Goal: Transaction & Acquisition: Purchase product/service

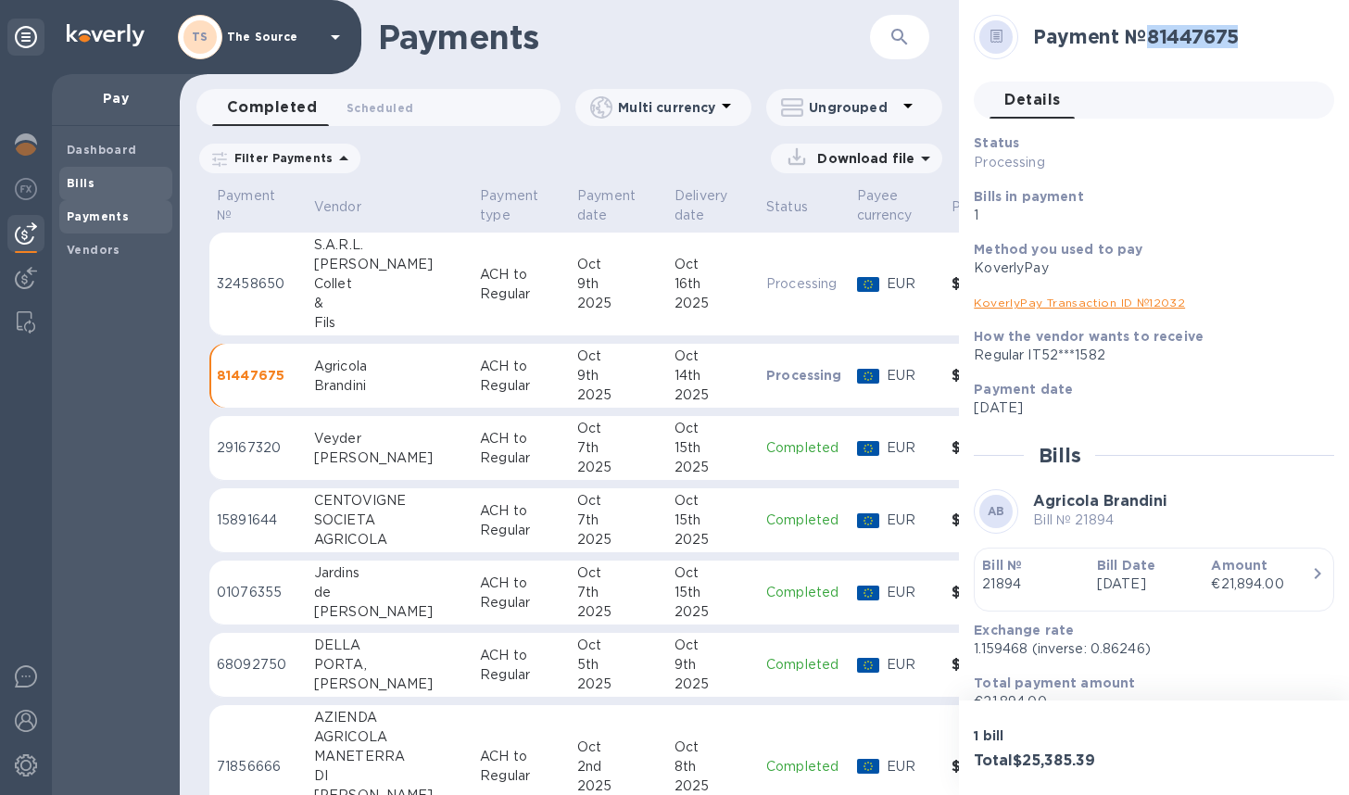
click at [80, 186] on b "Bills" at bounding box center [81, 183] width 28 height 14
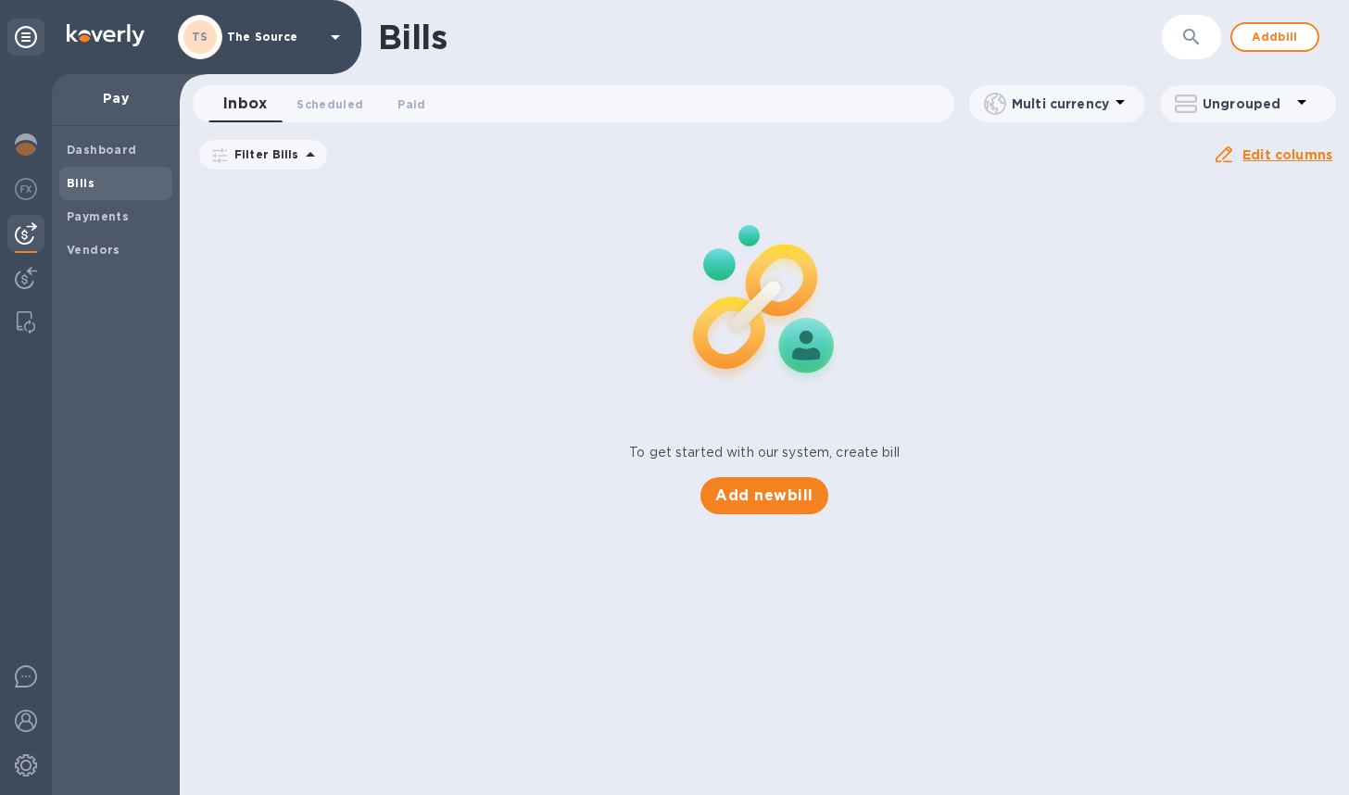
click at [0, 0] on icon at bounding box center [0, 0] width 0 height 0
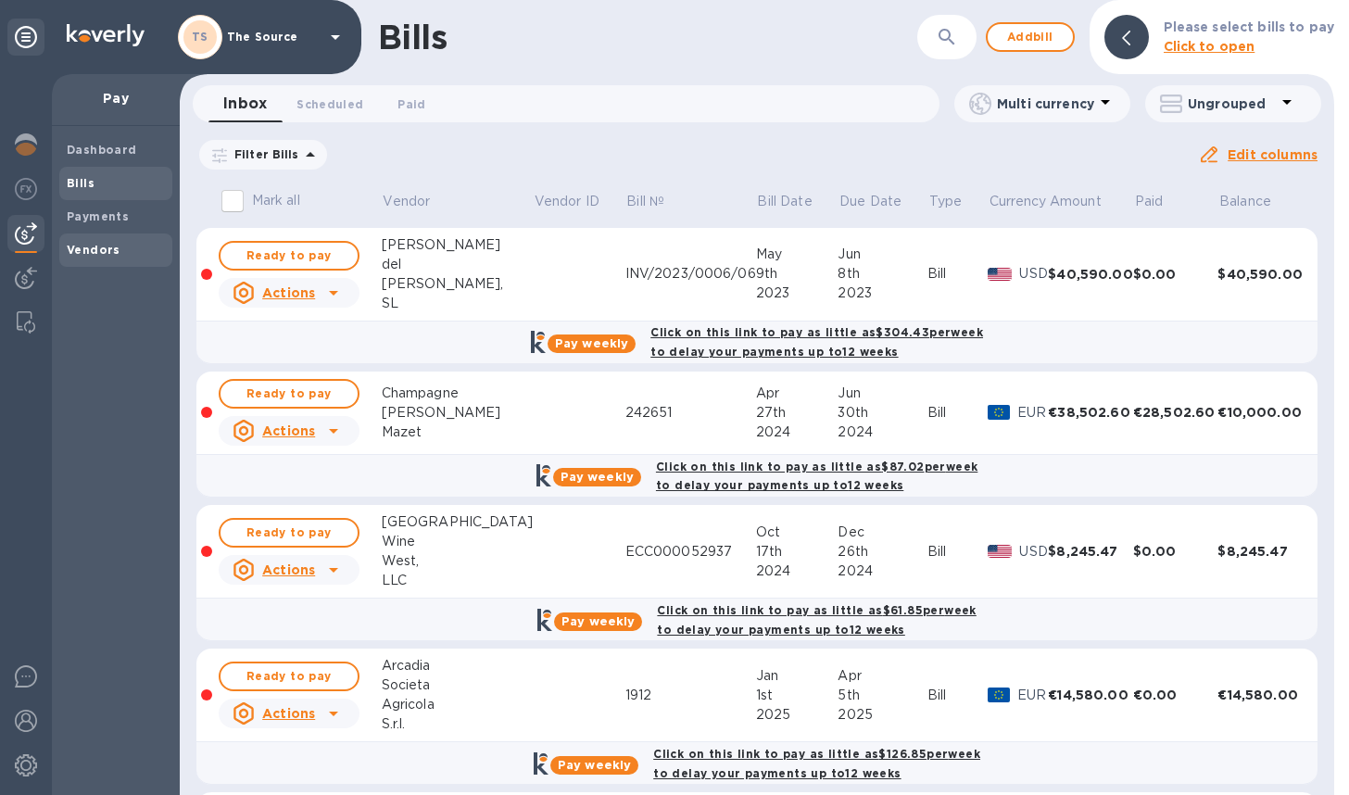
click at [102, 243] on b "Vendors" at bounding box center [94, 250] width 54 height 14
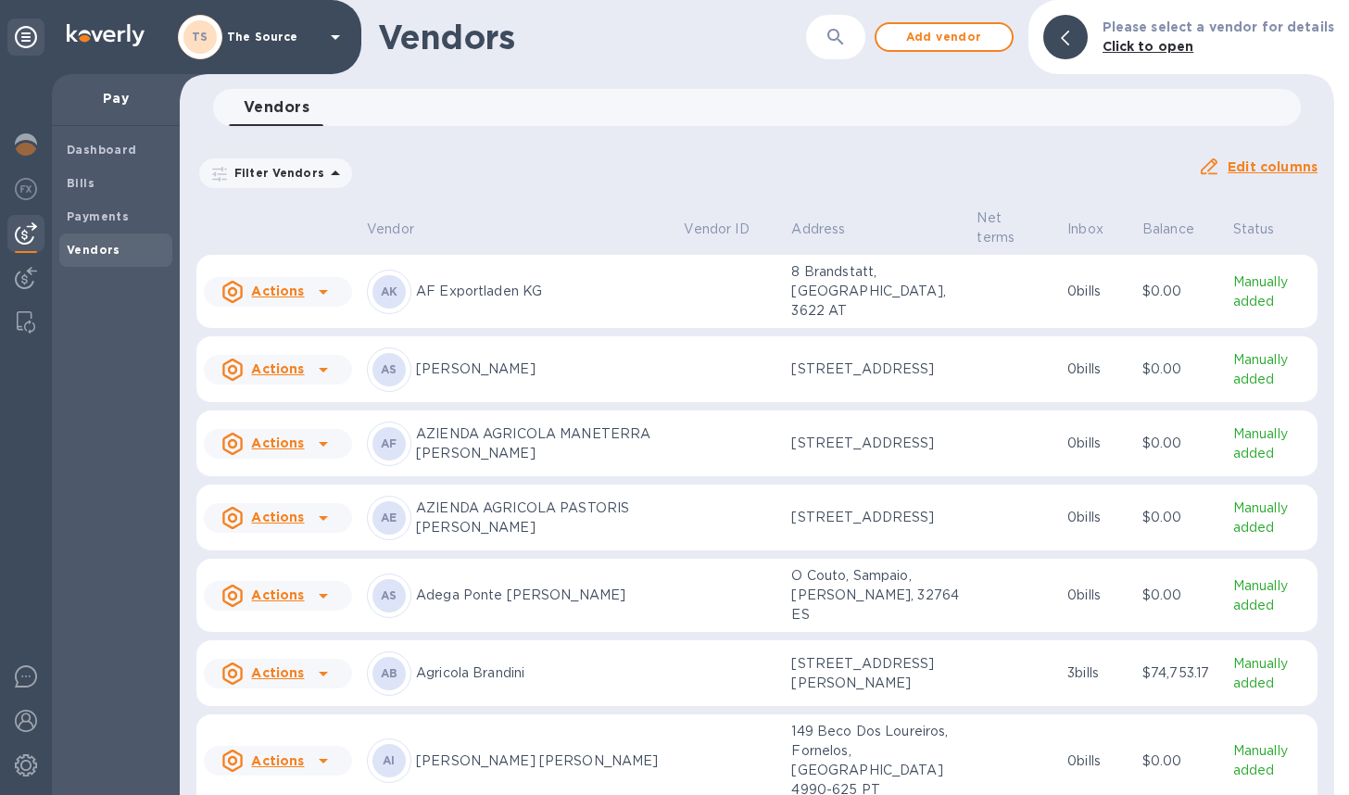
click at [831, 39] on button "button" at bounding box center [835, 37] width 44 height 44
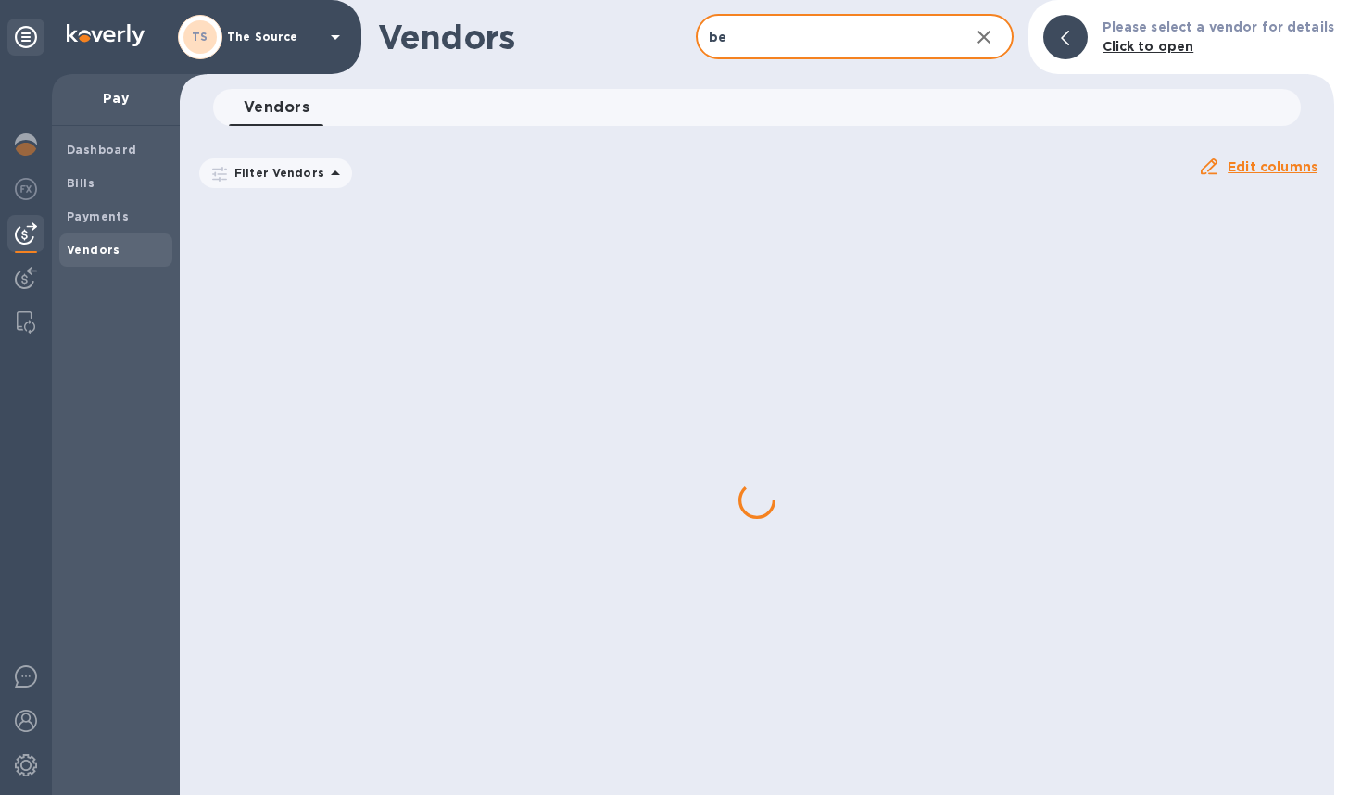
type input "b"
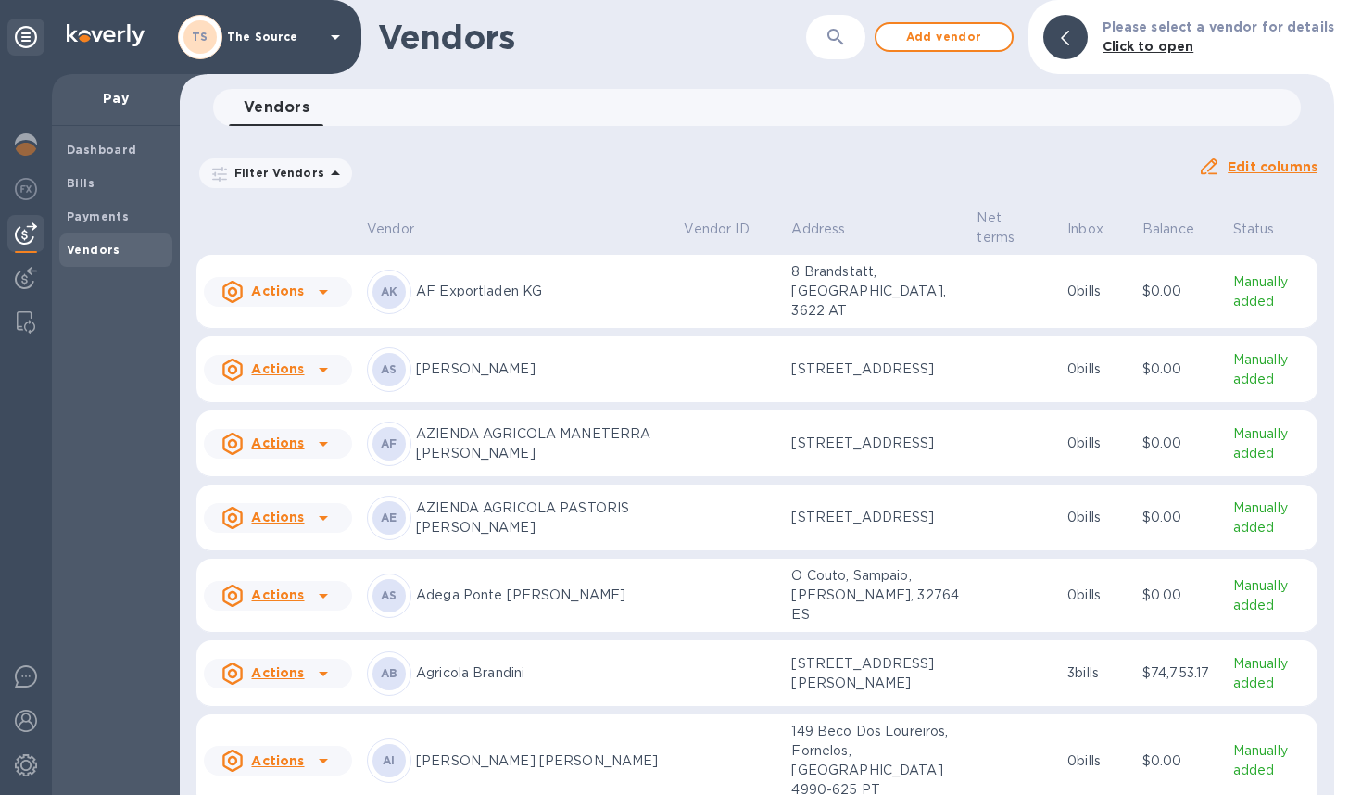
click at [843, 32] on icon "button" at bounding box center [835, 37] width 16 height 16
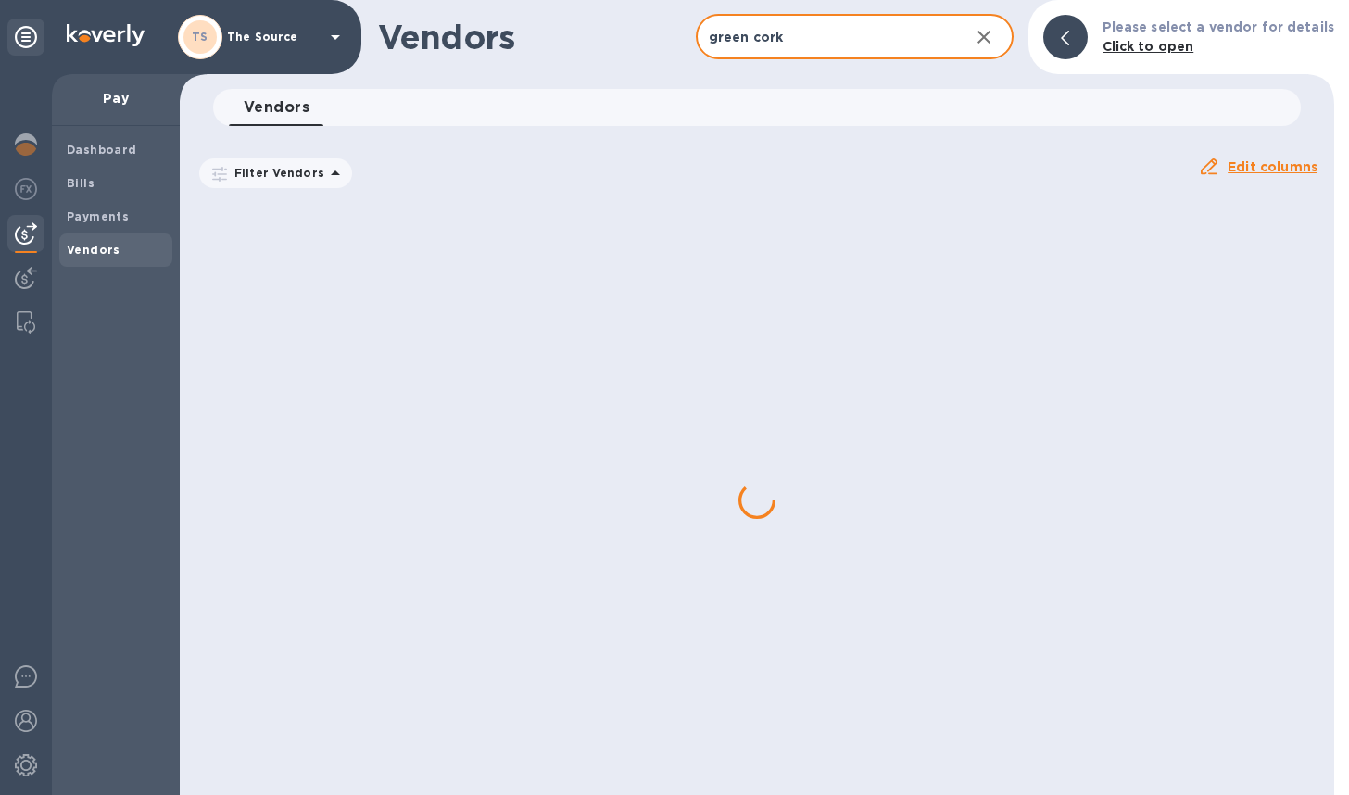
type input "green cork"
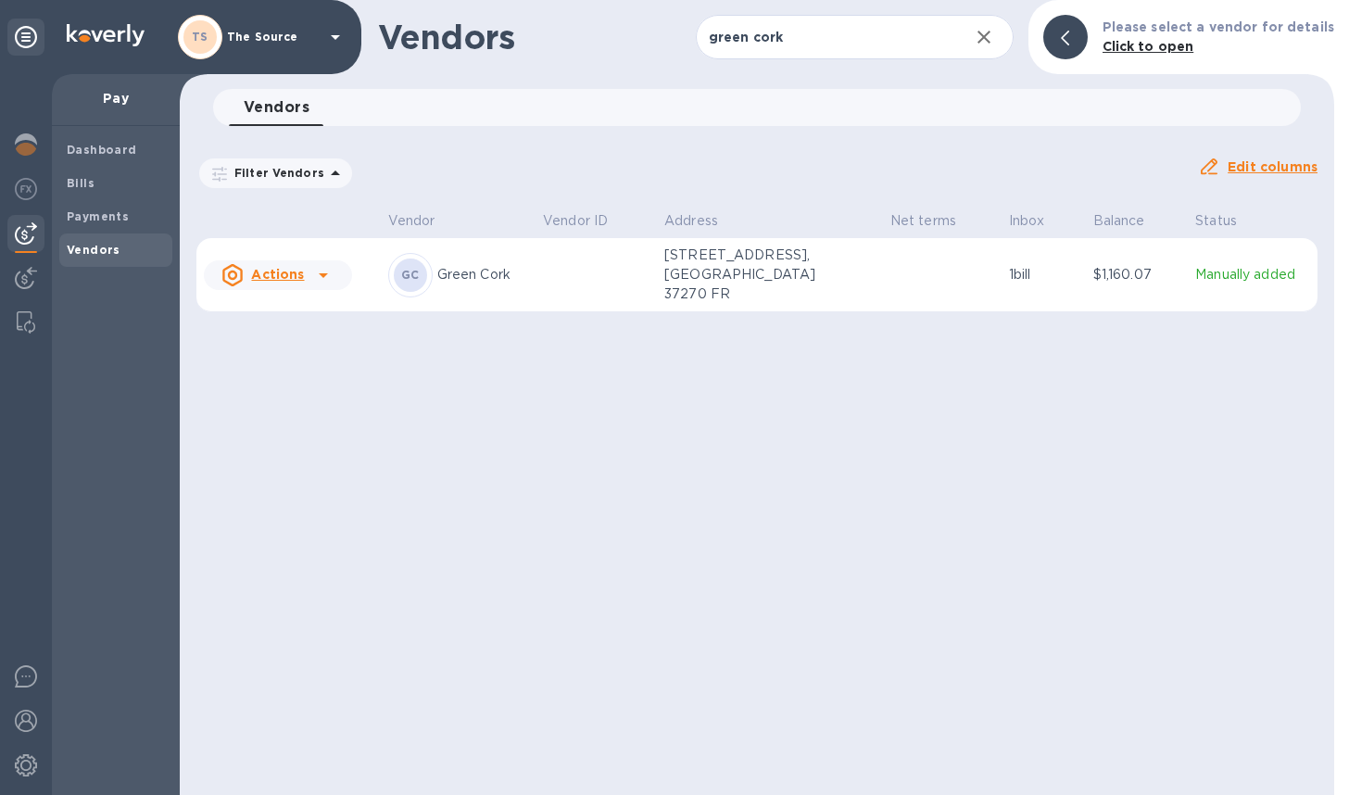
click at [760, 291] on p "[STREET_ADDRESS], [GEOGRAPHIC_DATA] 37270 FR" at bounding box center [756, 275] width 185 height 58
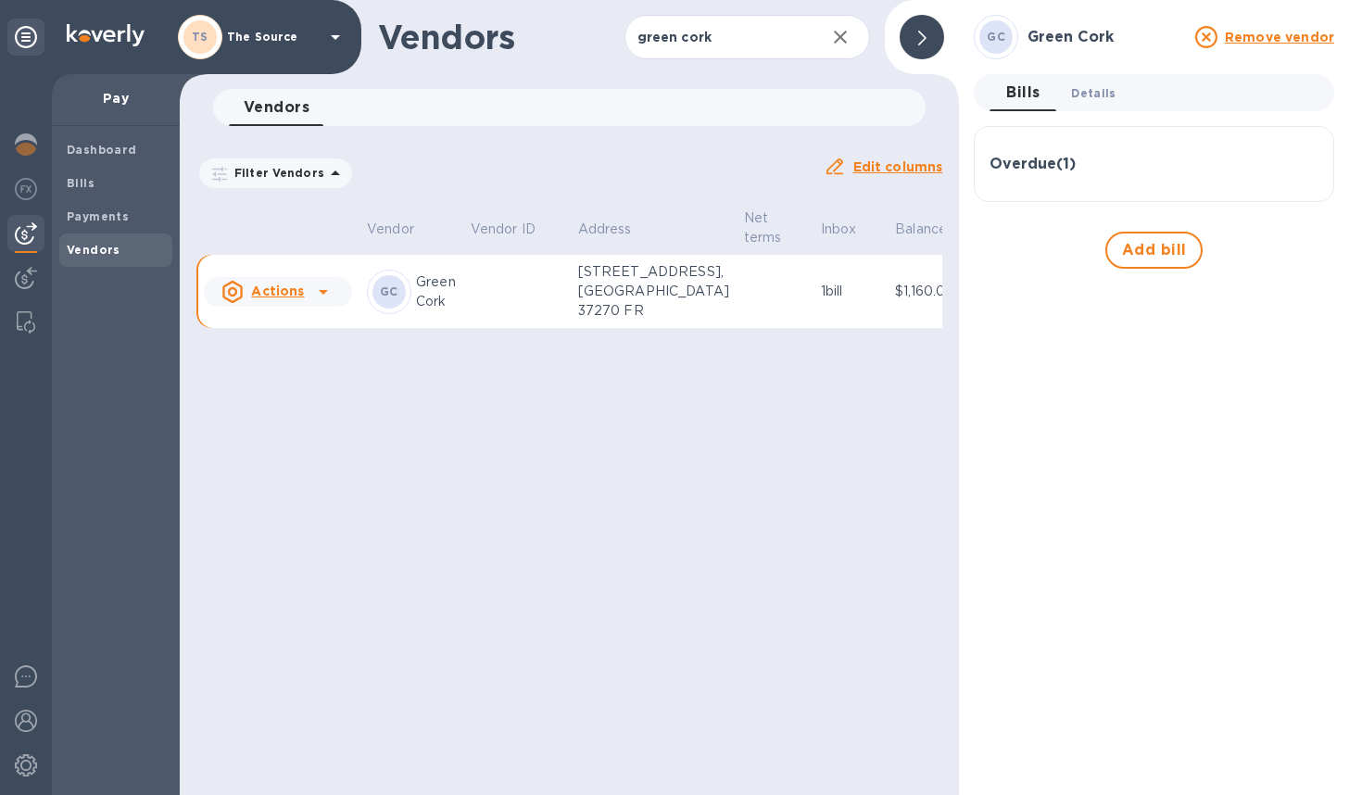
click at [1103, 90] on span "Details 0" at bounding box center [1093, 92] width 44 height 19
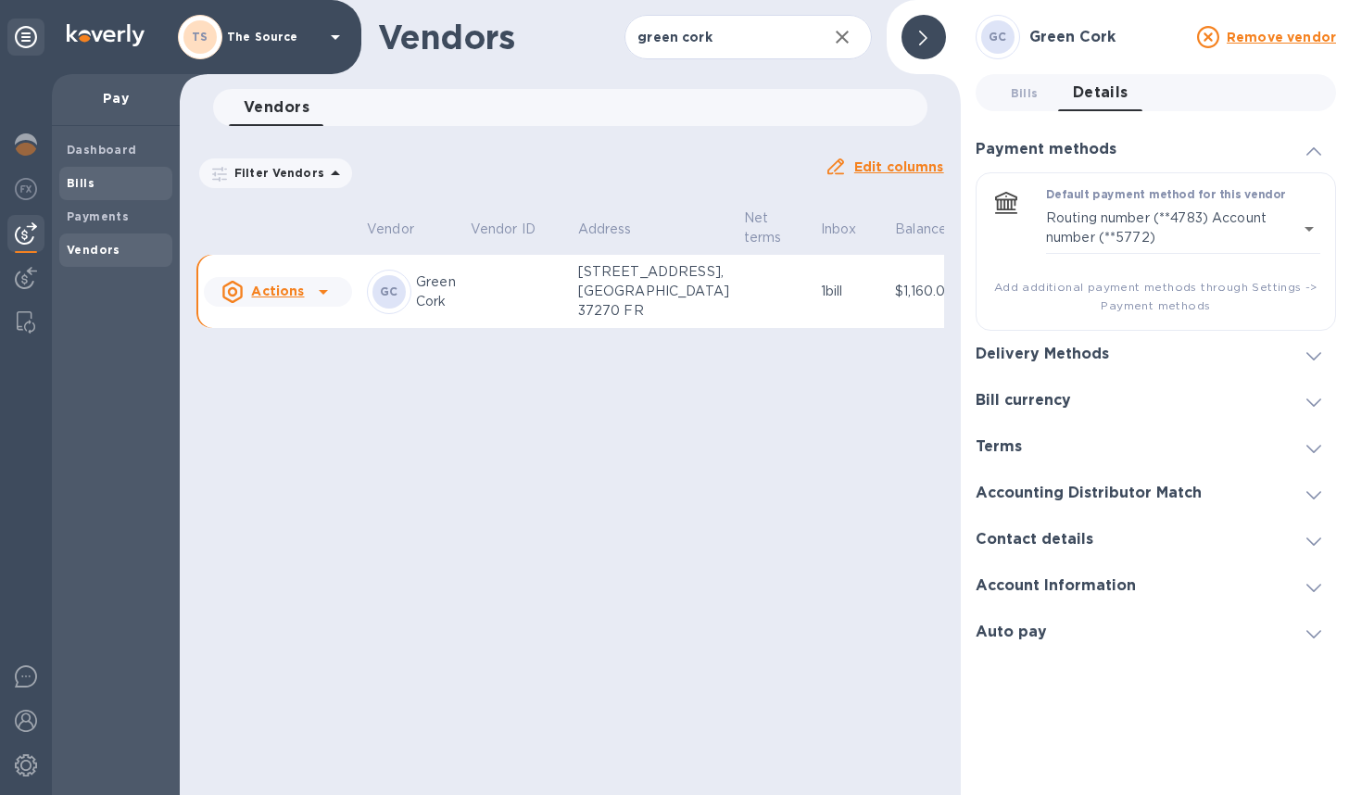
click at [73, 183] on b "Bills" at bounding box center [81, 183] width 28 height 14
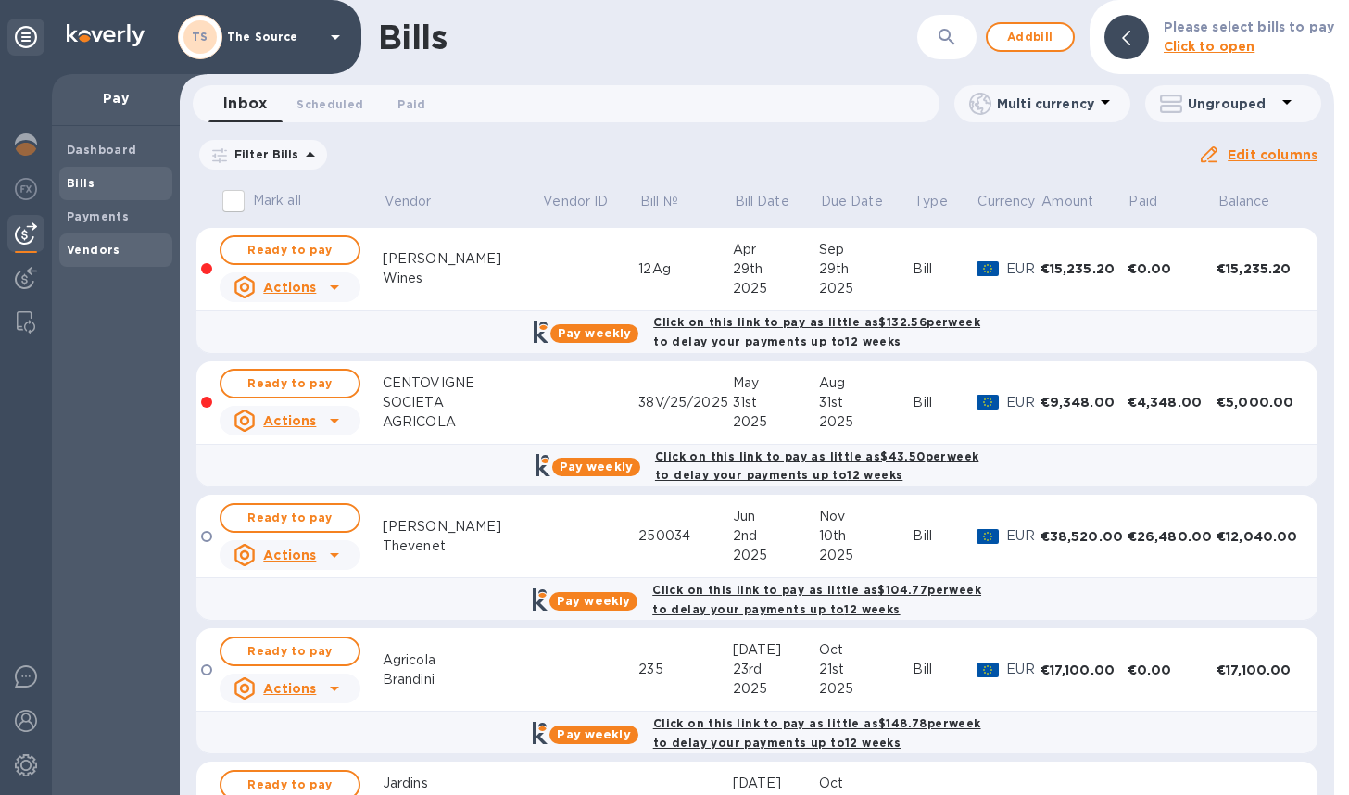
click at [97, 251] on b "Vendors" at bounding box center [94, 250] width 54 height 14
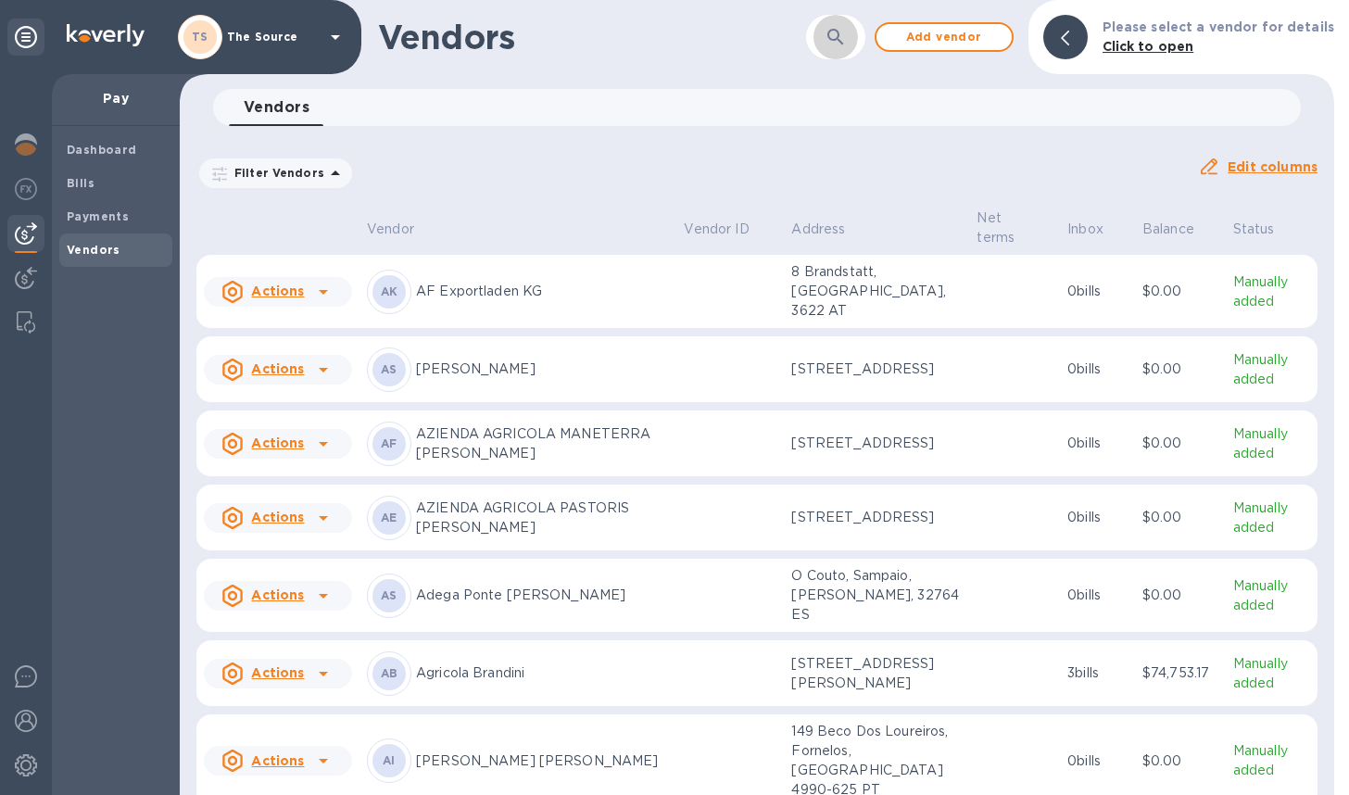
click at [847, 35] on icon "button" at bounding box center [836, 37] width 22 height 22
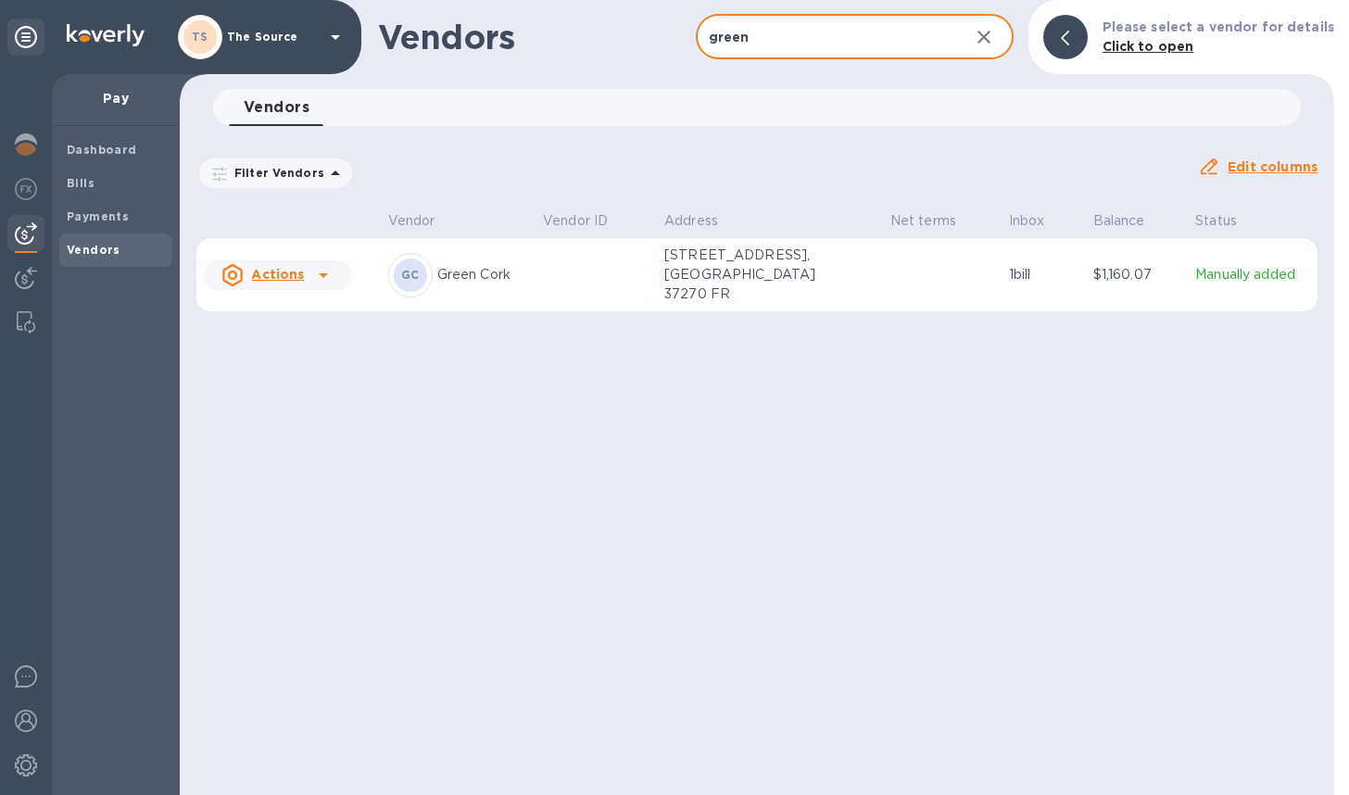
type input "green"
click at [608, 282] on td at bounding box center [596, 275] width 121 height 74
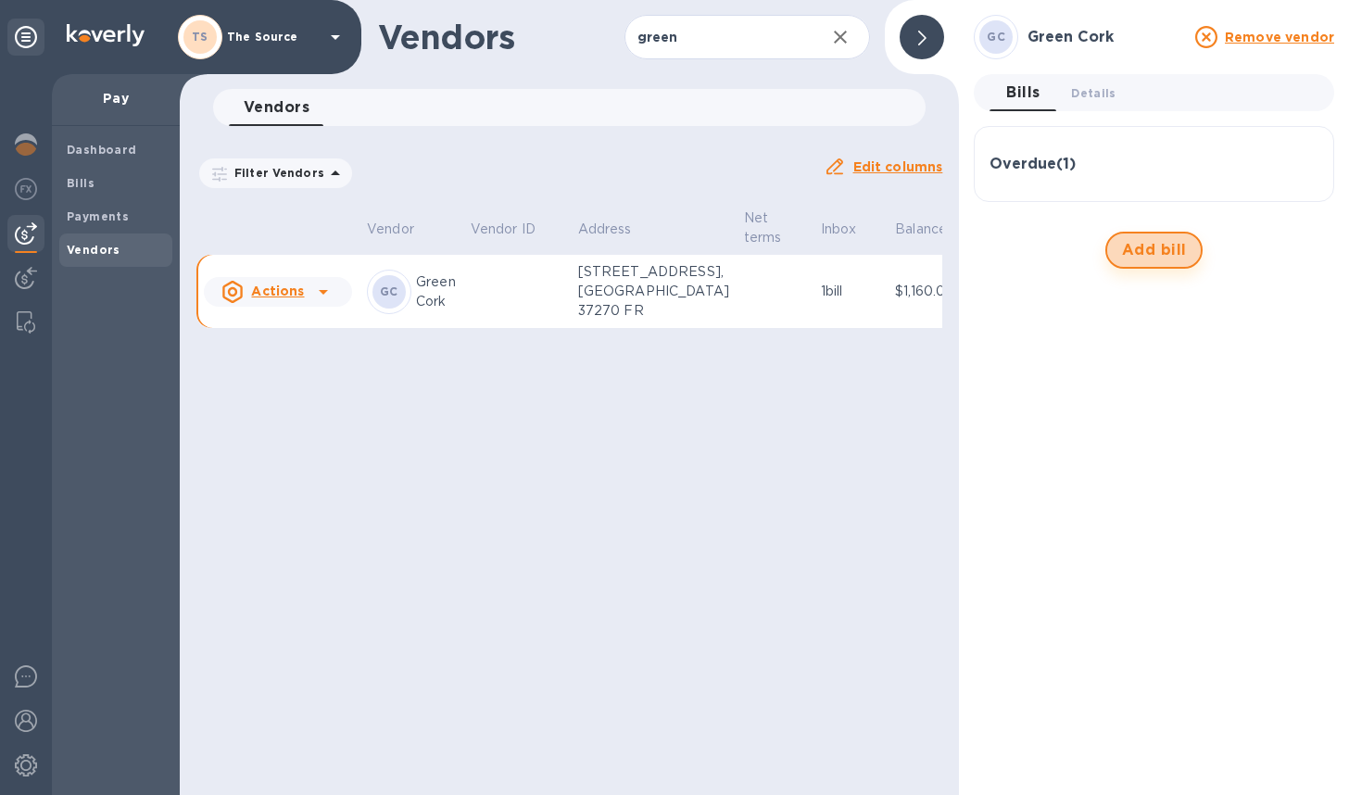
click at [1154, 252] on span "Add bill" at bounding box center [1154, 250] width 65 height 22
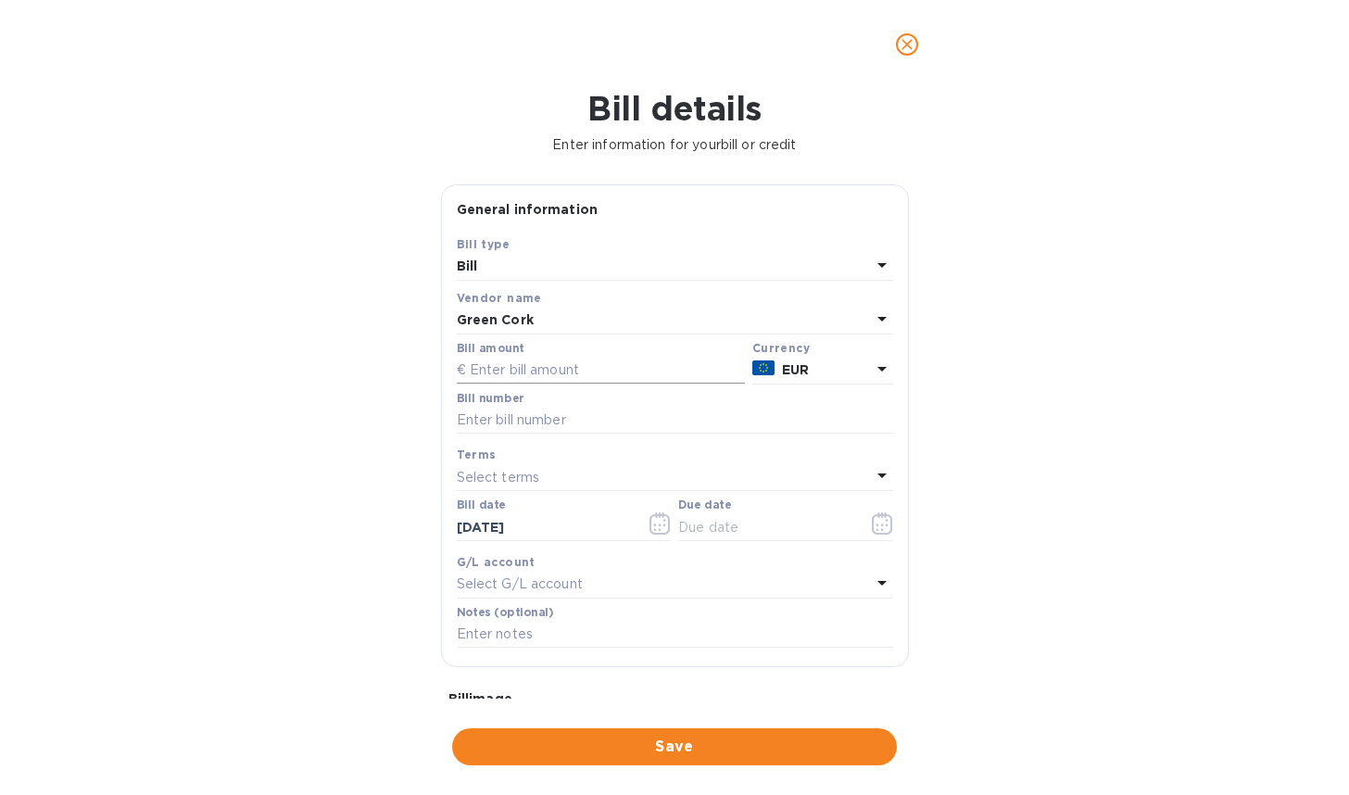
click at [530, 369] on input "text" at bounding box center [601, 371] width 288 height 28
type input "24,174"
click at [528, 419] on input "text" at bounding box center [675, 421] width 436 height 28
type input "F202502/14"
click at [653, 519] on icon "button" at bounding box center [659, 523] width 21 height 22
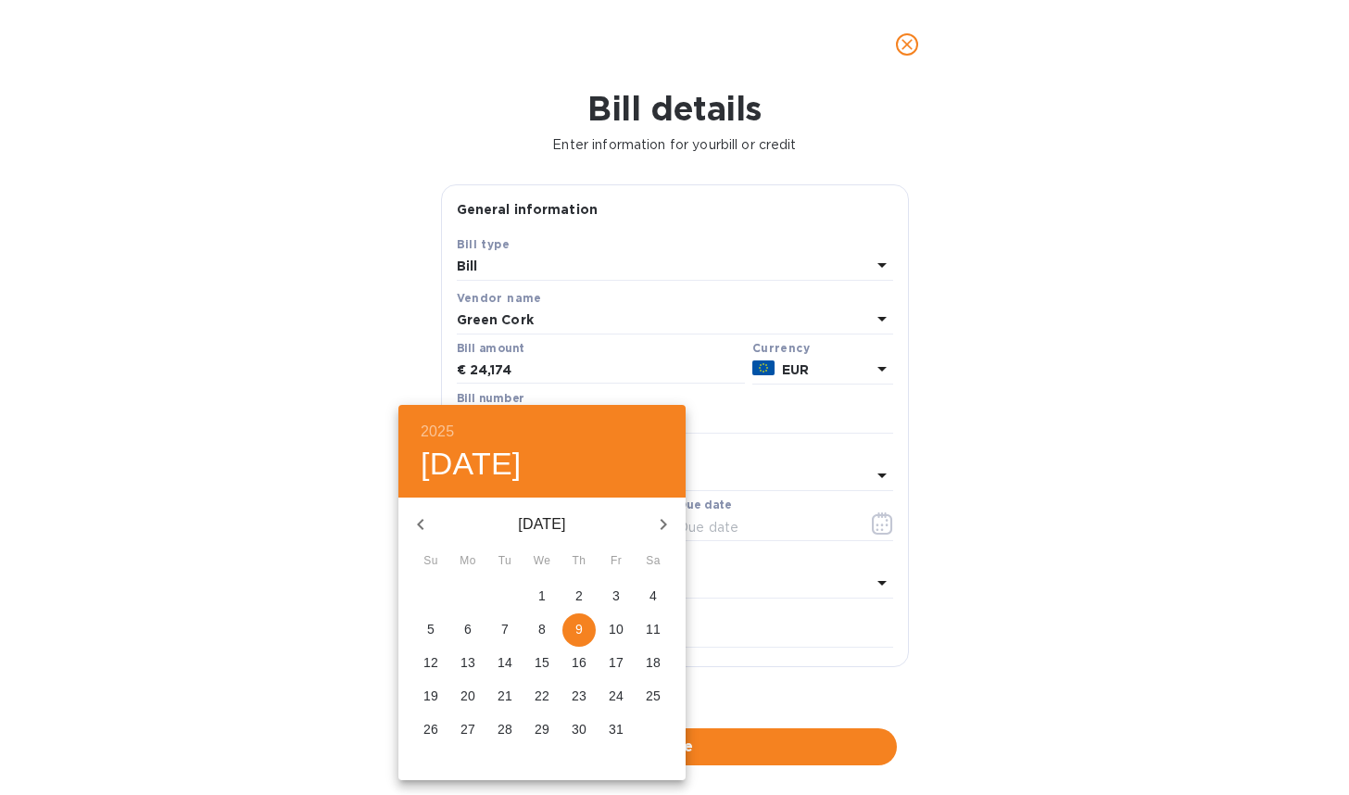
click at [426, 520] on icon "button" at bounding box center [421, 524] width 22 height 22
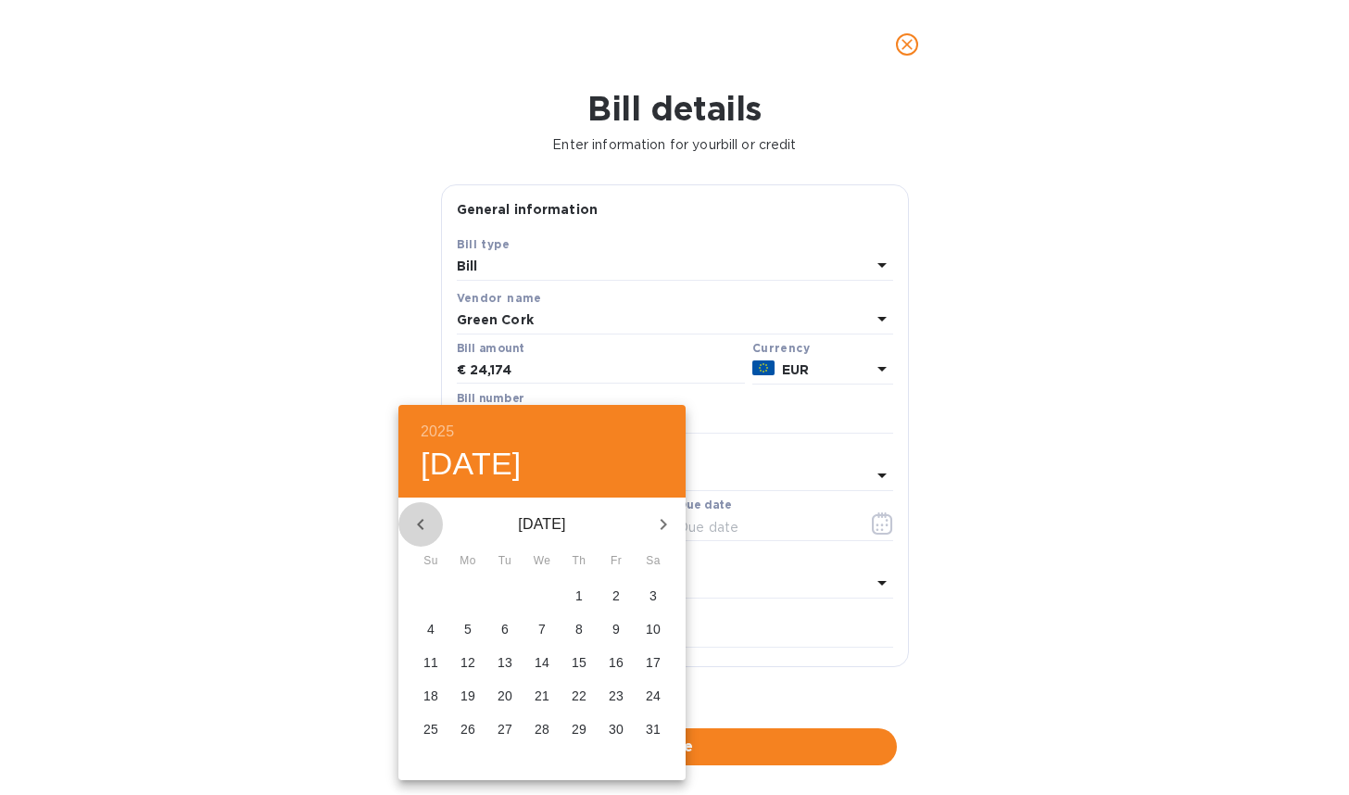
click at [427, 520] on icon "button" at bounding box center [421, 524] width 22 height 22
click at [508, 655] on p "11" at bounding box center [505, 662] width 15 height 19
type input "[DATE]"
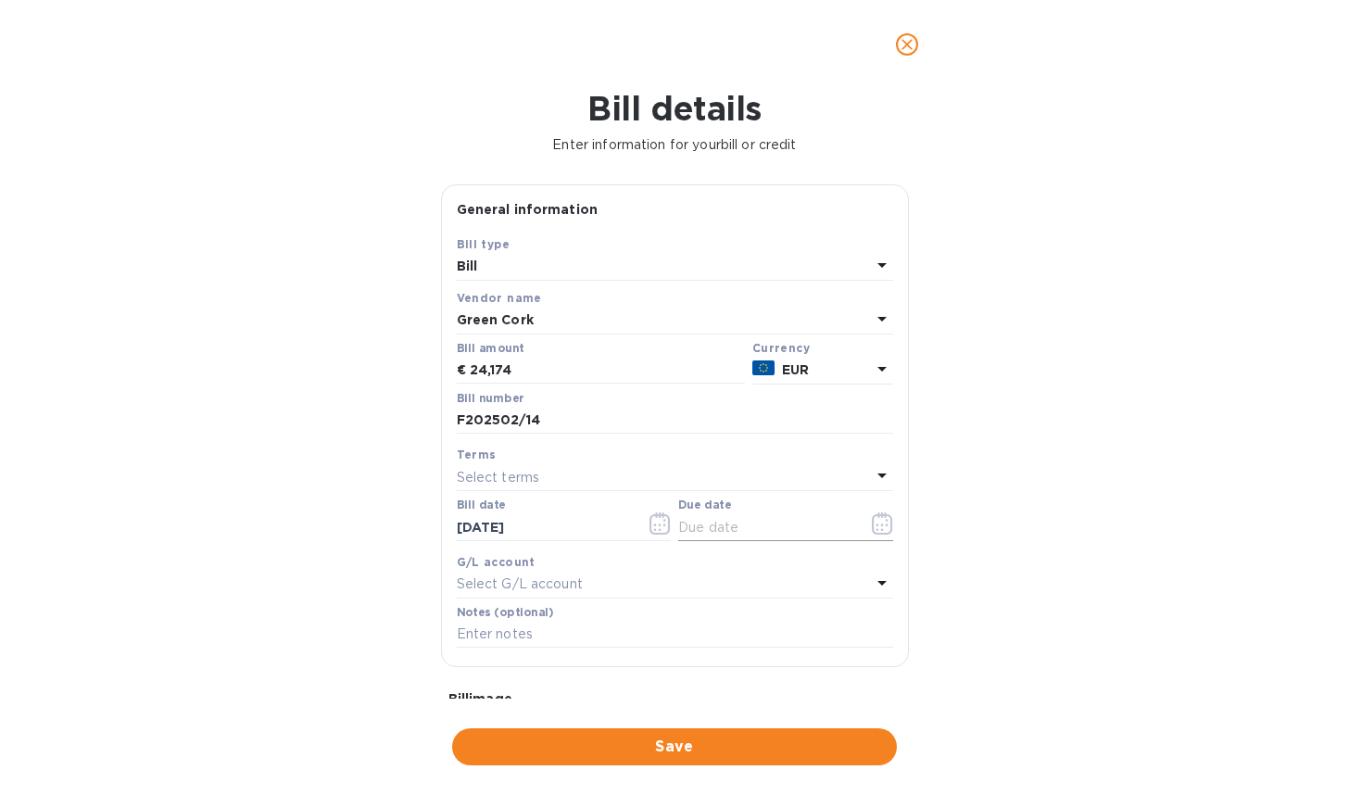
click at [874, 517] on icon "button" at bounding box center [882, 523] width 20 height 22
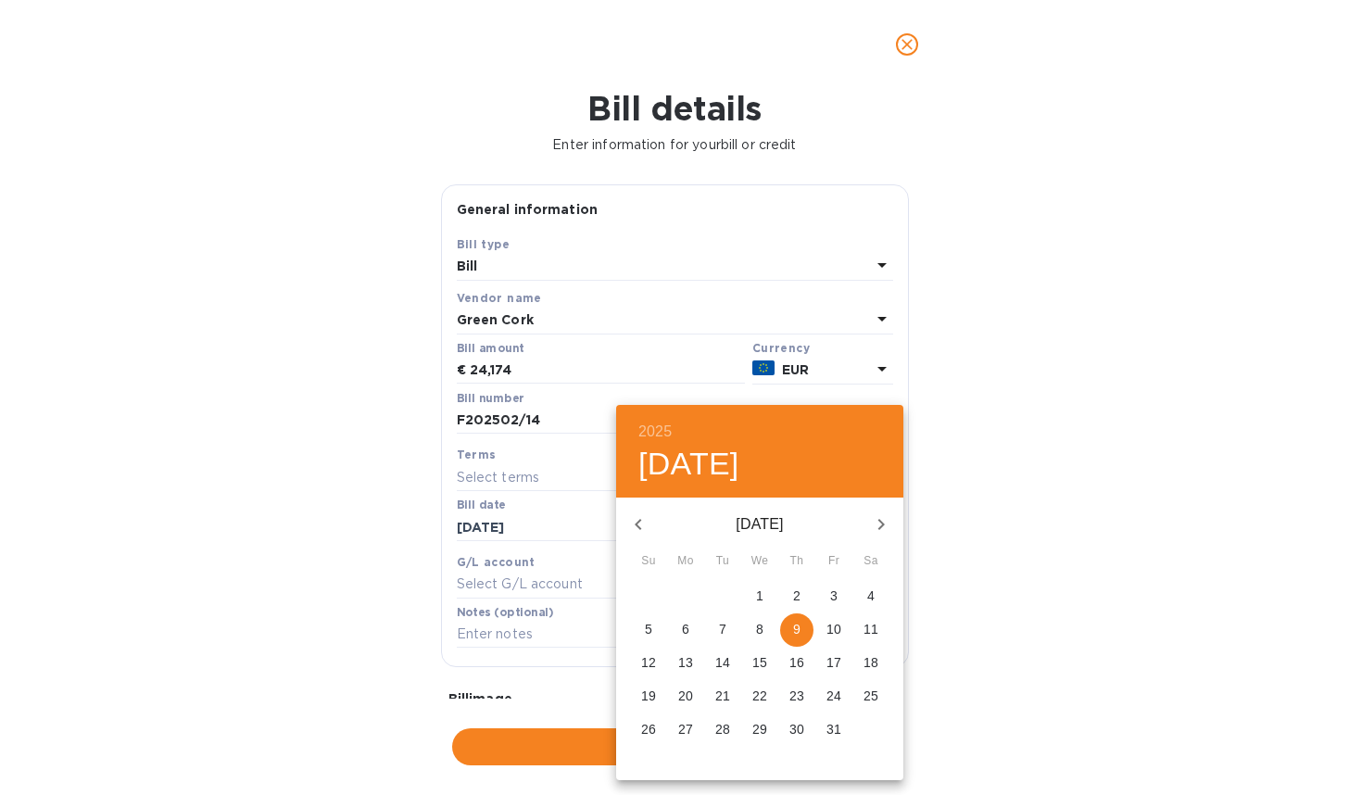
click at [756, 596] on p "1" at bounding box center [759, 595] width 7 height 19
type input "[DATE]"
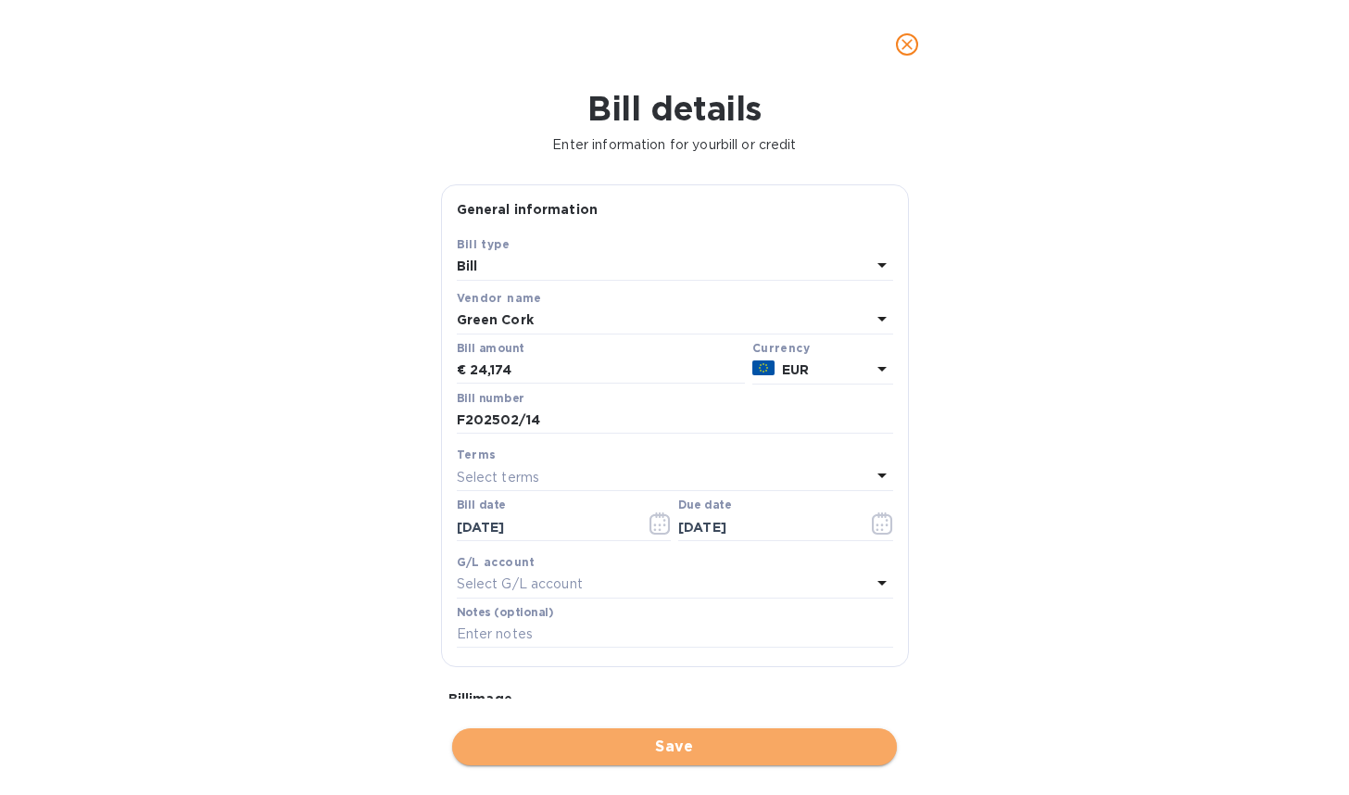
click at [720, 749] on span "Save" at bounding box center [674, 747] width 415 height 22
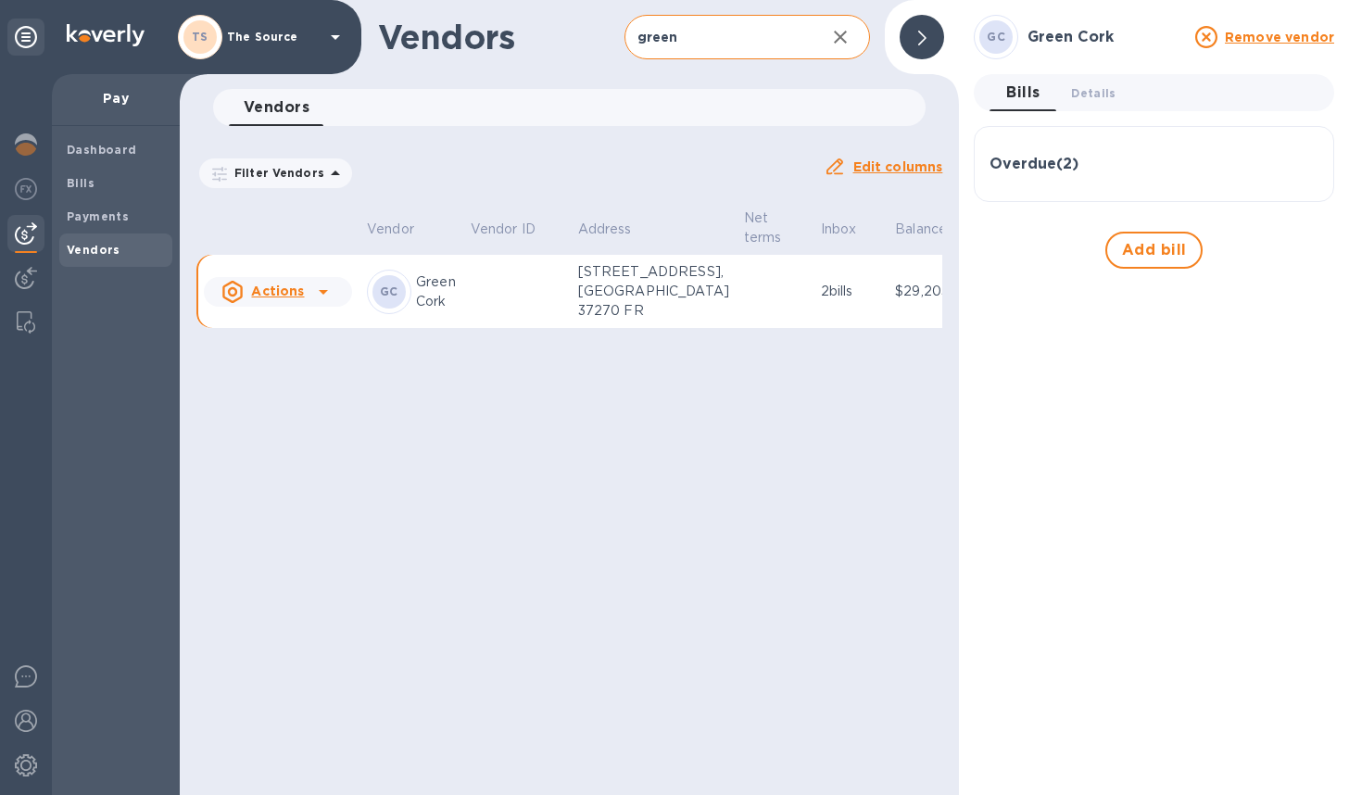
click at [838, 28] on icon "button" at bounding box center [840, 37] width 22 height 22
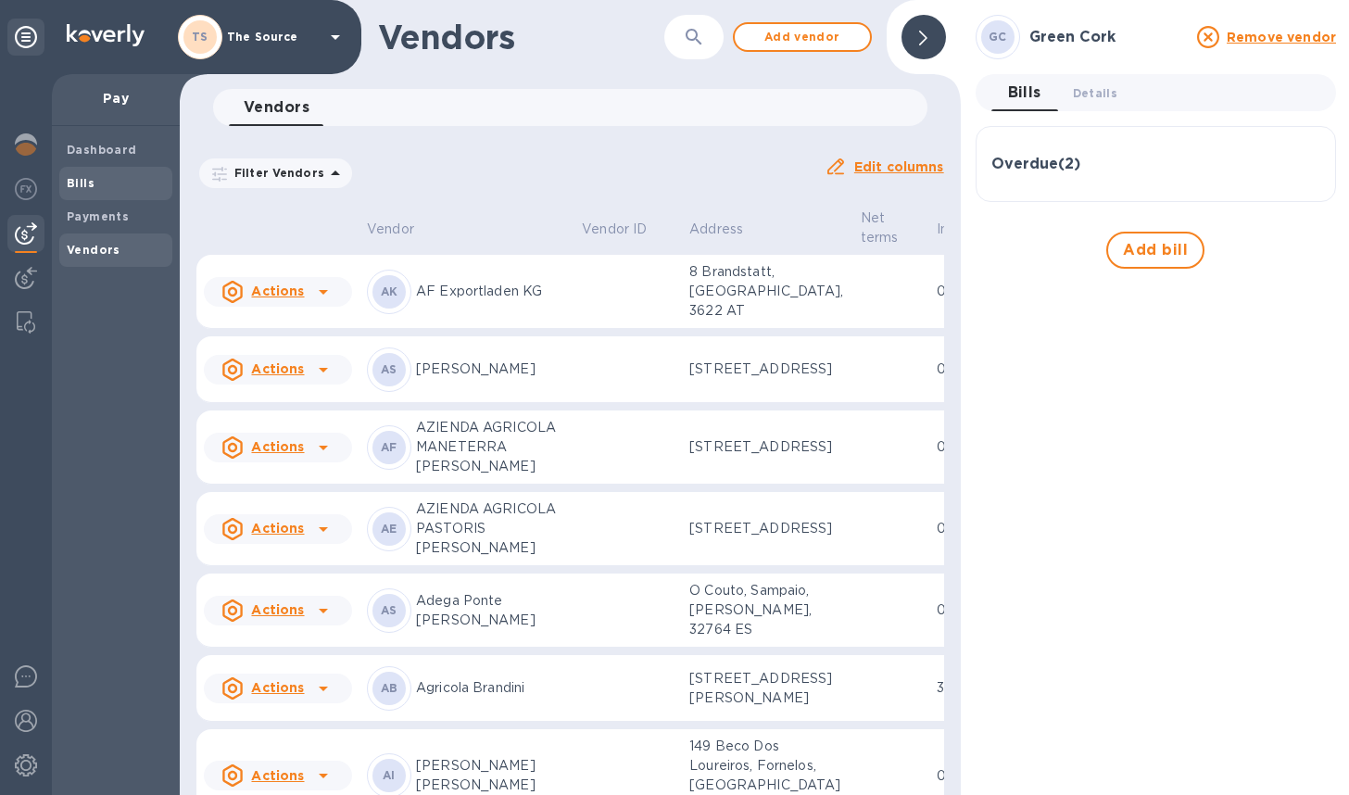
click at [104, 168] on div "Bills" at bounding box center [115, 183] width 113 height 33
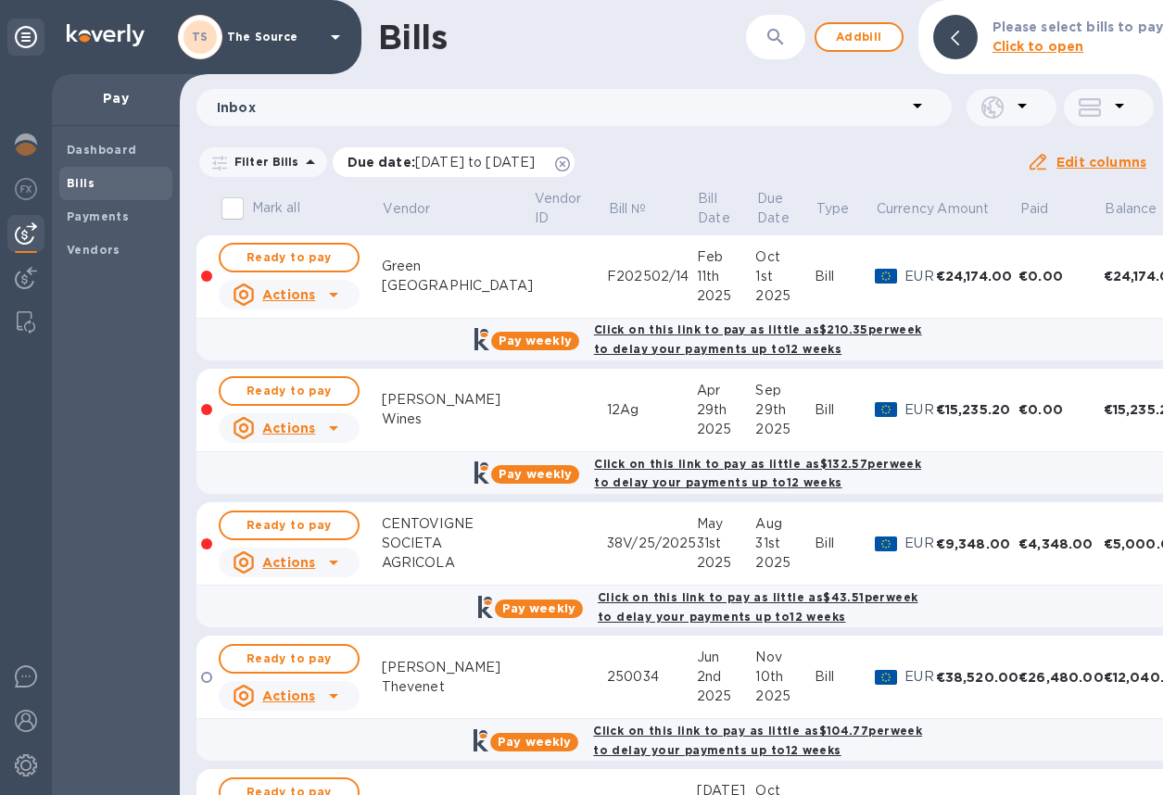
click at [570, 162] on icon at bounding box center [562, 164] width 15 height 15
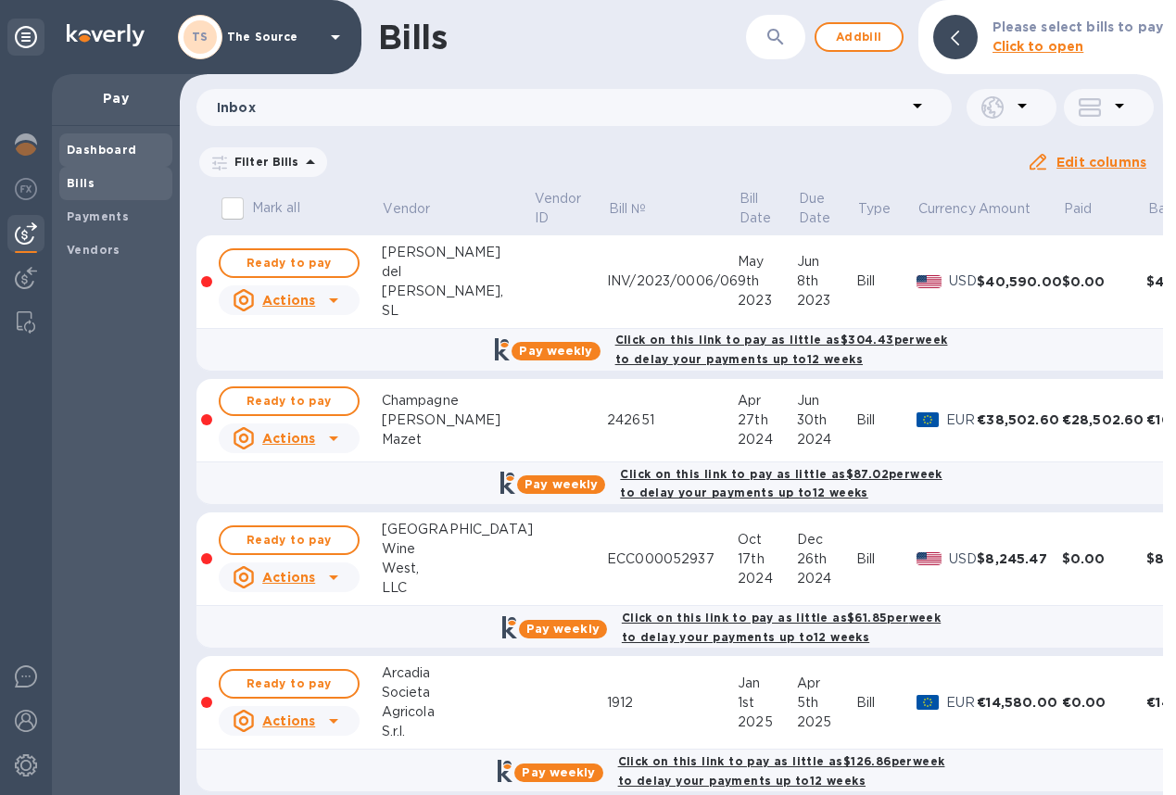
click at [133, 156] on span "Dashboard" at bounding box center [116, 150] width 98 height 19
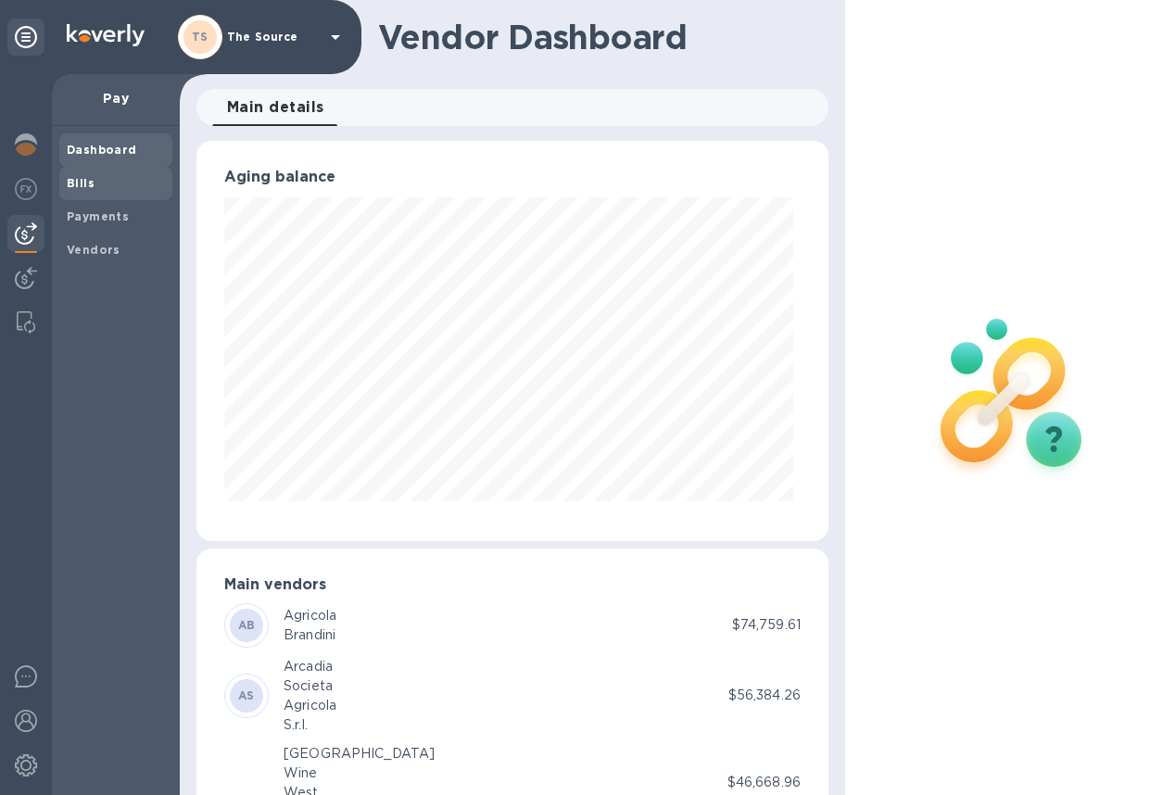
scroll to position [400, 624]
click at [102, 215] on b "Payments" at bounding box center [98, 216] width 62 height 14
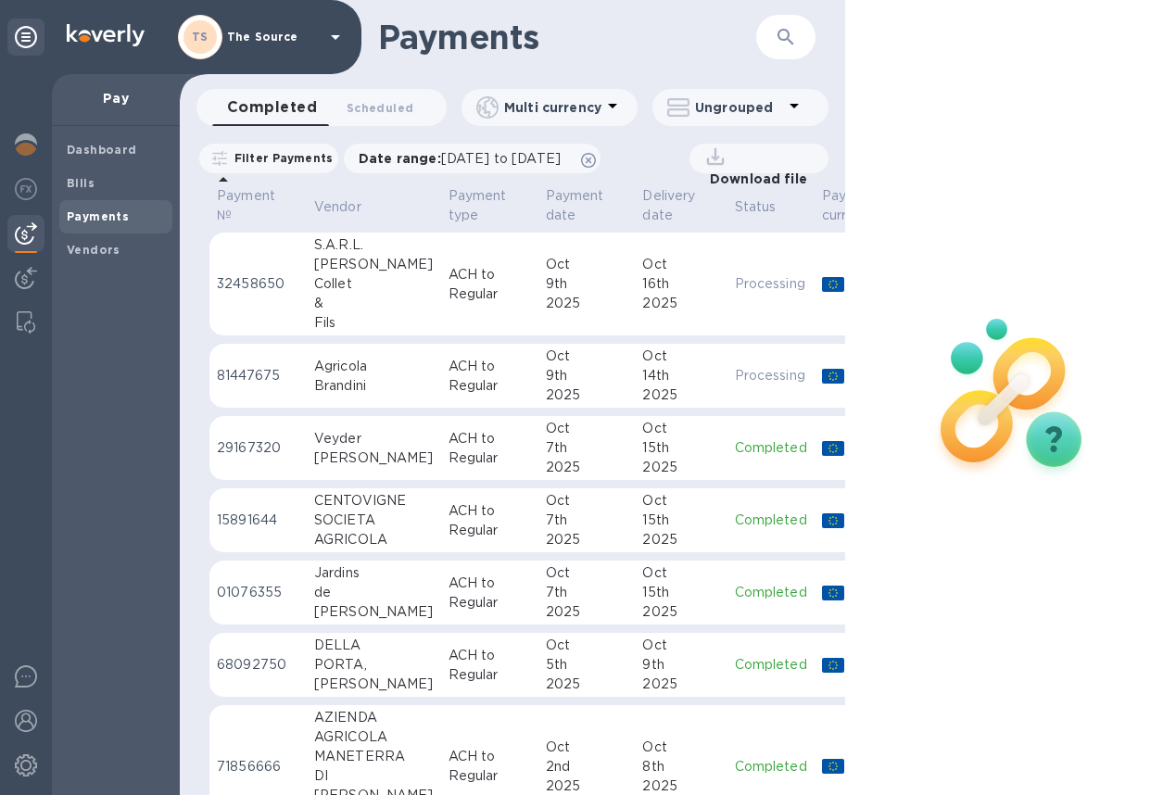
click at [387, 294] on div "&" at bounding box center [374, 303] width 120 height 19
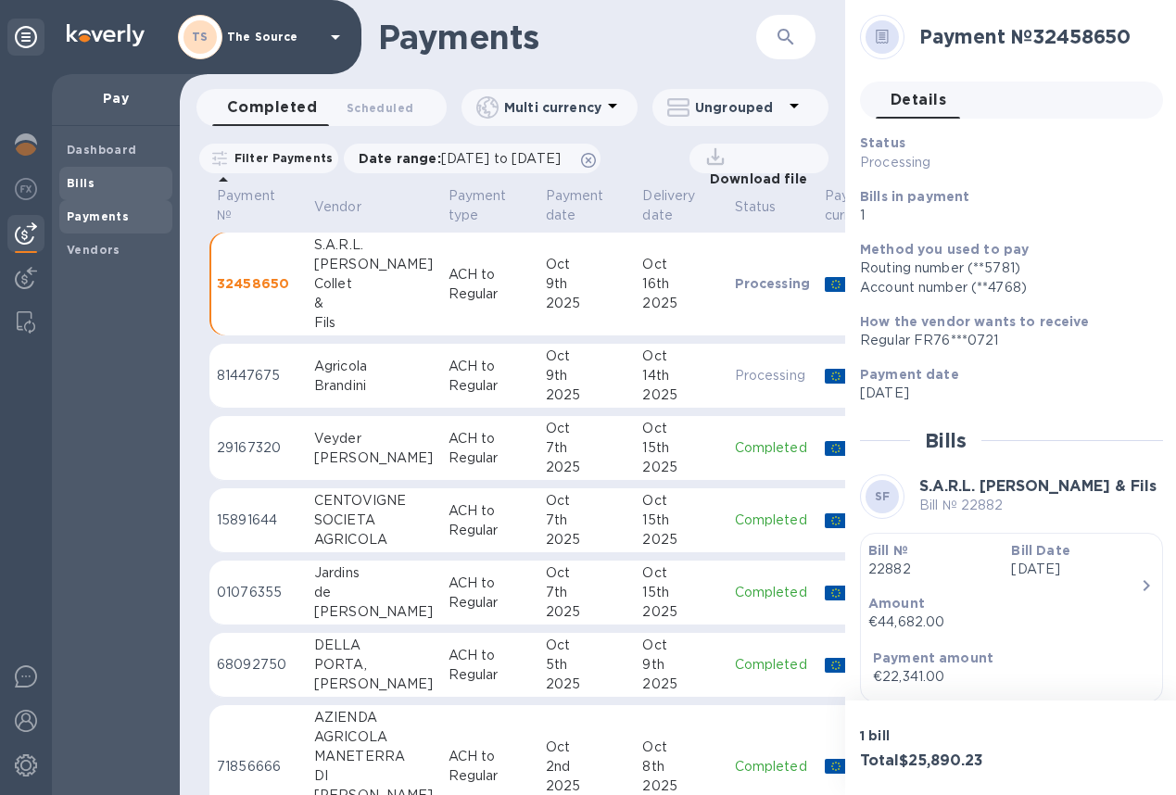
click at [89, 189] on span "Bills" at bounding box center [81, 183] width 28 height 19
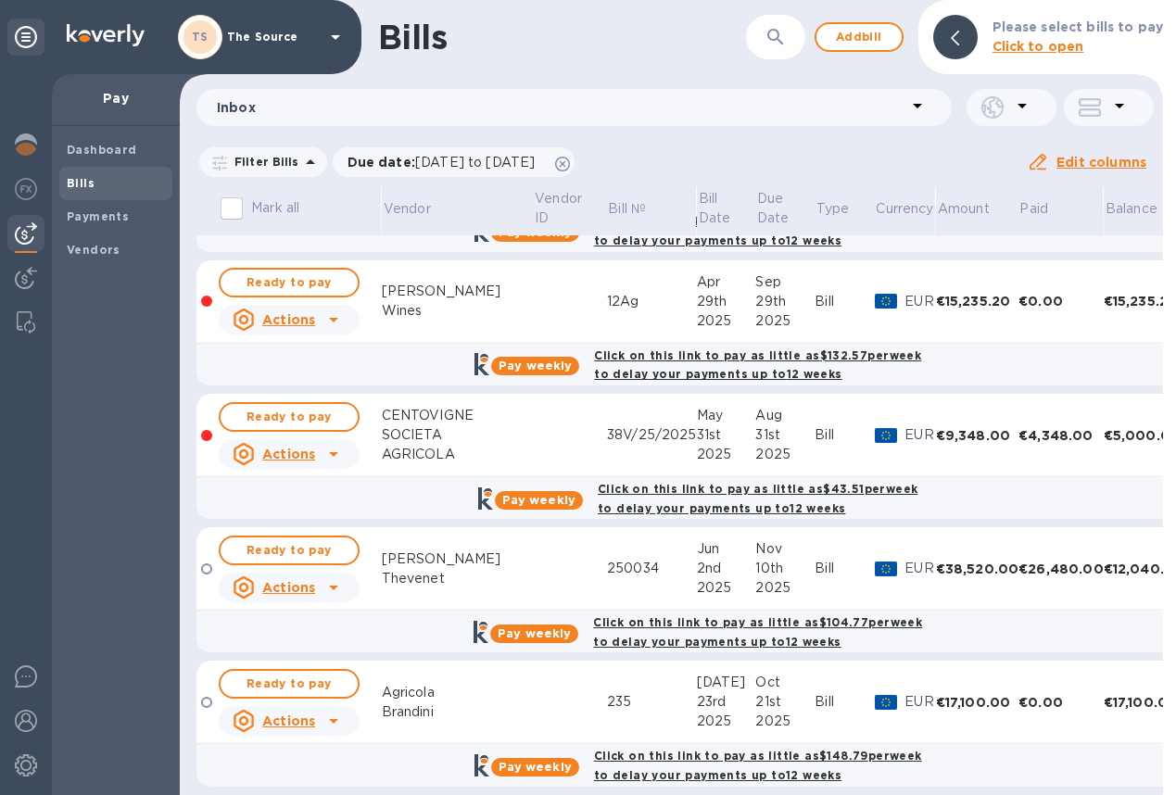
scroll to position [106, 0]
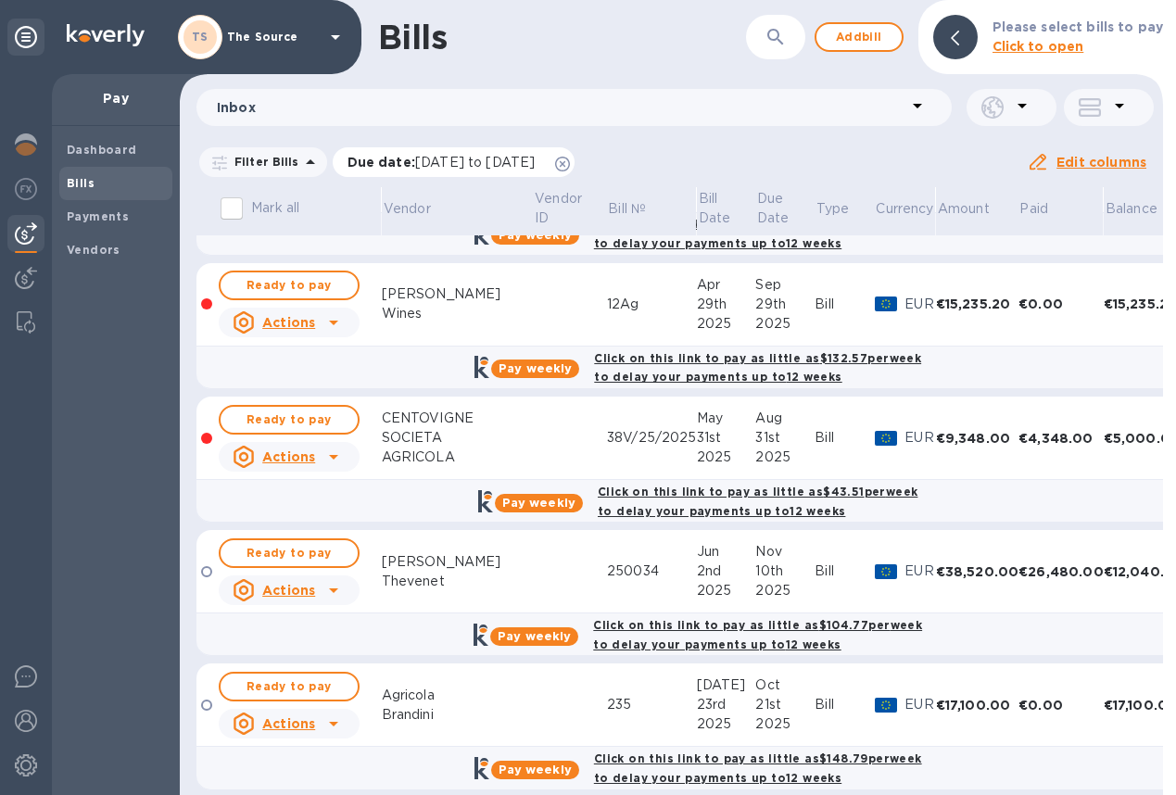
click at [570, 162] on icon at bounding box center [562, 164] width 15 height 15
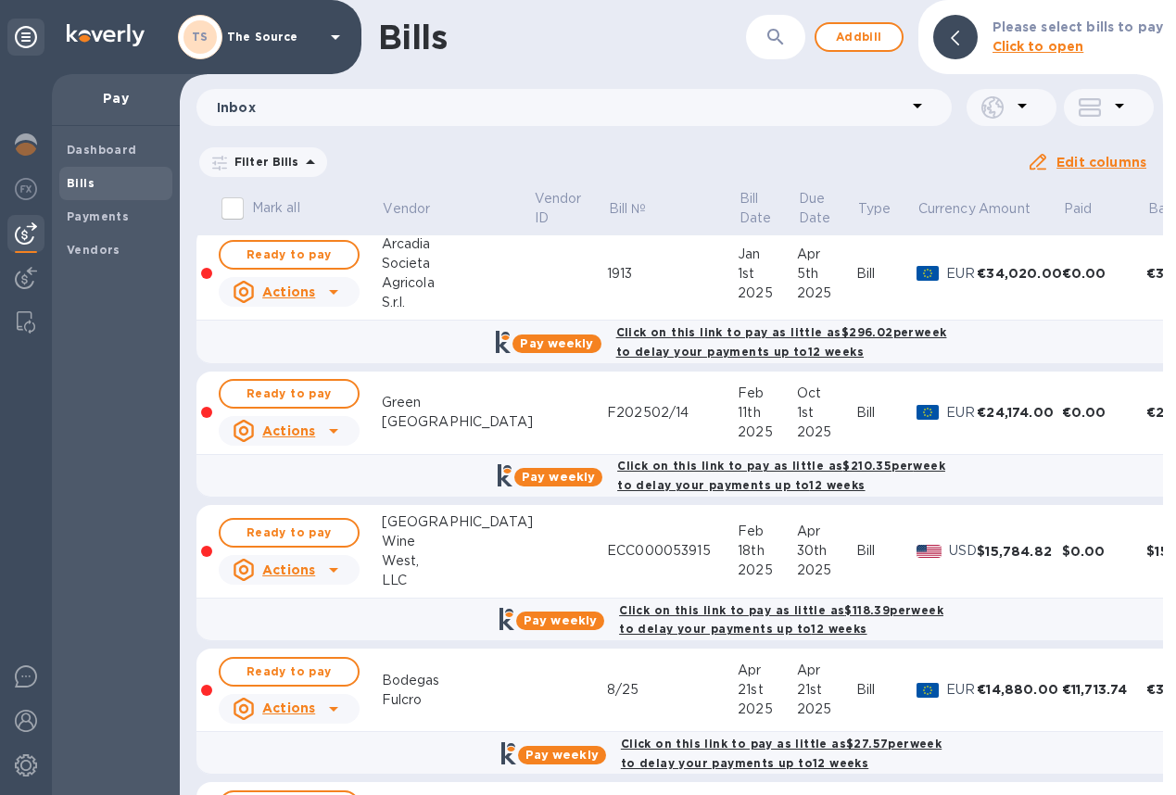
scroll to position [586, 0]
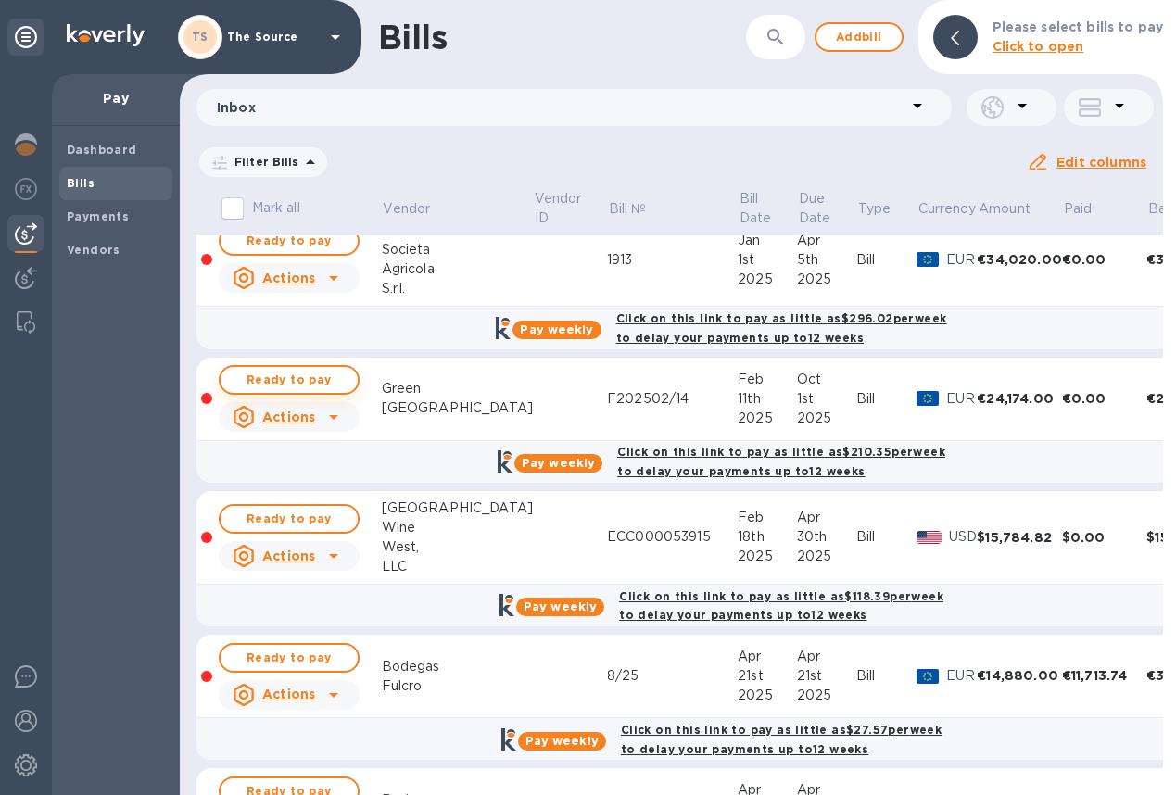
click at [287, 377] on span "Ready to pay" at bounding box center [288, 380] width 107 height 22
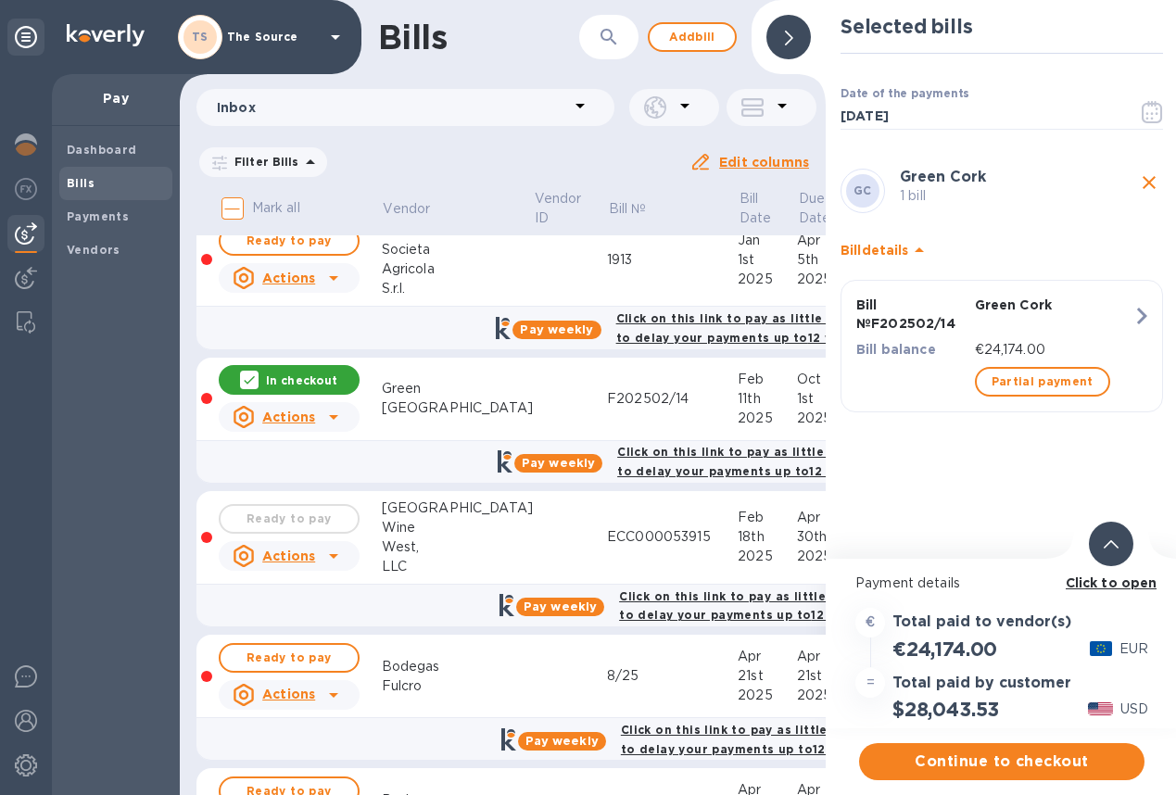
click at [1102, 541] on div at bounding box center [1111, 544] width 44 height 44
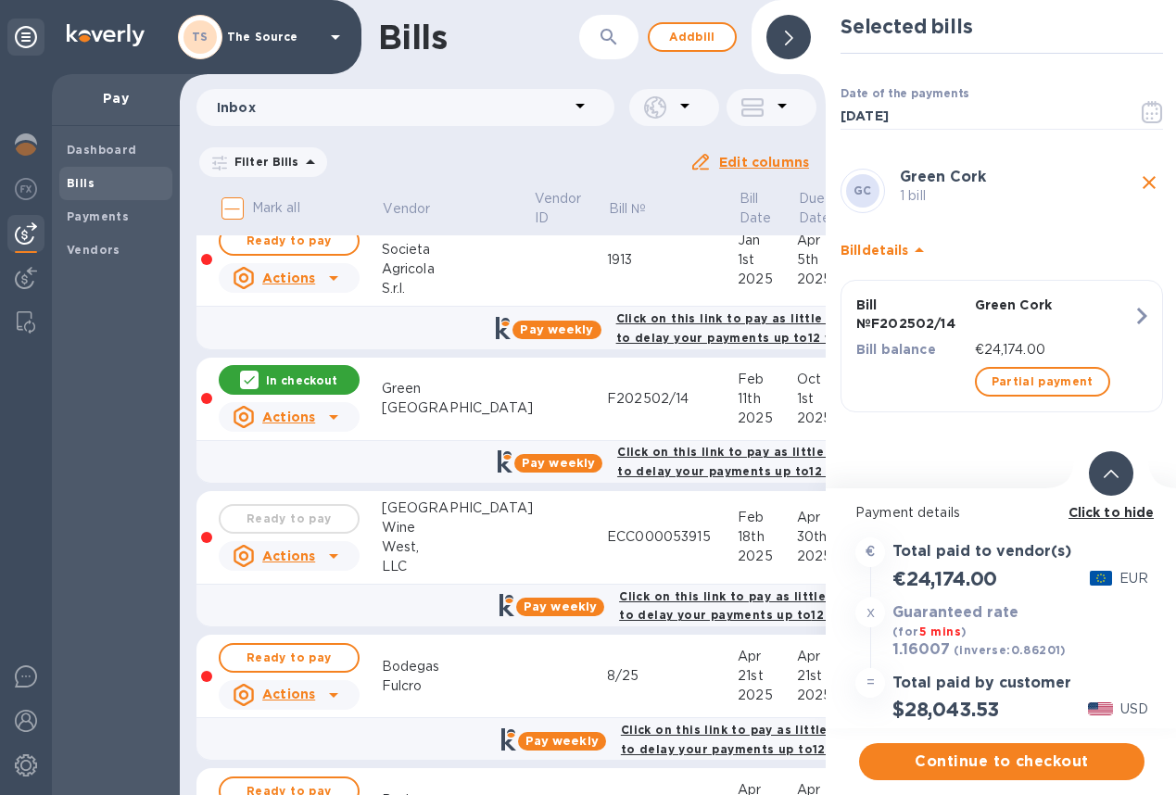
click at [1109, 481] on span at bounding box center [1110, 473] width 15 height 18
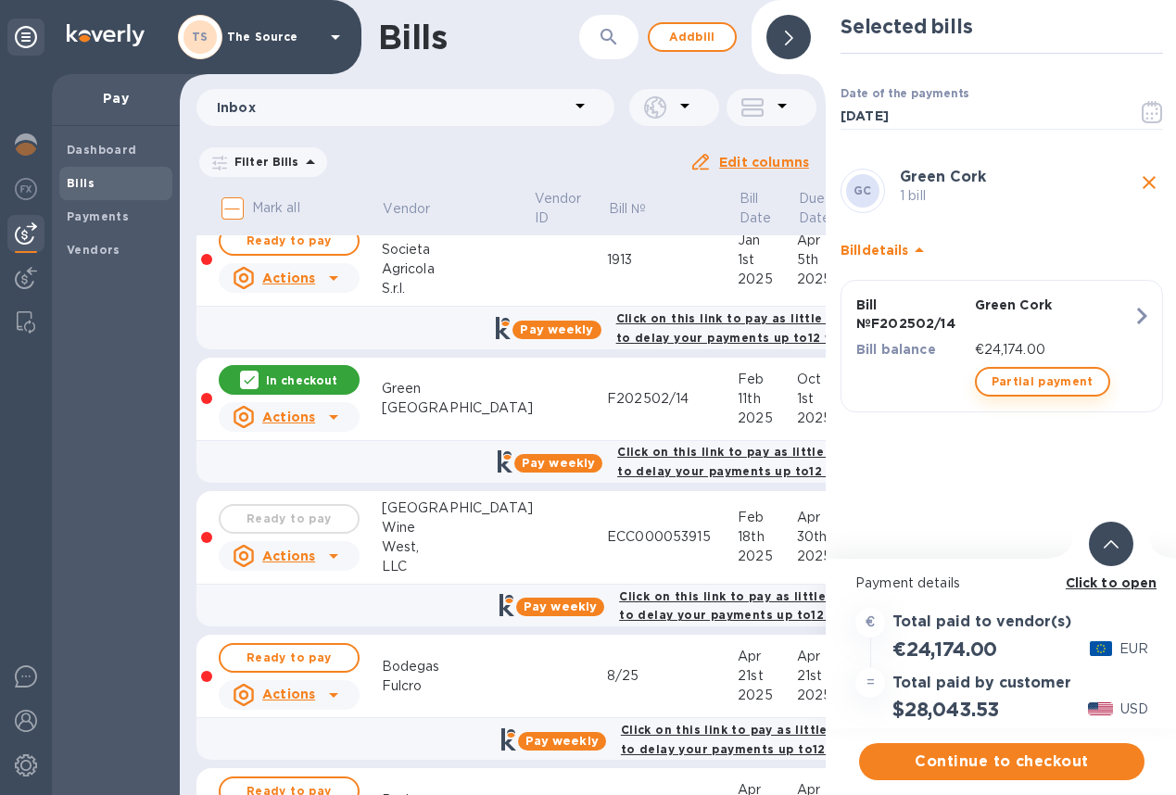
click at [1067, 382] on span "Partial payment" at bounding box center [1042, 382] width 102 height 22
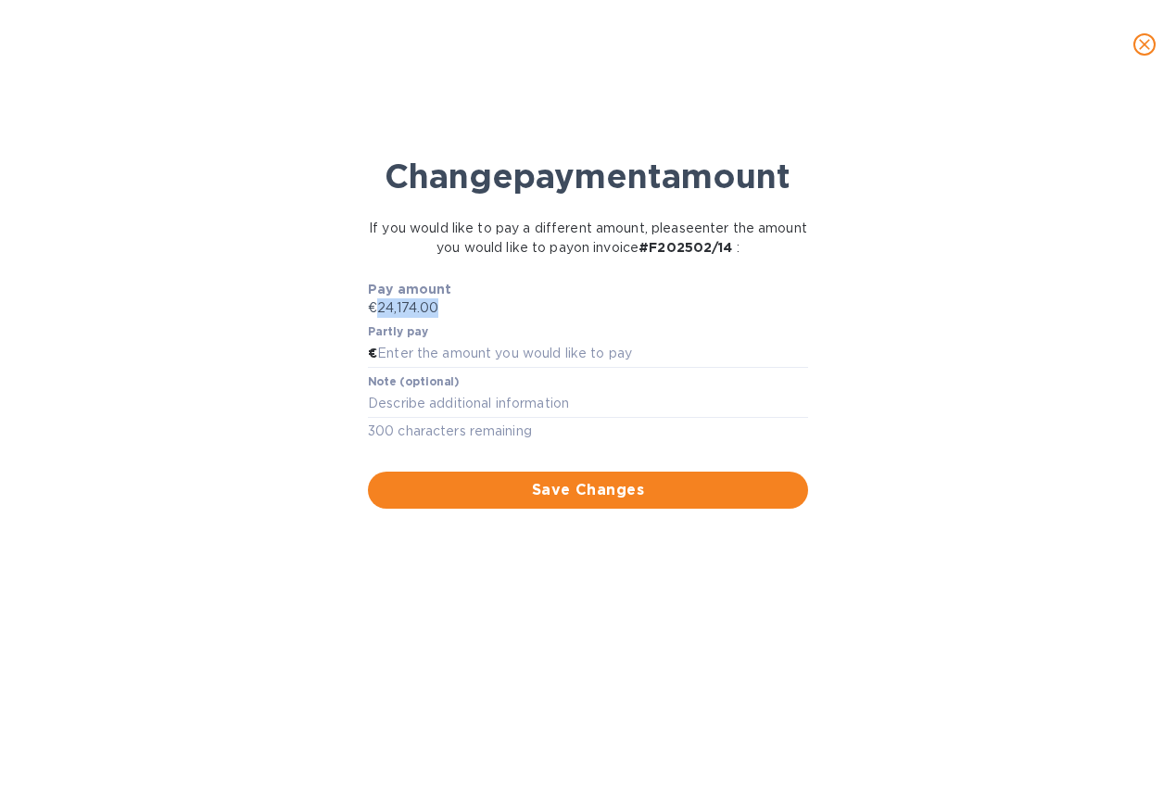
drag, startPoint x: 440, startPoint y: 304, endPoint x: 377, endPoint y: 309, distance: 63.2
click at [377, 309] on p "€24,174.00" at bounding box center [588, 307] width 440 height 19
copy p "24,174.00"
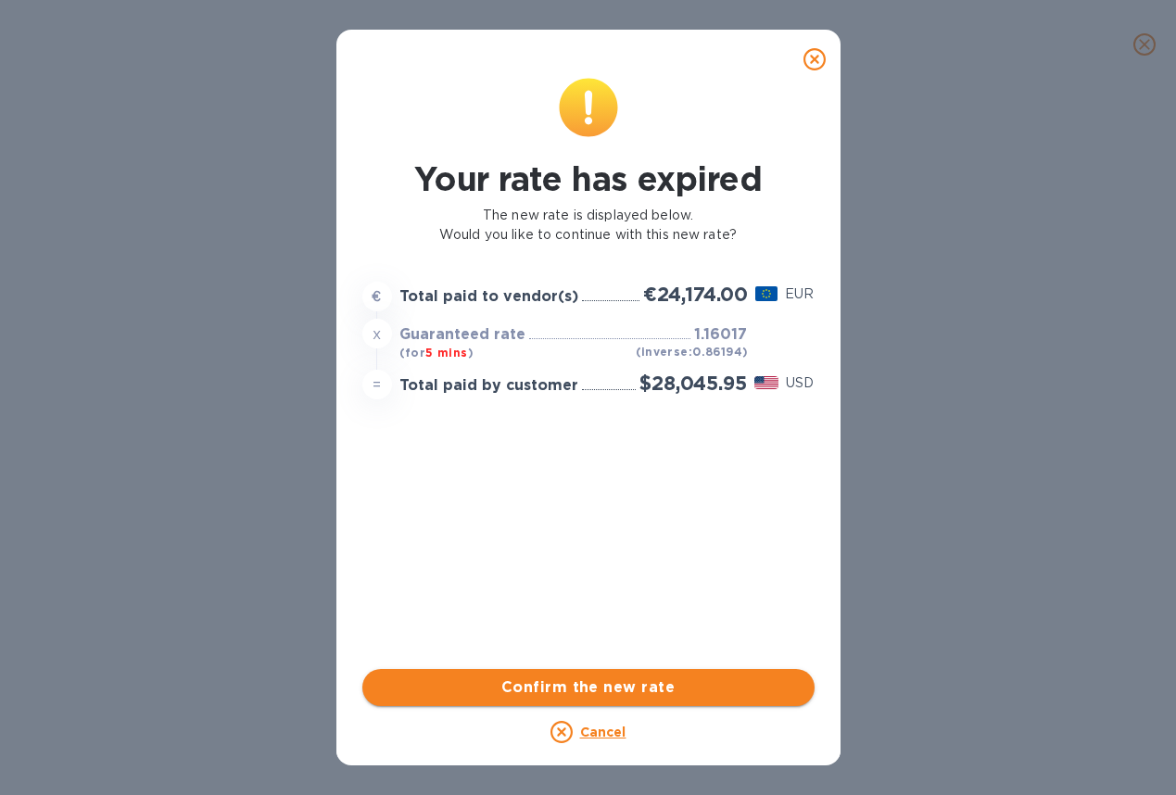
click at [621, 683] on span "Confirm the new rate" at bounding box center [588, 687] width 422 height 22
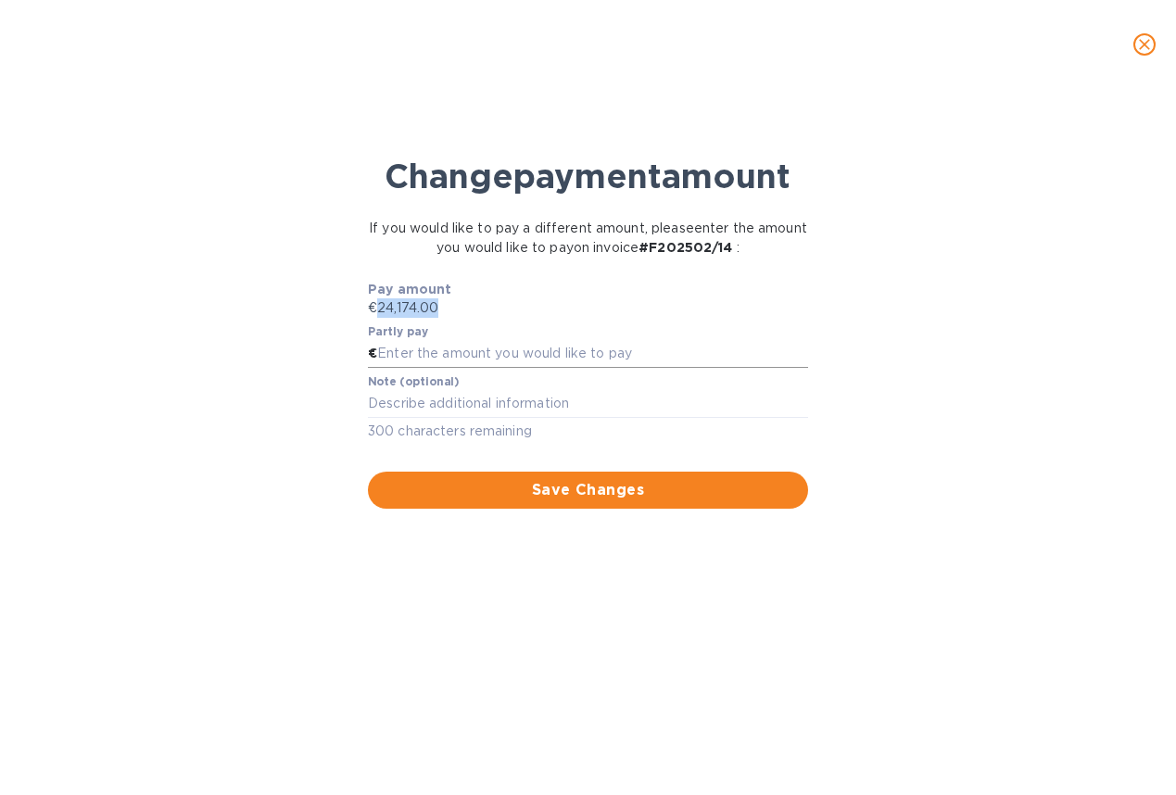
copy p "24,174.00"
click at [414, 348] on input "text" at bounding box center [592, 354] width 431 height 28
type input "12,087"
click at [534, 497] on span "Save Changes" at bounding box center [588, 490] width 410 height 22
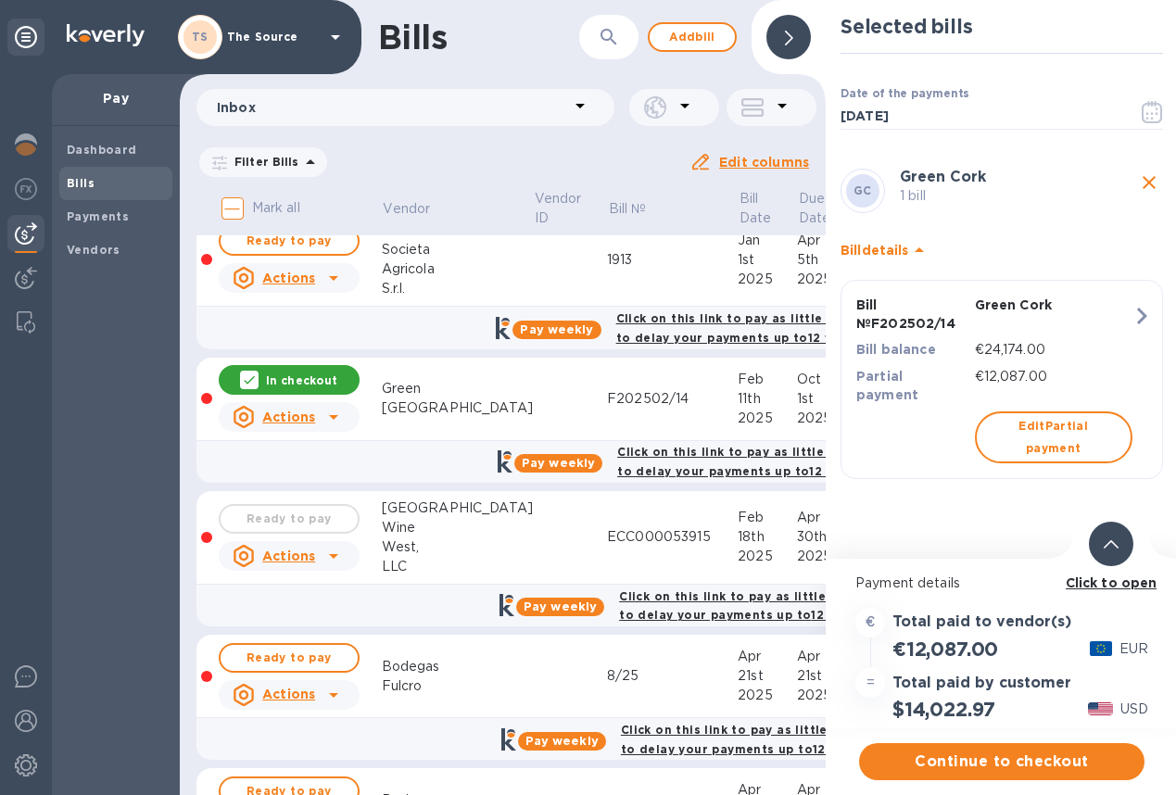
click at [1103, 551] on span at bounding box center [1110, 544] width 15 height 18
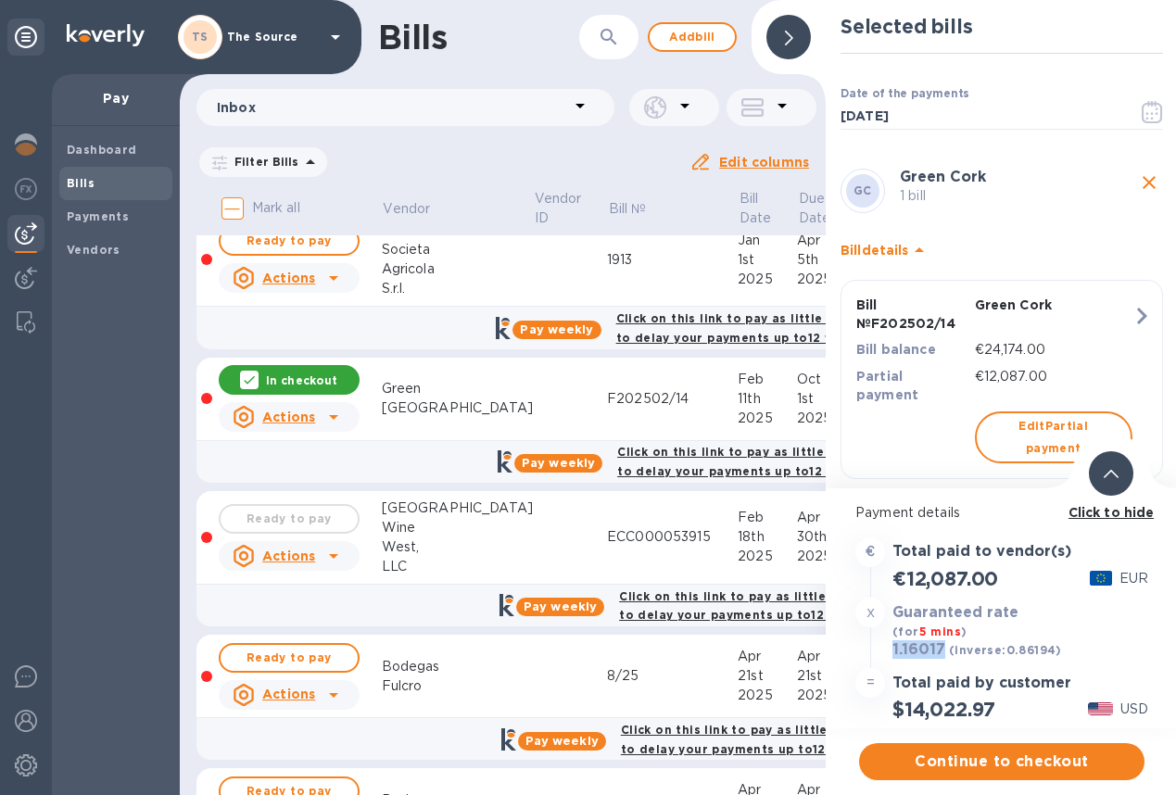
drag, startPoint x: 898, startPoint y: 649, endPoint x: 945, endPoint y: 648, distance: 47.3
click at [945, 647] on div "1.16017 (inverse: 0.86194 )" at bounding box center [977, 650] width 177 height 26
copy h3 "1.16017"
click at [1001, 760] on span "Continue to checkout" at bounding box center [1002, 761] width 256 height 22
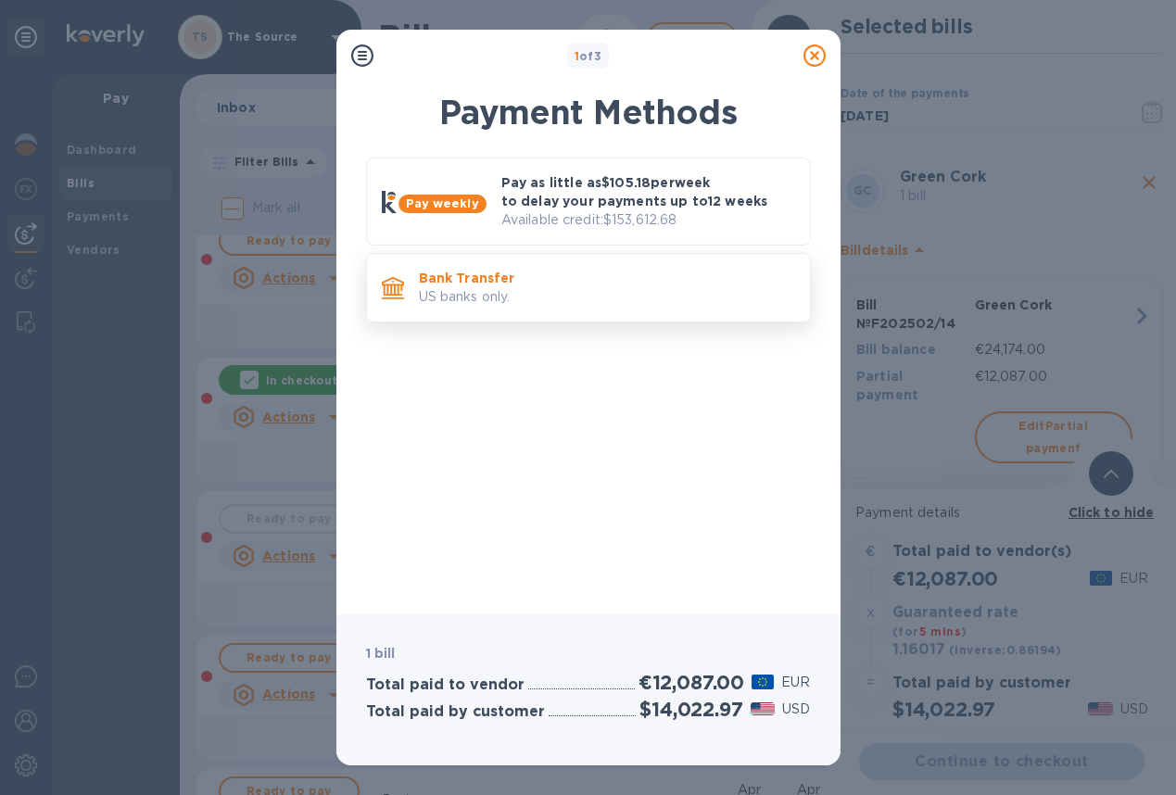
click at [750, 285] on p "Bank Transfer" at bounding box center [607, 278] width 376 height 19
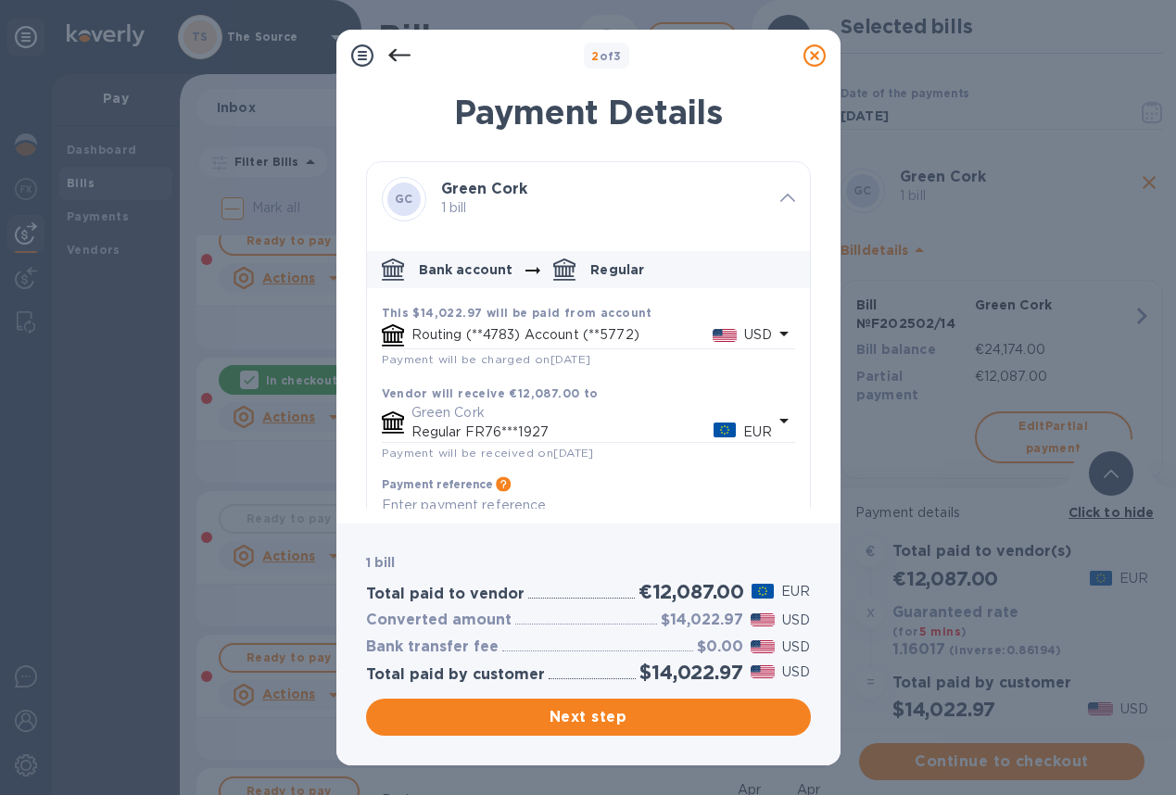
click at [761, 334] on p "USD" at bounding box center [758, 334] width 28 height 19
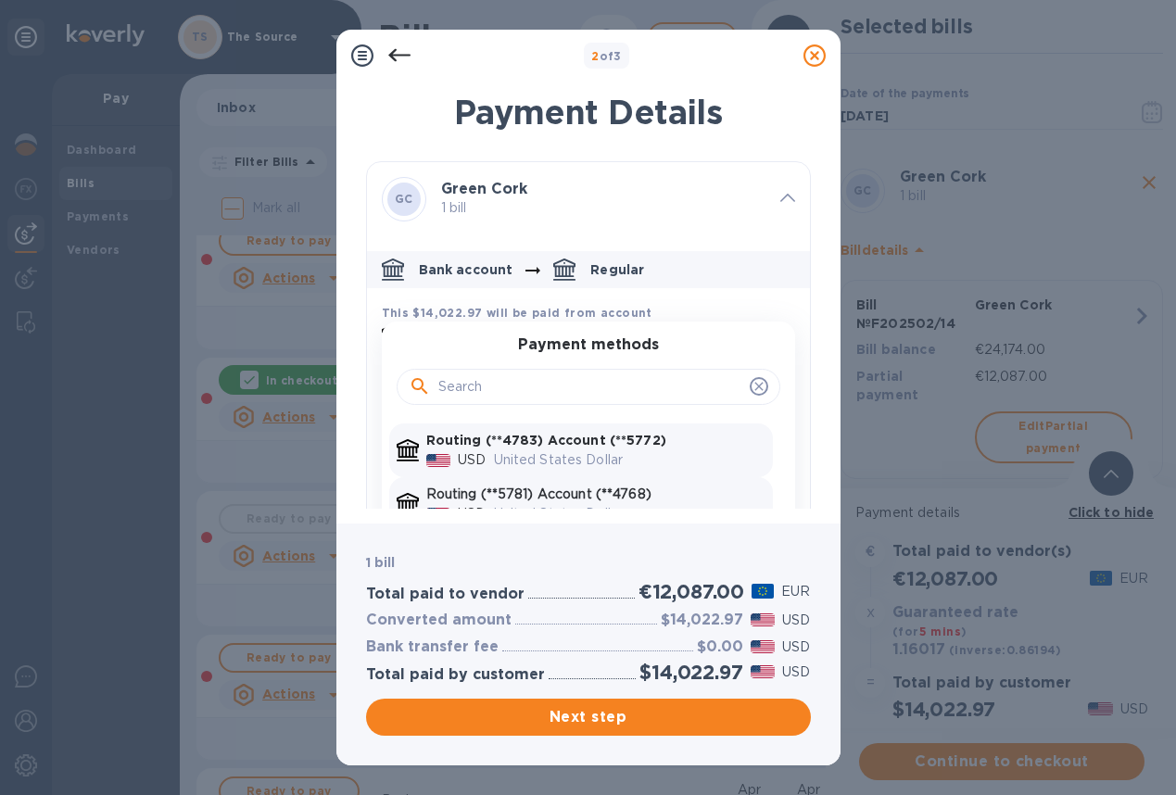
click at [677, 494] on p "Routing (**5781) Account (**4768)" at bounding box center [595, 494] width 339 height 19
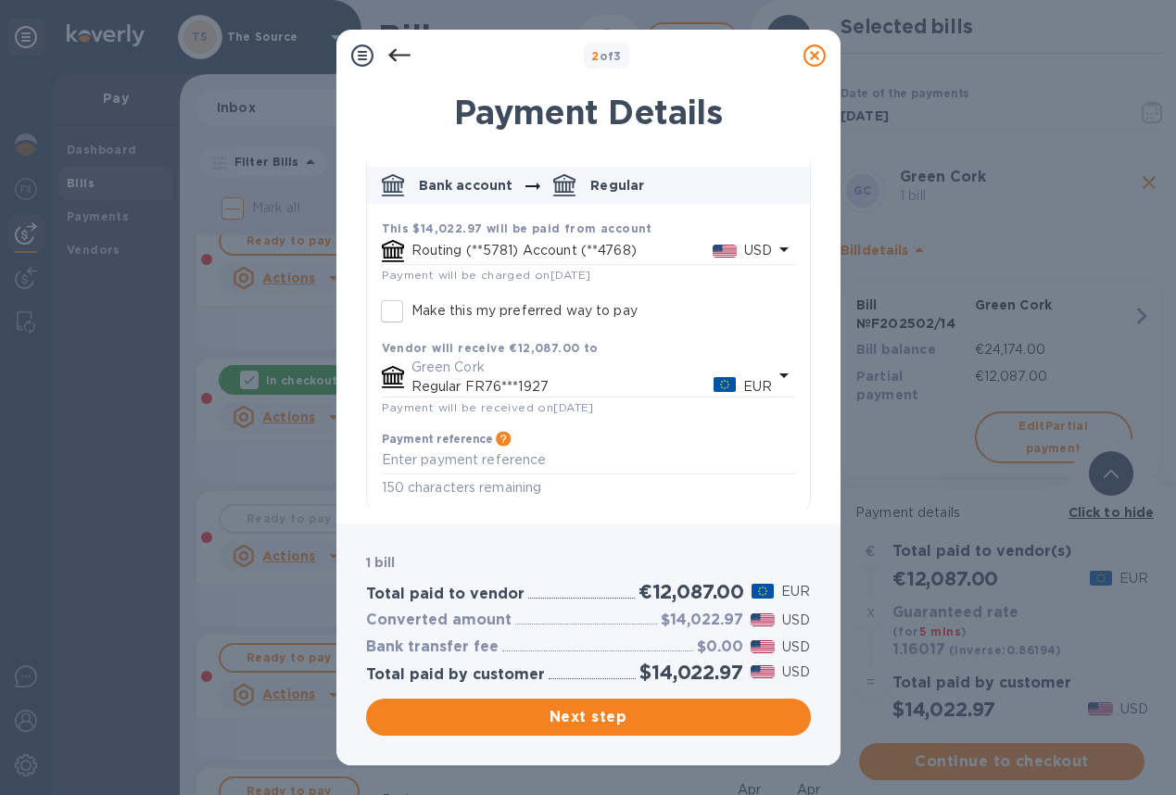
scroll to position [90, 0]
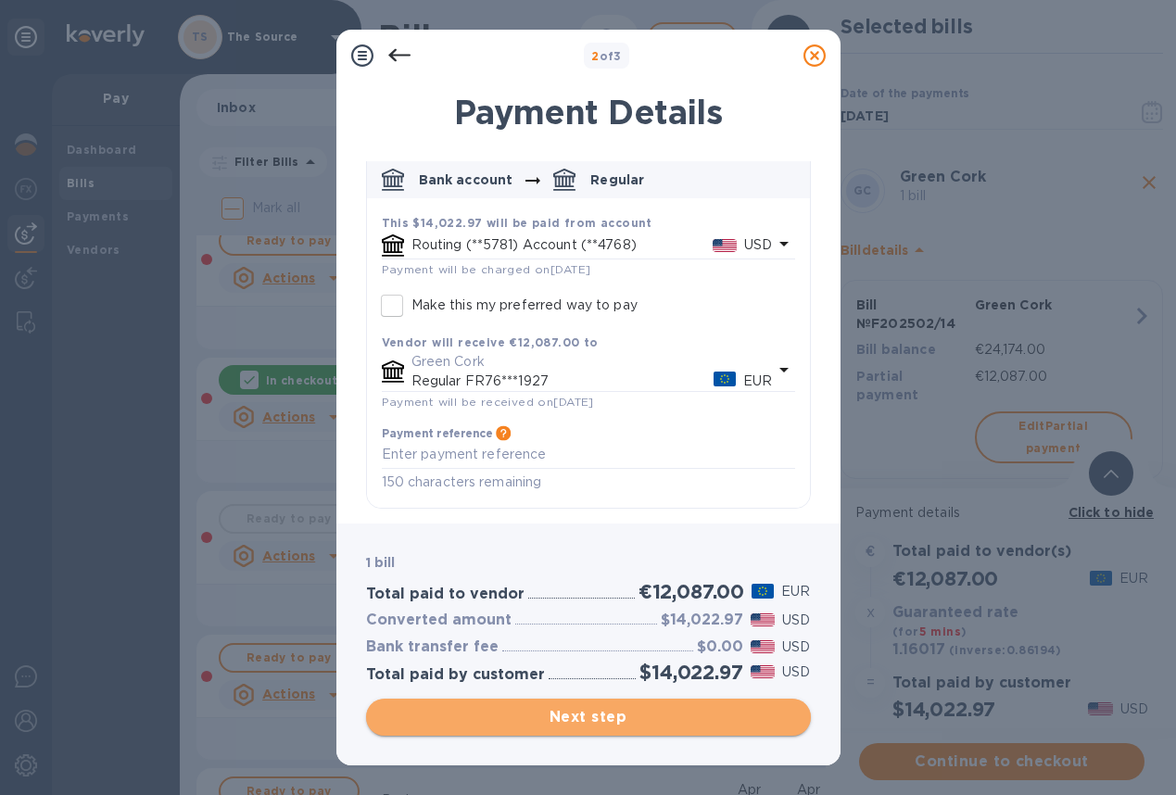
click at [654, 717] on span "Next step" at bounding box center [588, 717] width 415 height 22
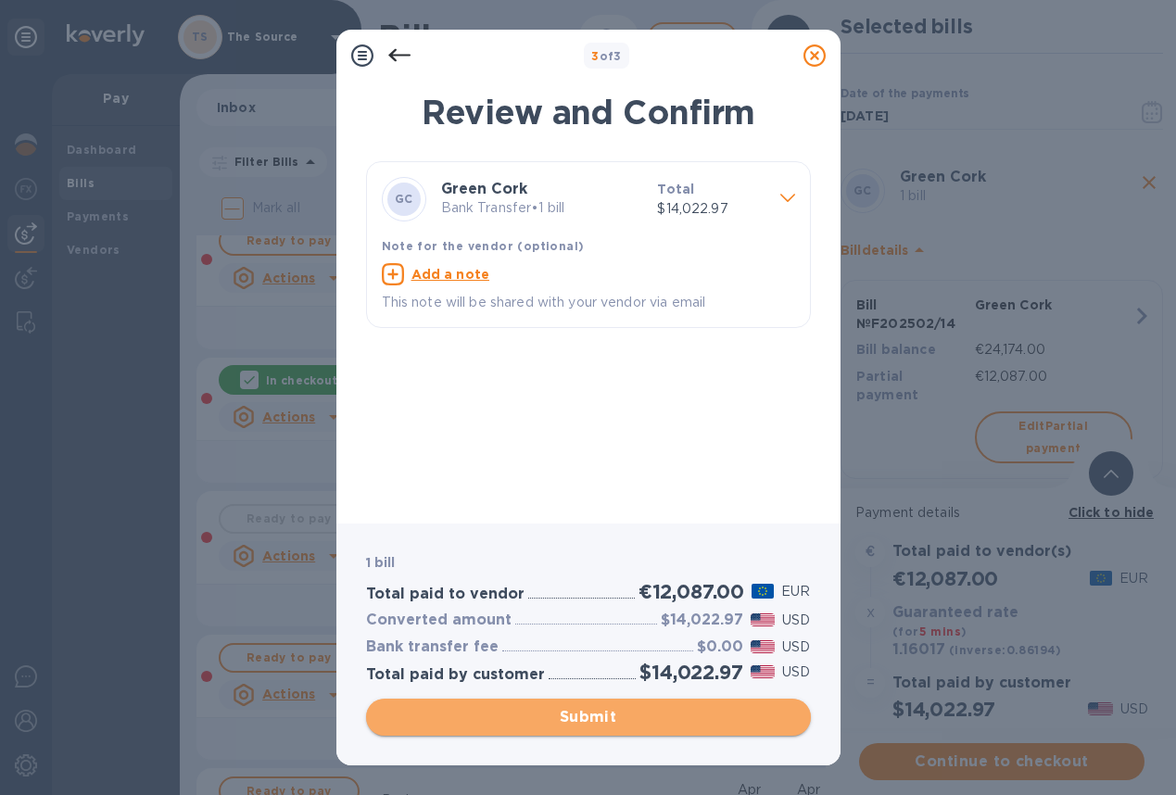
click at [680, 711] on span "Submit" at bounding box center [588, 717] width 415 height 22
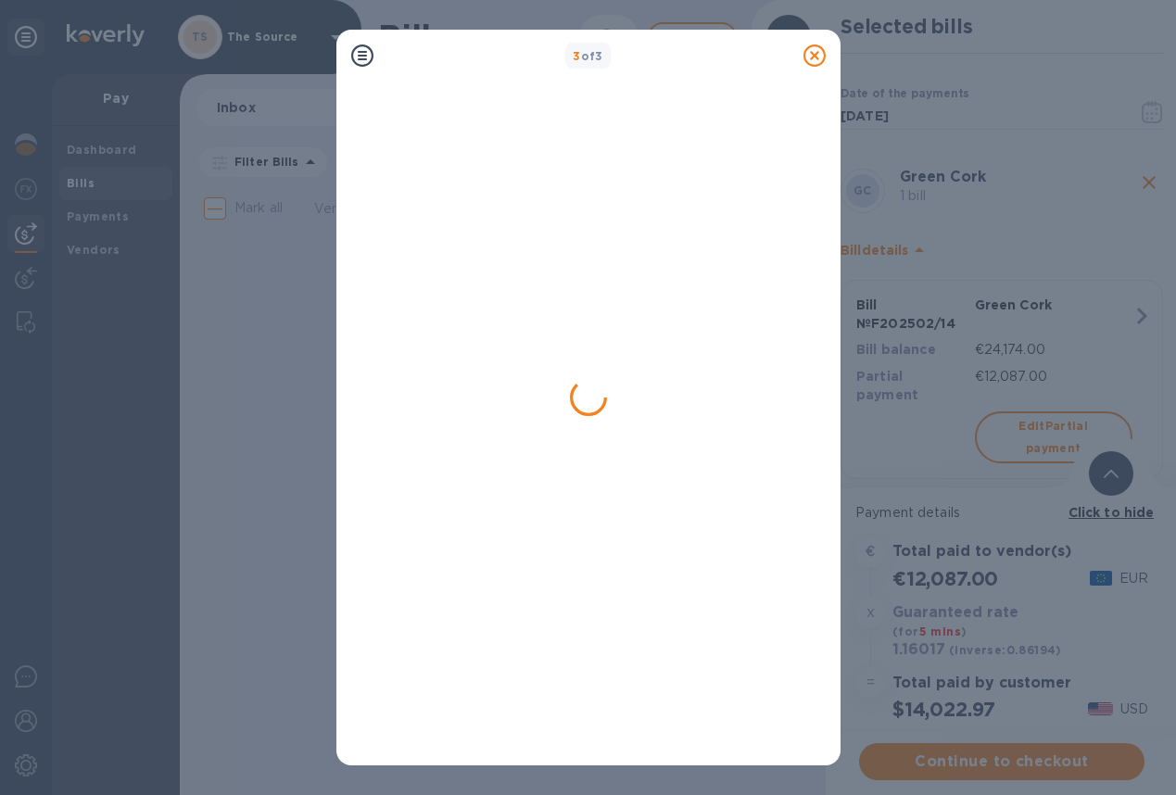
scroll to position [0, 0]
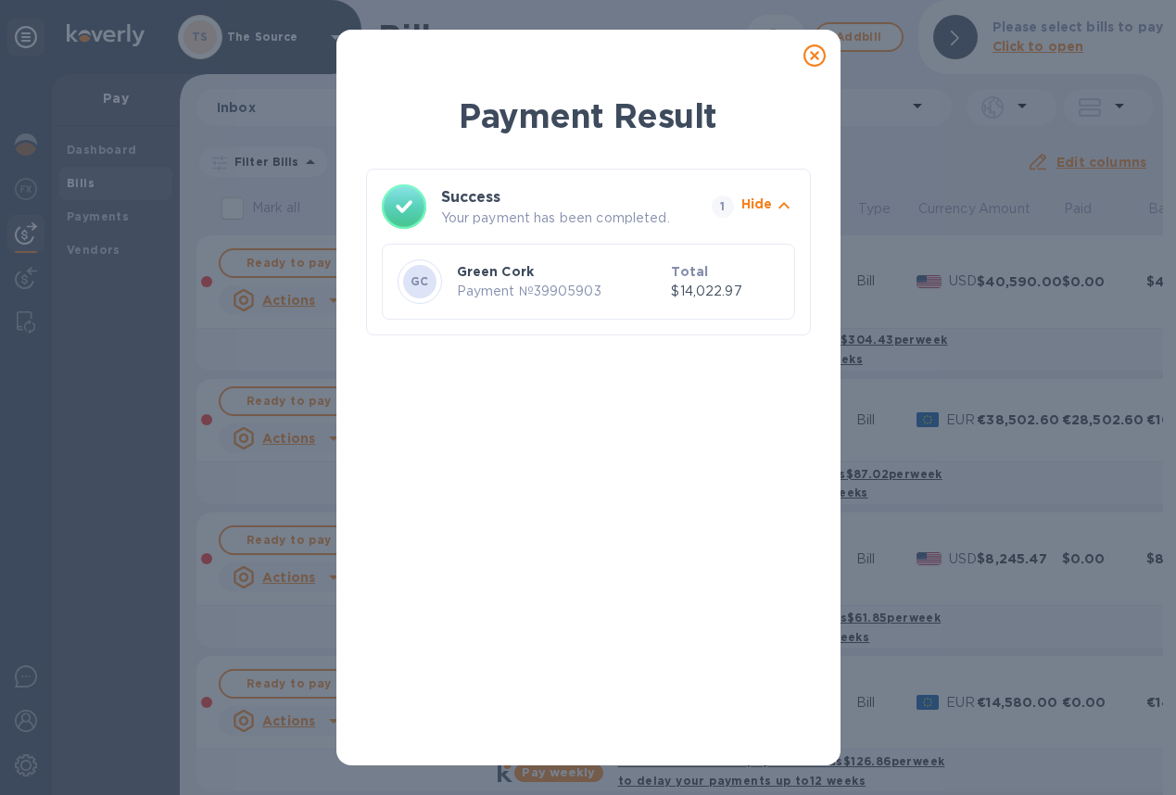
click at [812, 55] on icon at bounding box center [814, 55] width 22 height 22
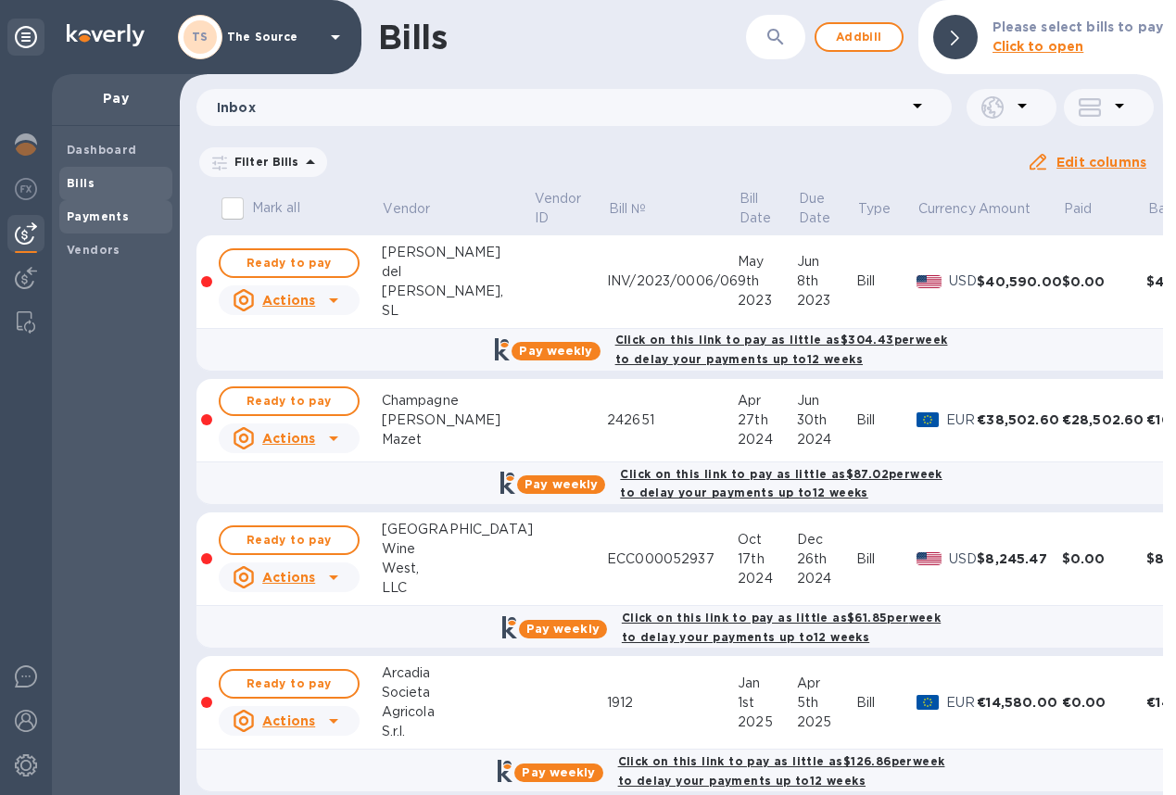
drag, startPoint x: 95, startPoint y: 218, endPoint x: 111, endPoint y: 218, distance: 16.7
click at [95, 218] on b "Payments" at bounding box center [98, 216] width 62 height 14
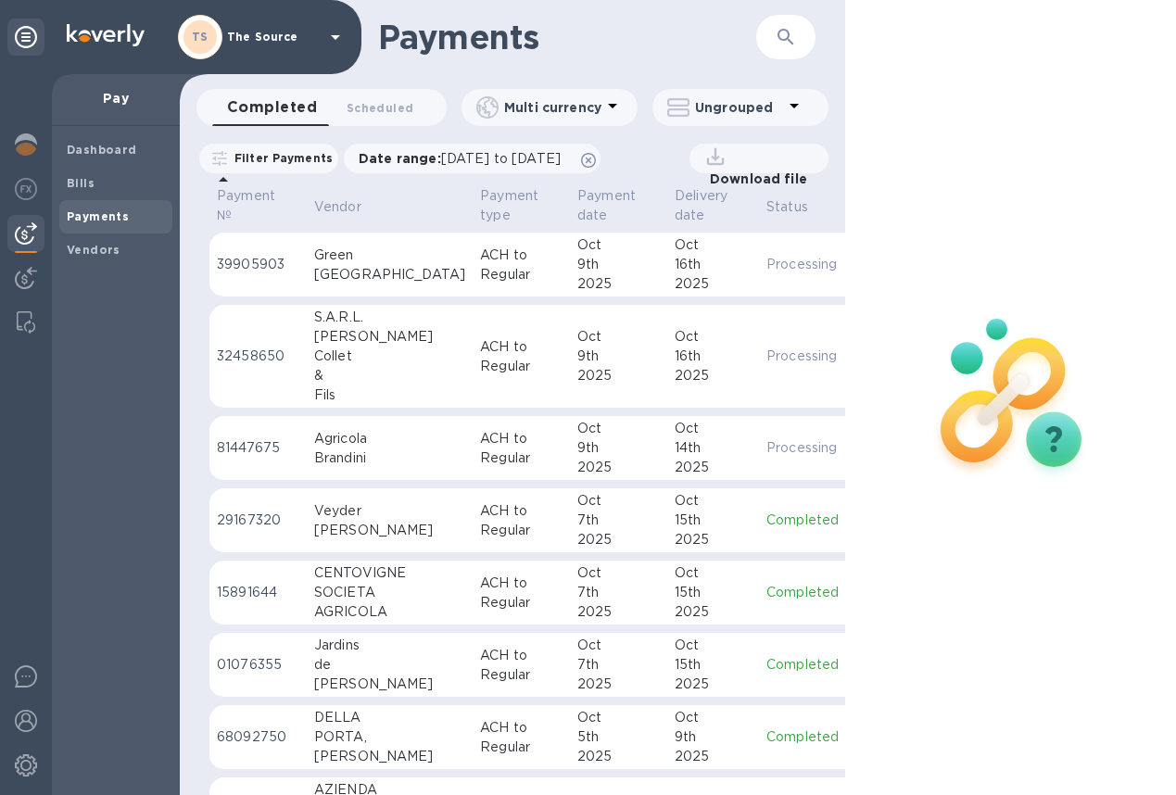
click at [480, 272] on p "ACH to Regular" at bounding box center [521, 265] width 82 height 39
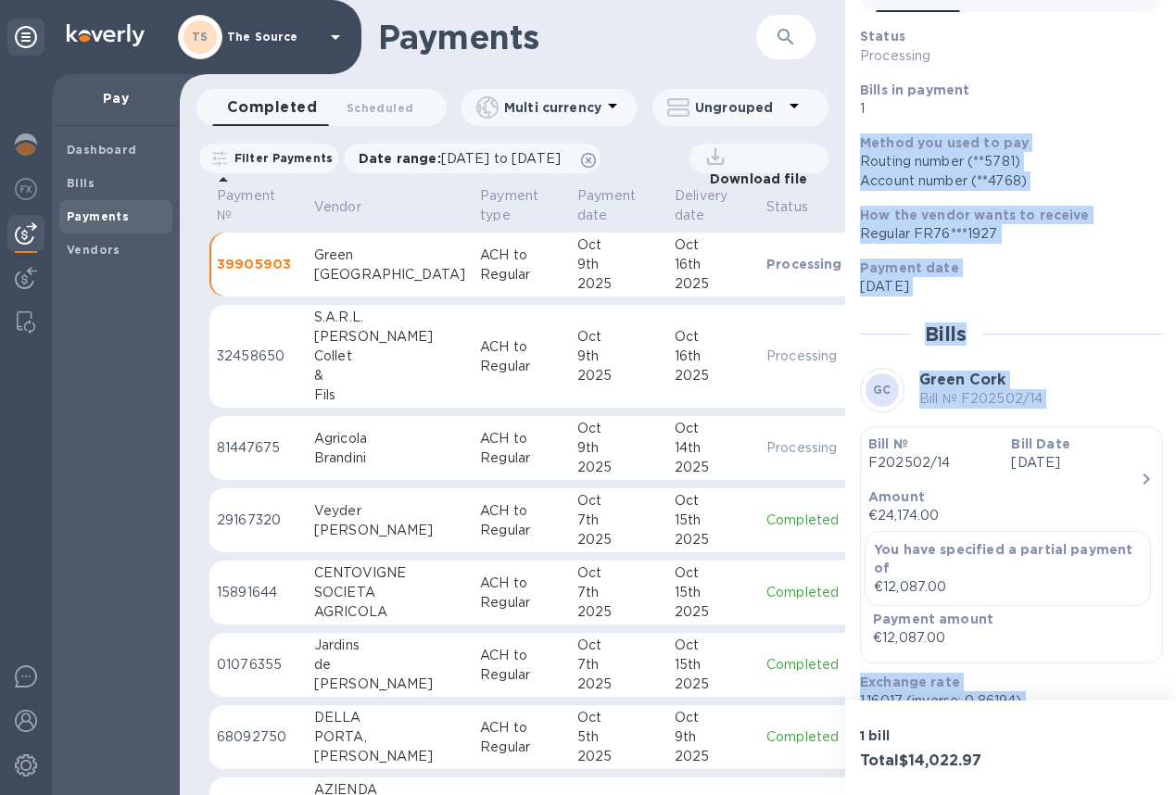
scroll to position [237, 0]
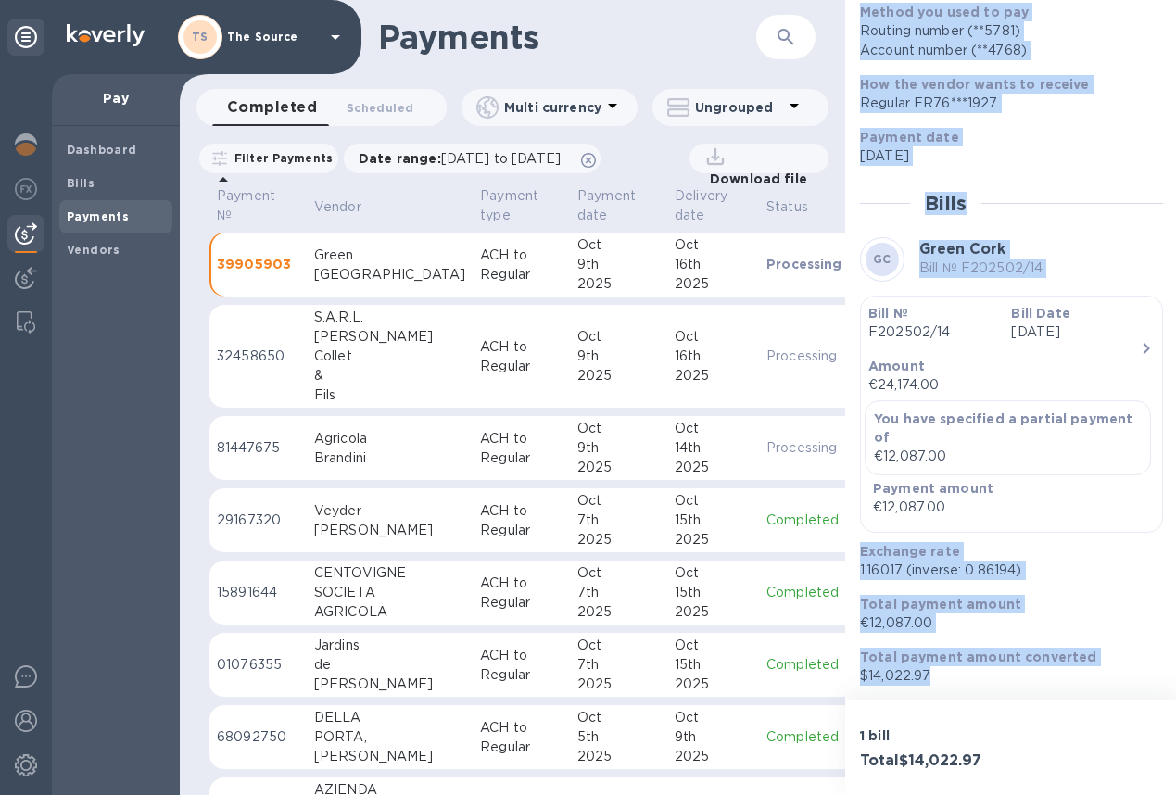
drag, startPoint x: 860, startPoint y: 246, endPoint x: 974, endPoint y: 692, distance: 460.9
click at [974, 686] on div "Status Processing Bills in payment 1 Method you used to pay Routing number (**5…" at bounding box center [1011, 290] width 303 height 789
copy div "Method you used to pay Routing number (**5781) Account number (**4768) How the …"
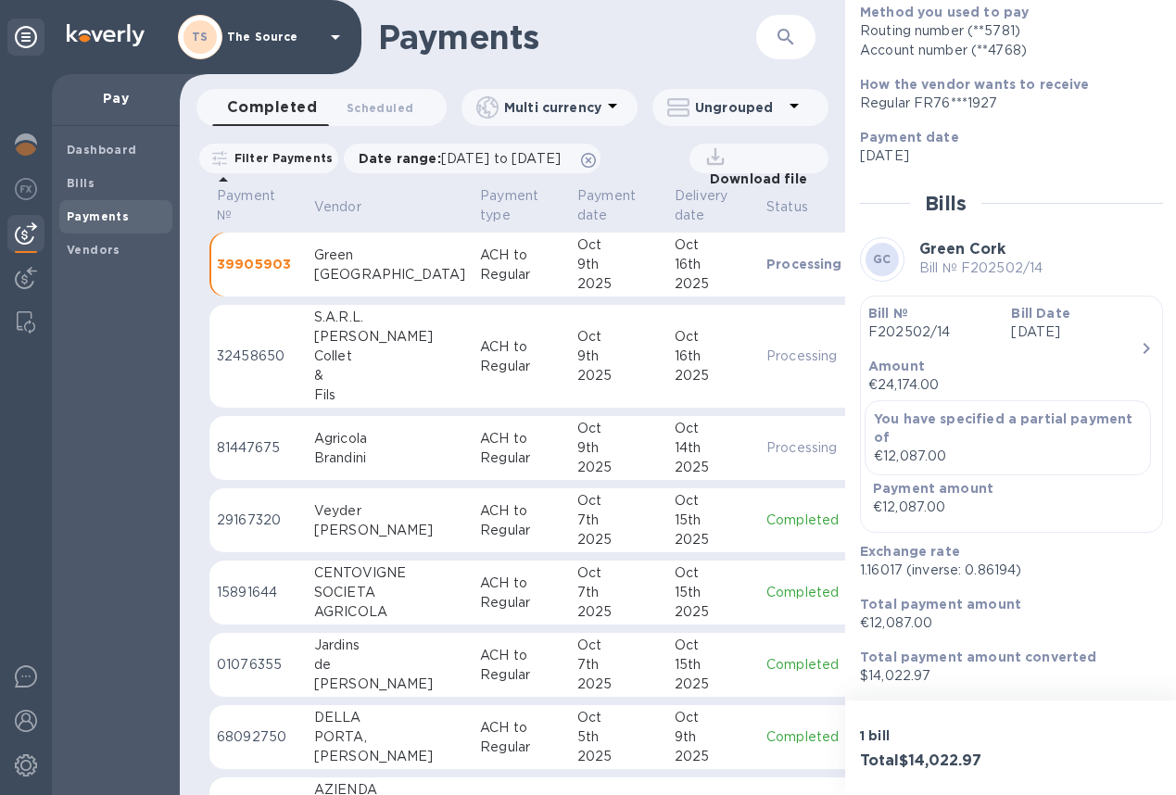
click at [397, 444] on div "Agricola" at bounding box center [389, 438] width 151 height 19
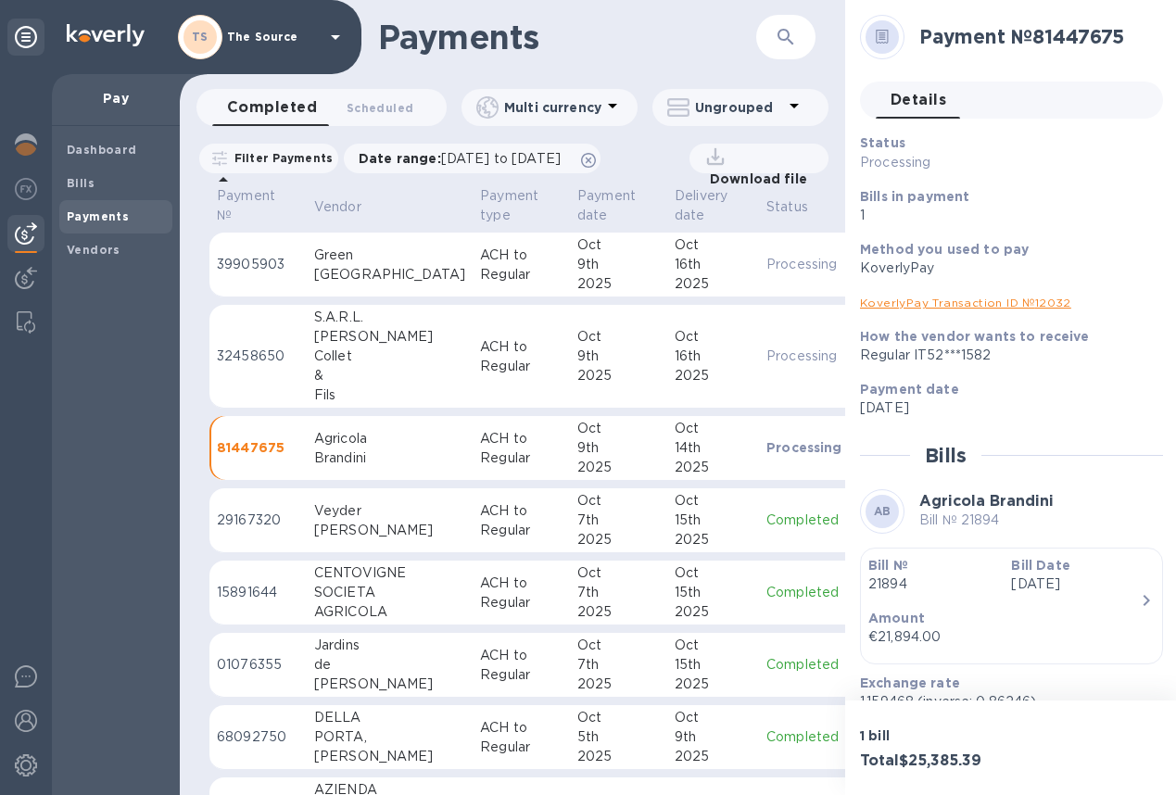
click at [872, 305] on link "KoverlyPay Transaction ID № 12032" at bounding box center [965, 303] width 211 height 14
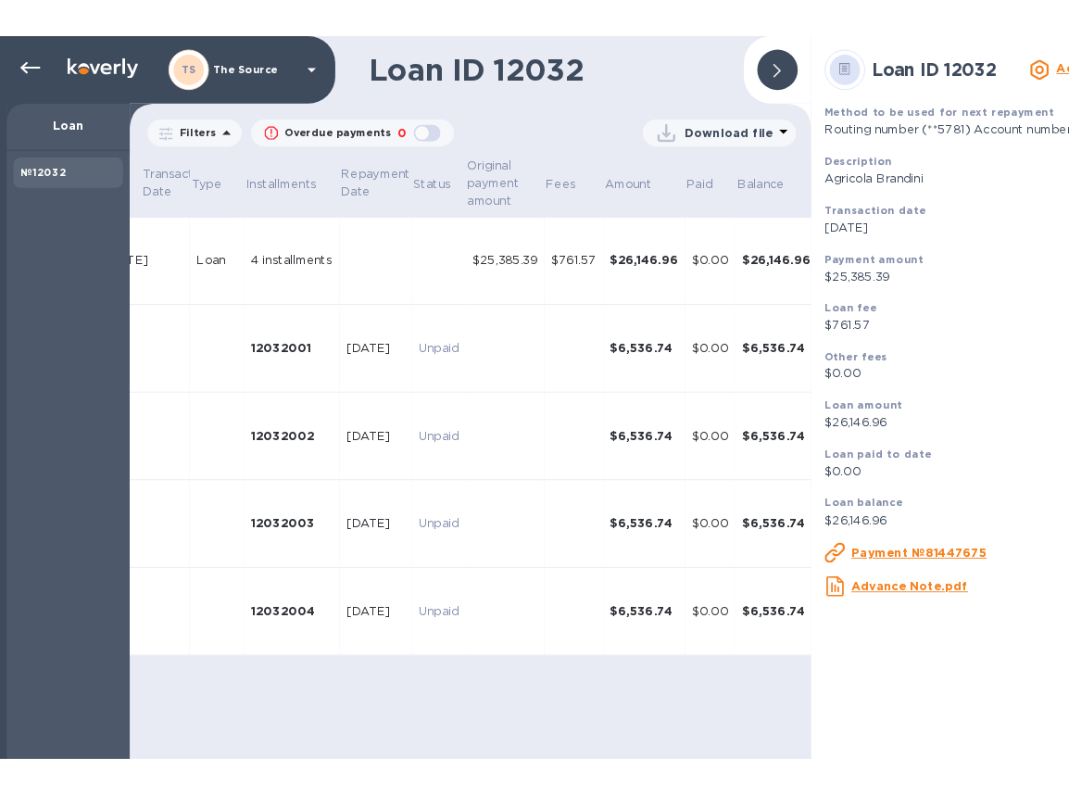
scroll to position [0, 264]
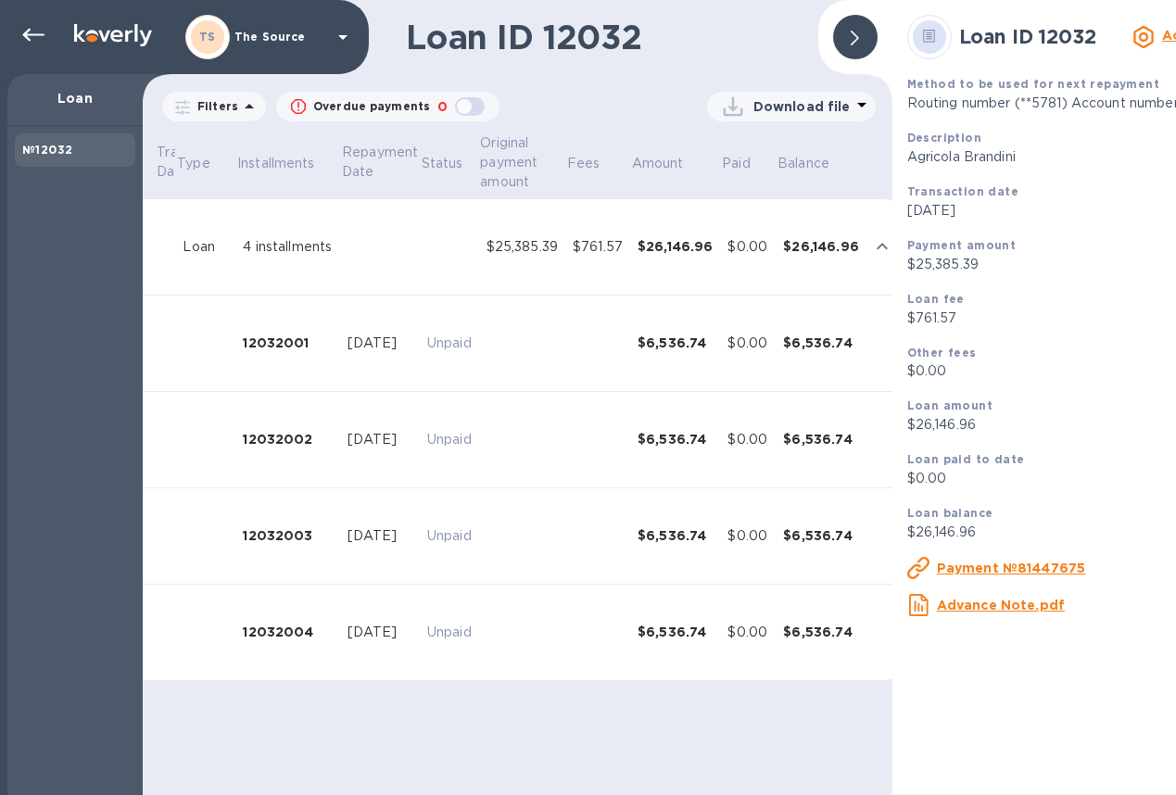
click at [990, 562] on u "Payment №81447675" at bounding box center [1011, 568] width 149 height 15
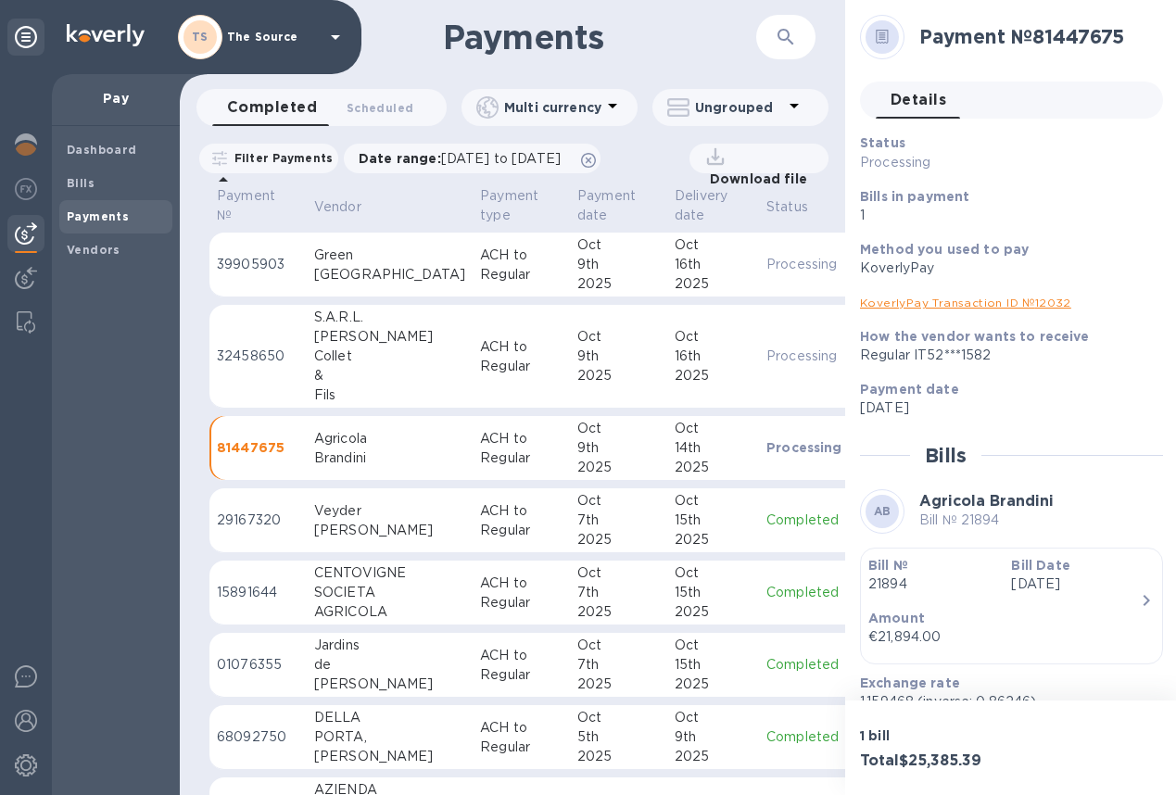
click at [980, 306] on link "KoverlyPay Transaction ID № 12032" at bounding box center [965, 303] width 211 height 14
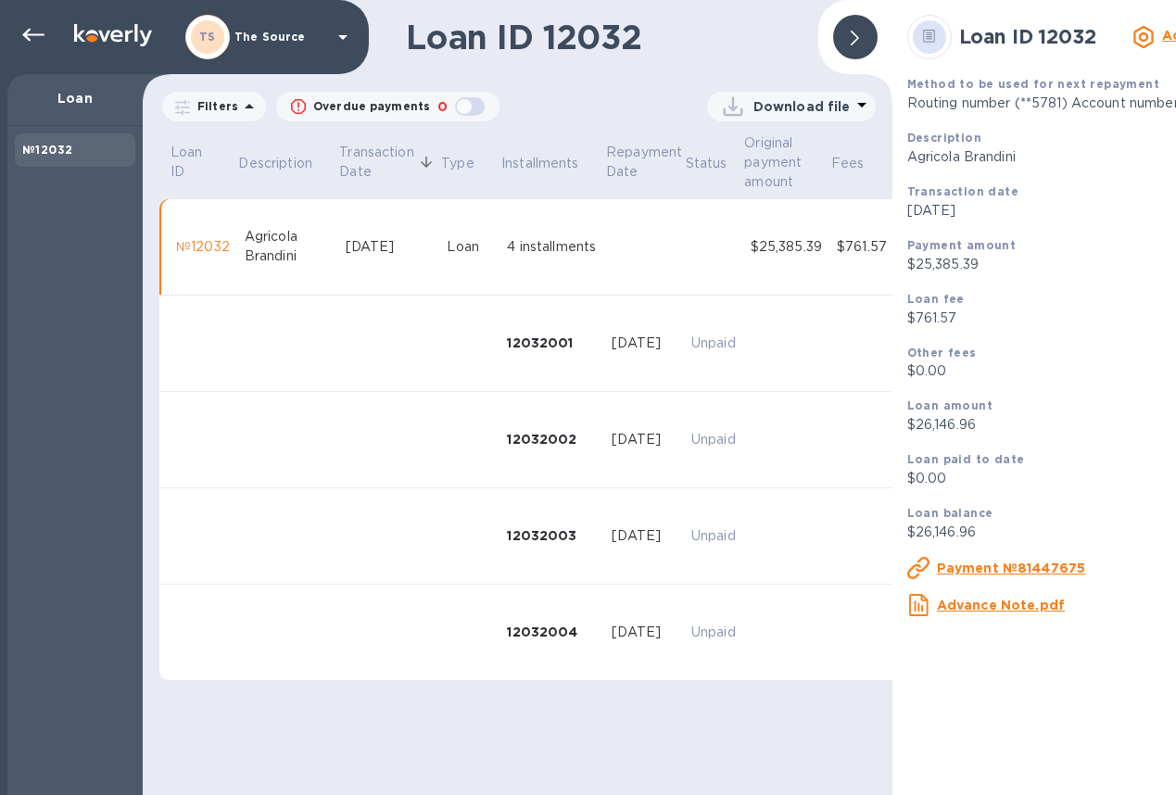
click at [965, 607] on u "Advance Note.pdf" at bounding box center [1001, 605] width 128 height 15
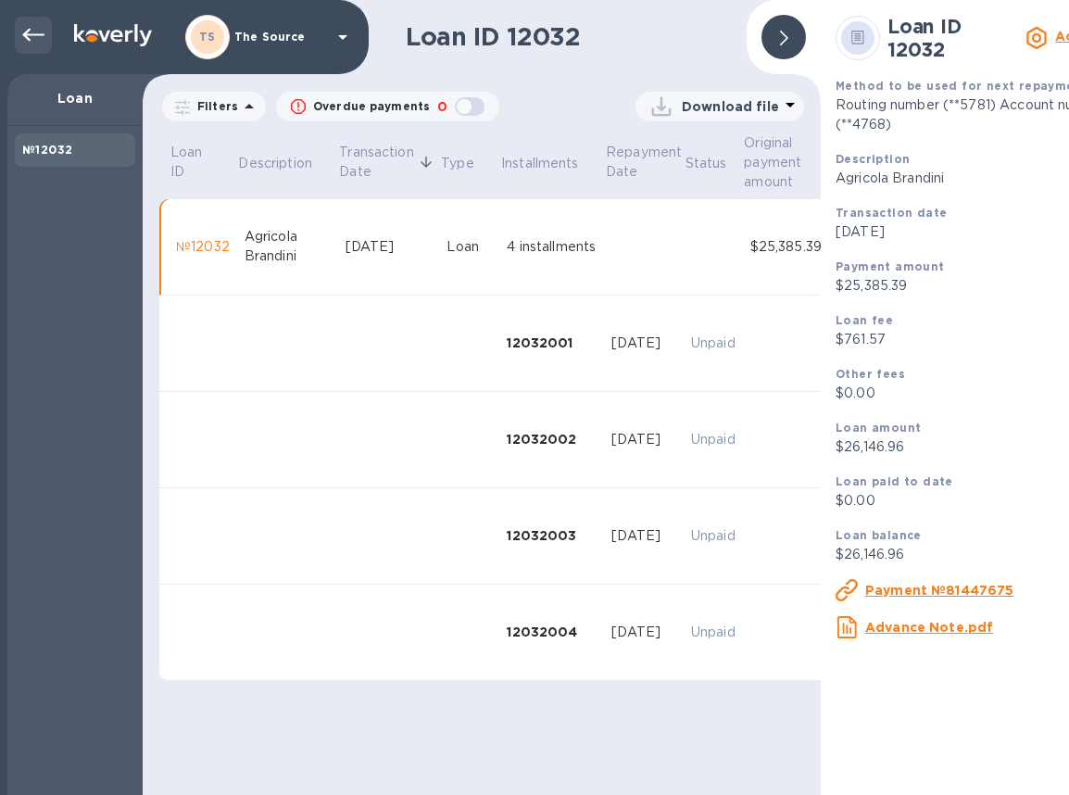
click at [35, 38] on icon at bounding box center [33, 35] width 22 height 22
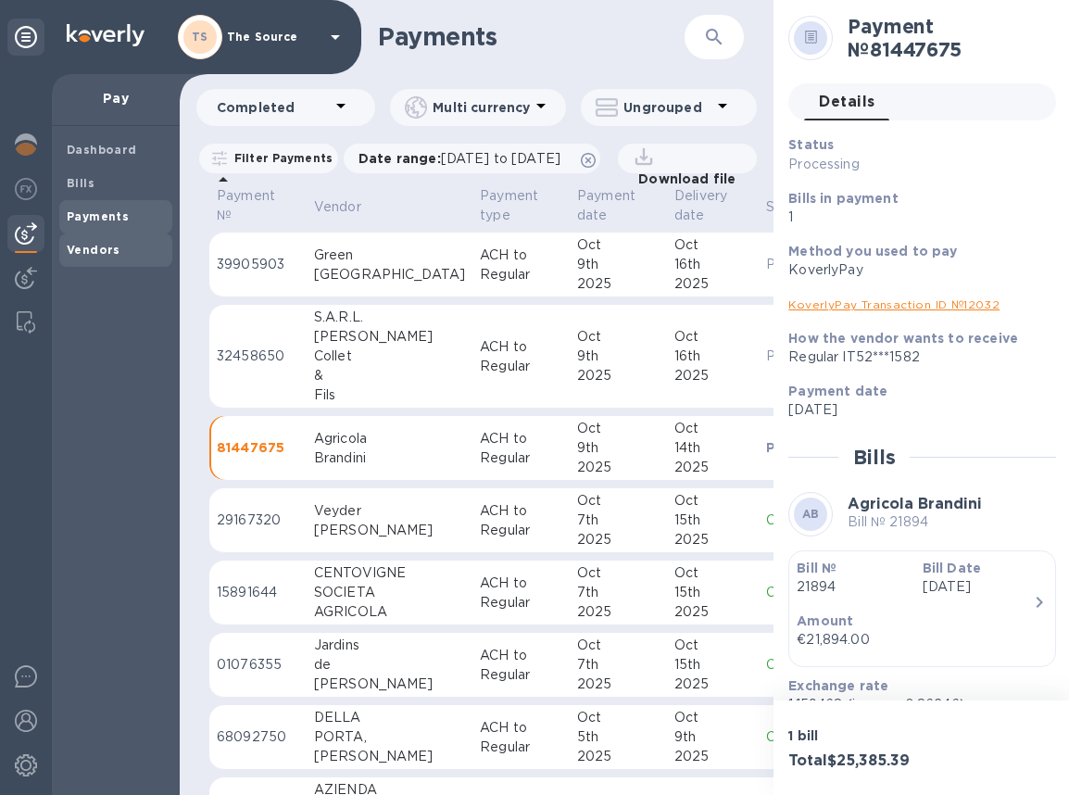
click at [108, 252] on b "Vendors" at bounding box center [94, 250] width 54 height 14
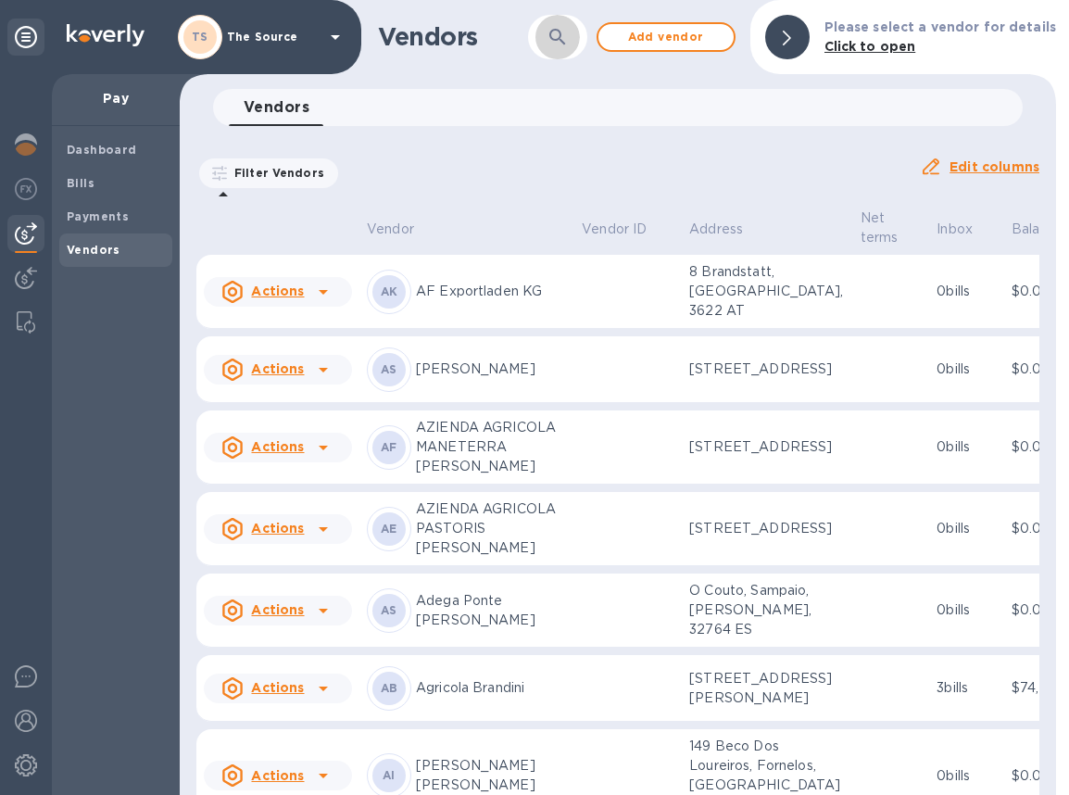
click at [561, 40] on icon "button" at bounding box center [557, 37] width 16 height 16
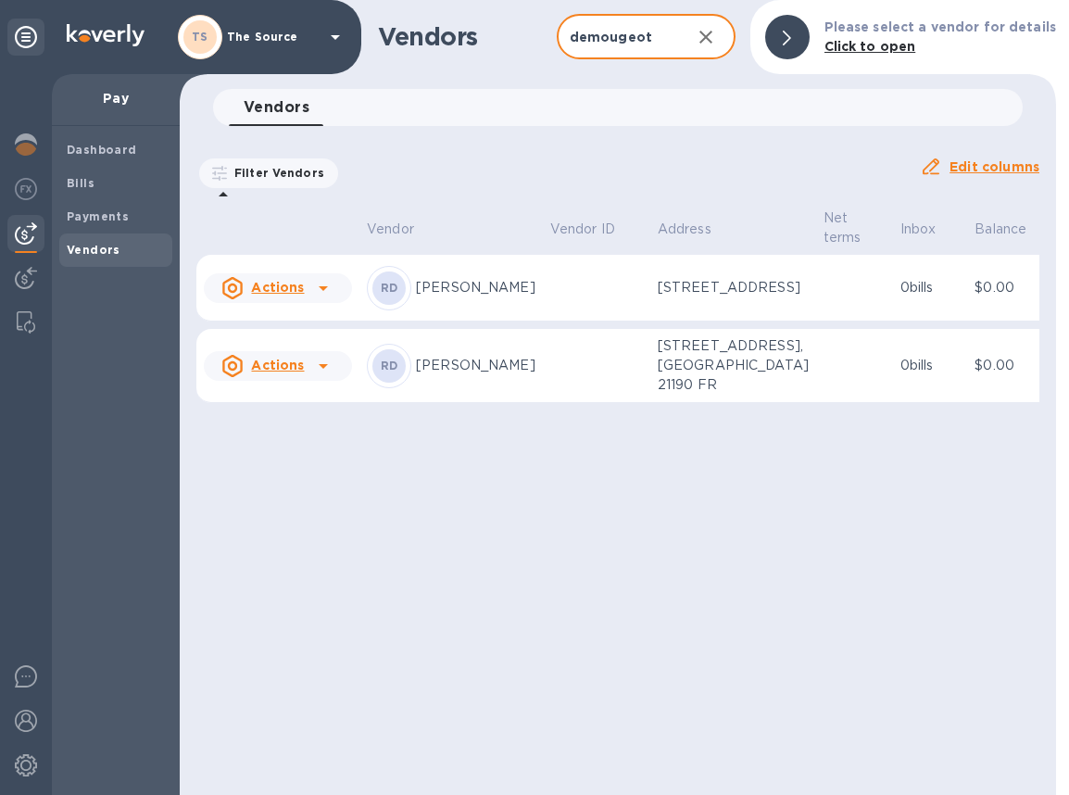
type input "demougeot"
click at [456, 293] on p "[PERSON_NAME]" at bounding box center [476, 287] width 120 height 19
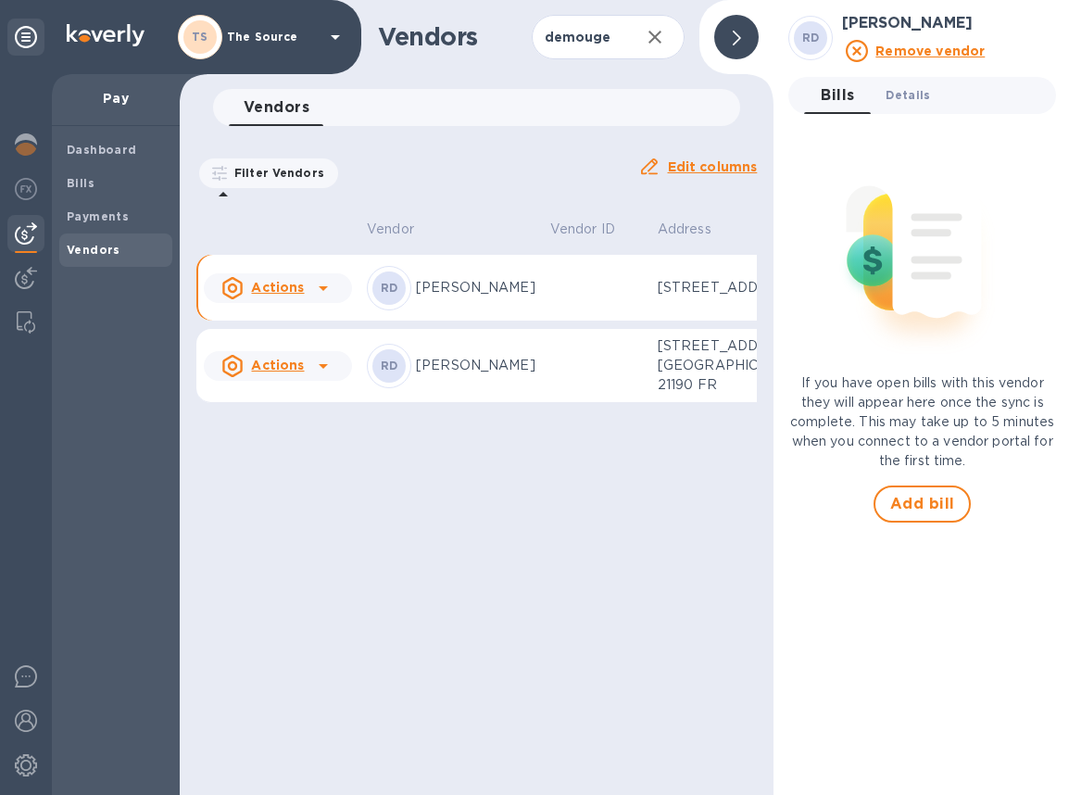
click at [904, 107] on button "Details 0" at bounding box center [908, 95] width 74 height 37
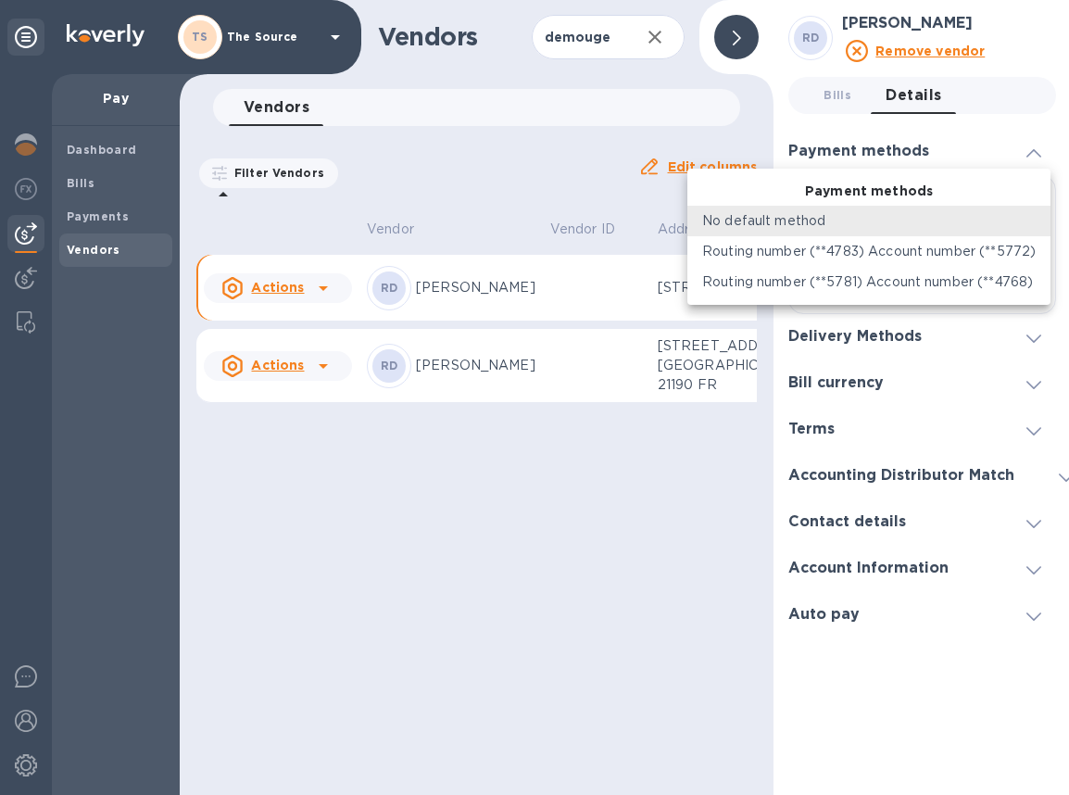
click at [1026, 217] on body "TS The Source Pay Dashboard Bills Payments Vendors Vendors demougeot ​ Add vend…" at bounding box center [534, 397] width 1069 height 795
click at [1027, 216] on div "No default method" at bounding box center [869, 220] width 334 height 19
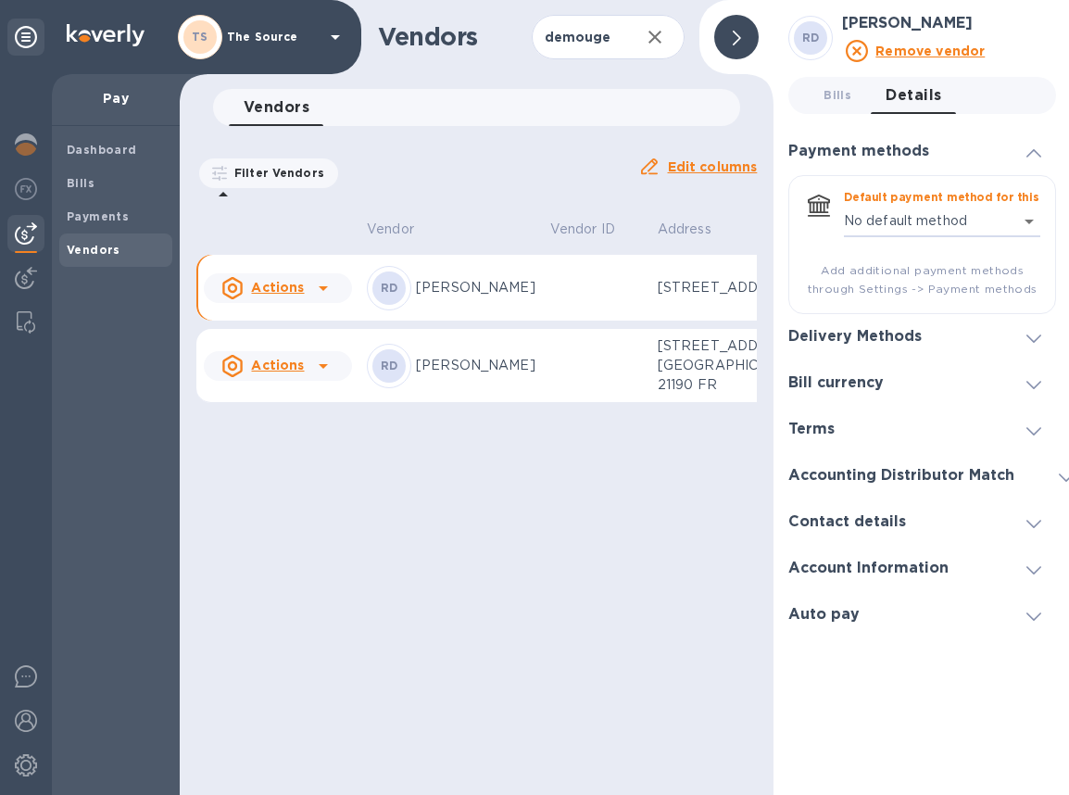
click at [1025, 336] on div at bounding box center [1034, 337] width 44 height 19
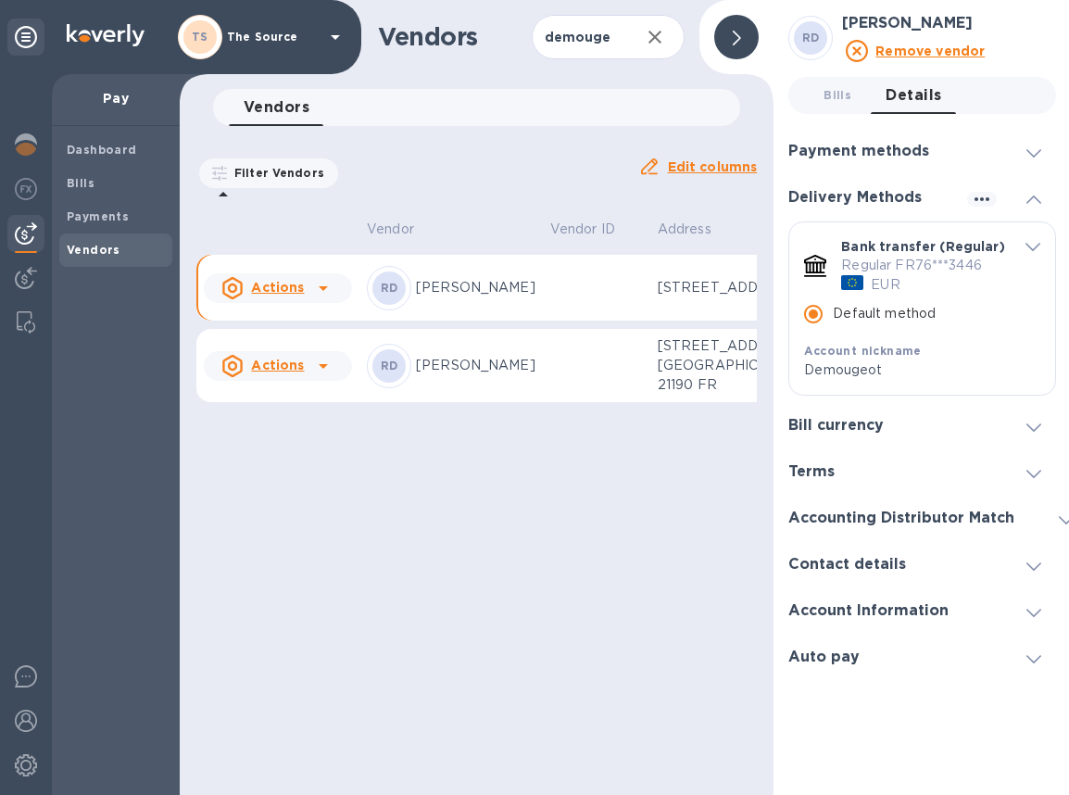
click at [543, 297] on td at bounding box center [596, 288] width 107 height 67
click at [844, 87] on span "Bills 0" at bounding box center [838, 94] width 28 height 19
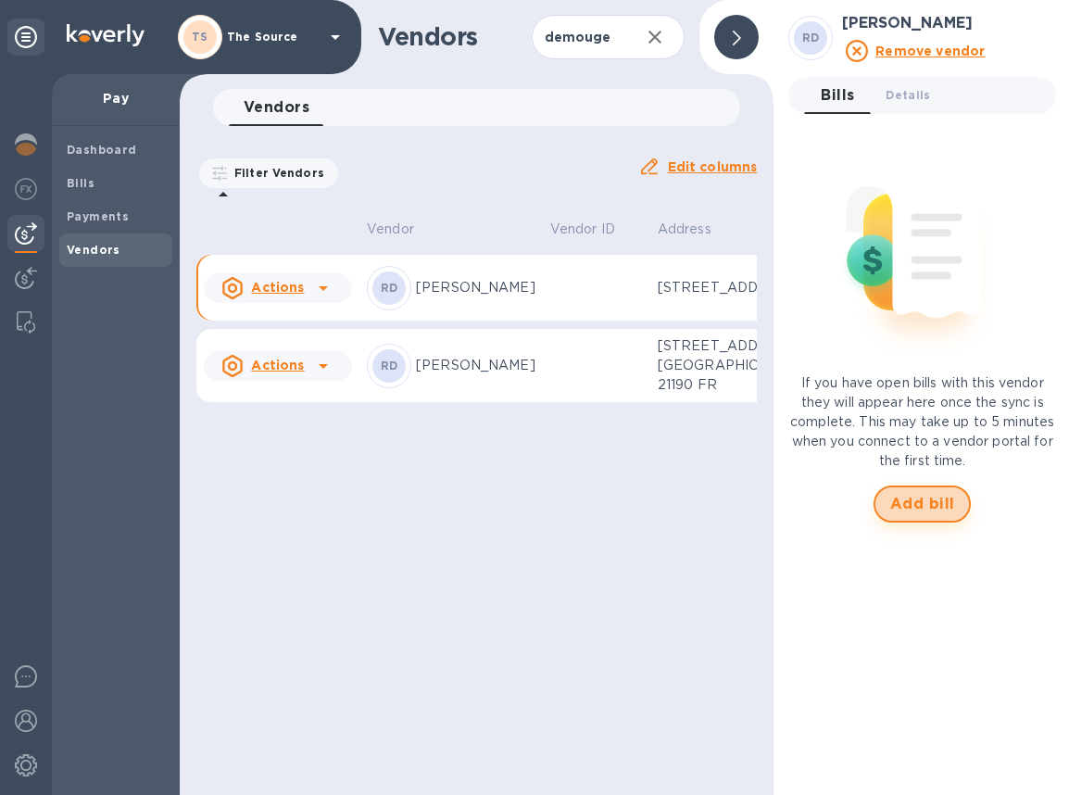
click at [926, 498] on span "Add bill" at bounding box center [922, 504] width 65 height 22
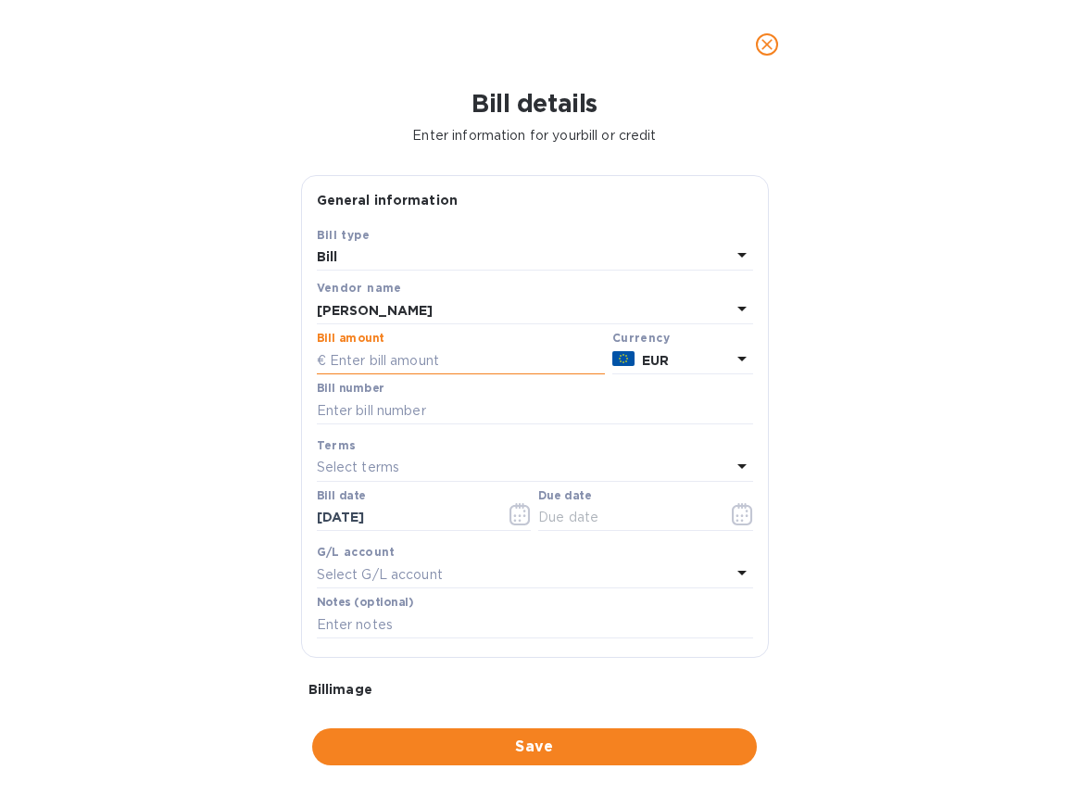
click at [397, 358] on input "text" at bounding box center [461, 361] width 288 height 28
type input "20,956.20"
click at [455, 413] on input "text" at bounding box center [535, 411] width 436 height 28
type input "2425574"
click at [505, 517] on button "button" at bounding box center [520, 514] width 44 height 44
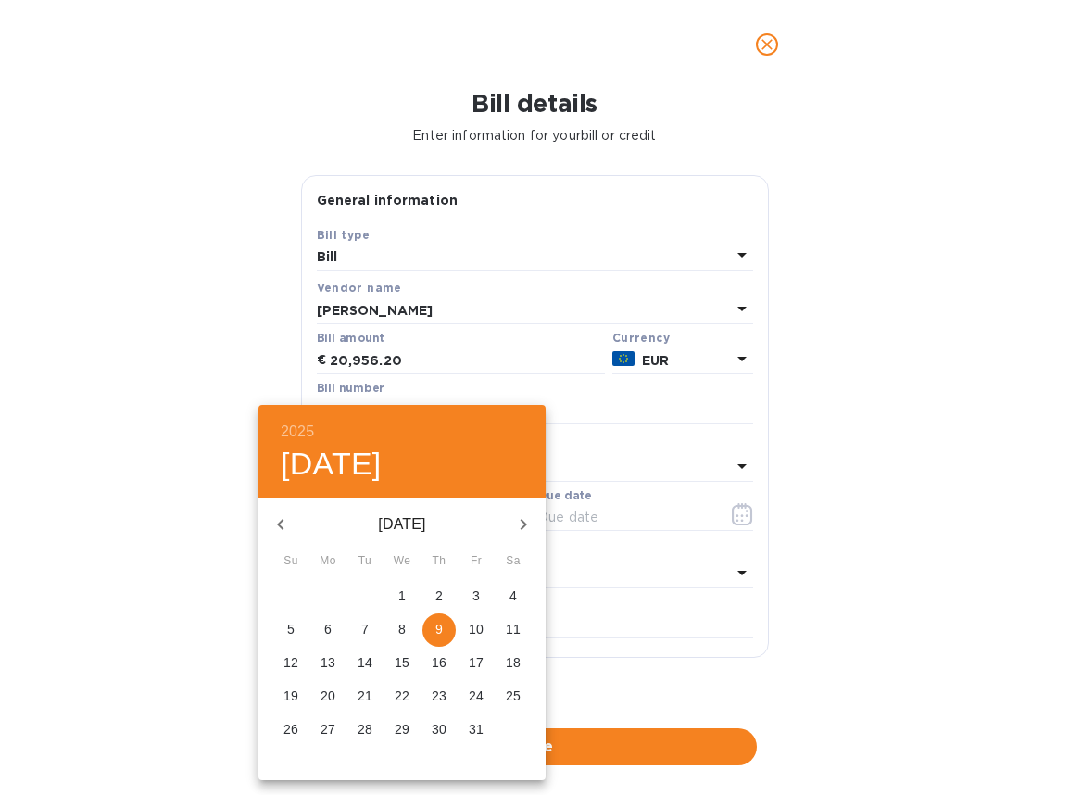
click at [284, 524] on icon "button" at bounding box center [281, 524] width 22 height 22
click at [284, 525] on icon "button" at bounding box center [281, 524] width 22 height 22
click at [438, 621] on p "12" at bounding box center [439, 629] width 15 height 19
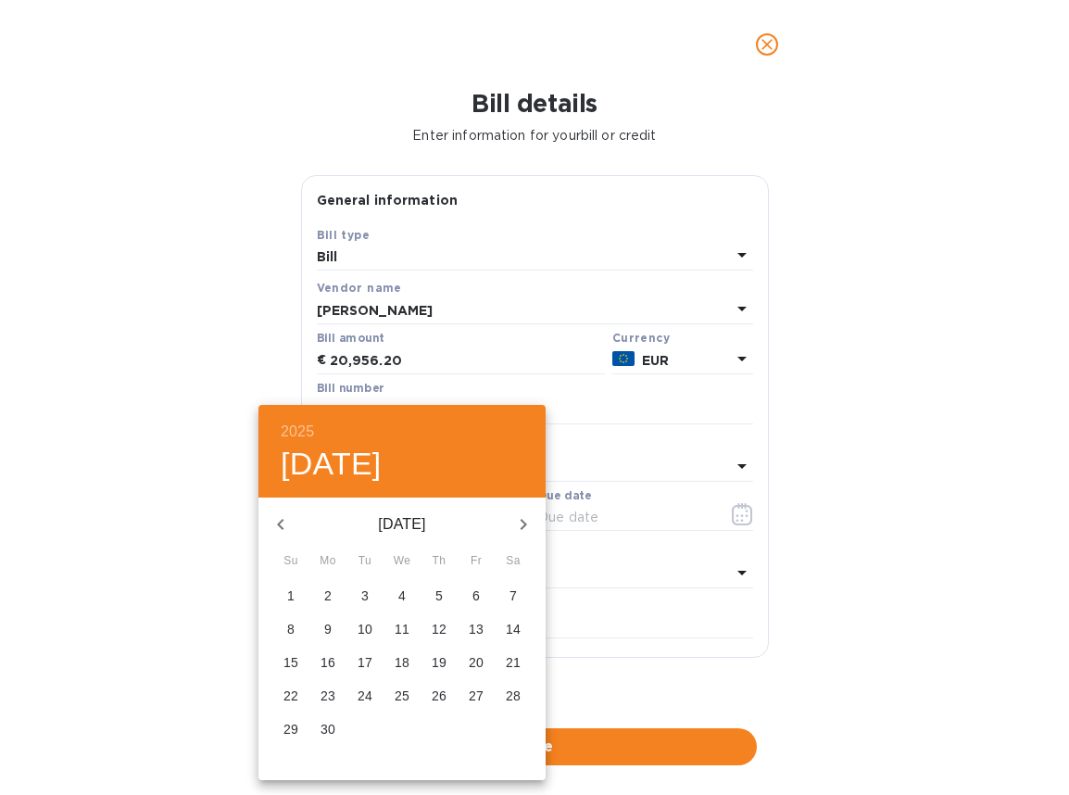
type input "[DATE]"
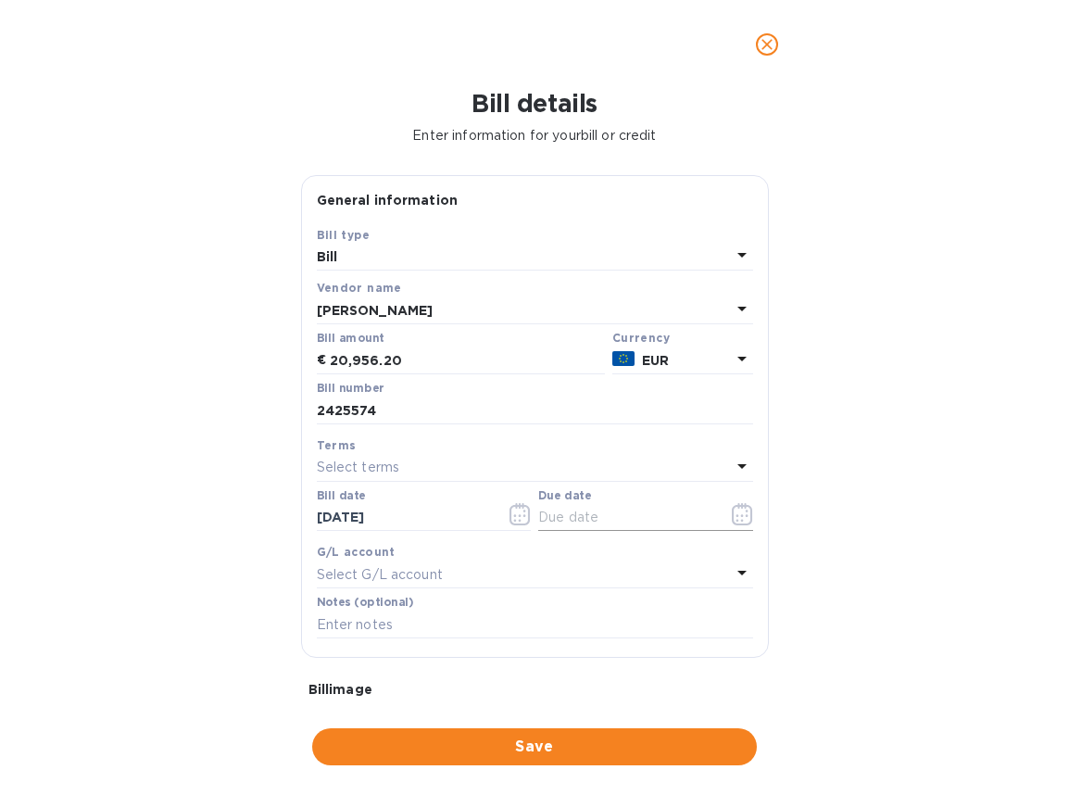
click at [732, 520] on icon "button" at bounding box center [742, 514] width 21 height 22
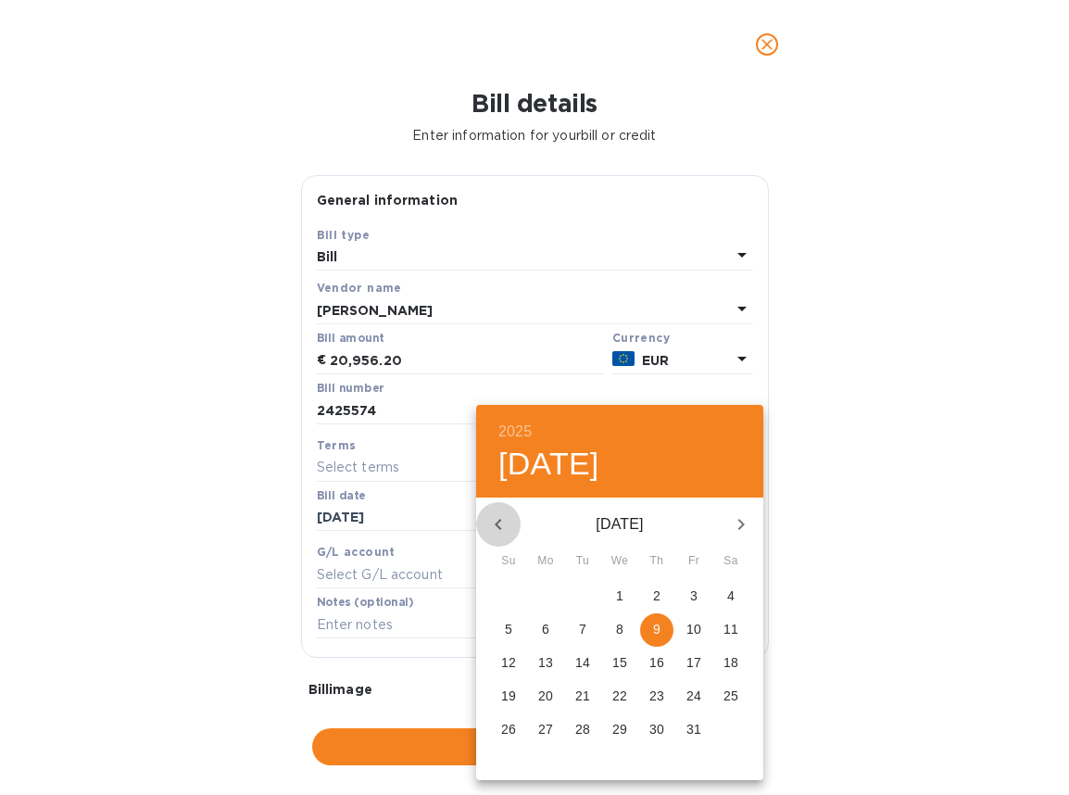
click at [489, 525] on icon "button" at bounding box center [498, 524] width 22 height 22
click at [689, 626] on p "12" at bounding box center [694, 629] width 15 height 19
type input "[DATE]"
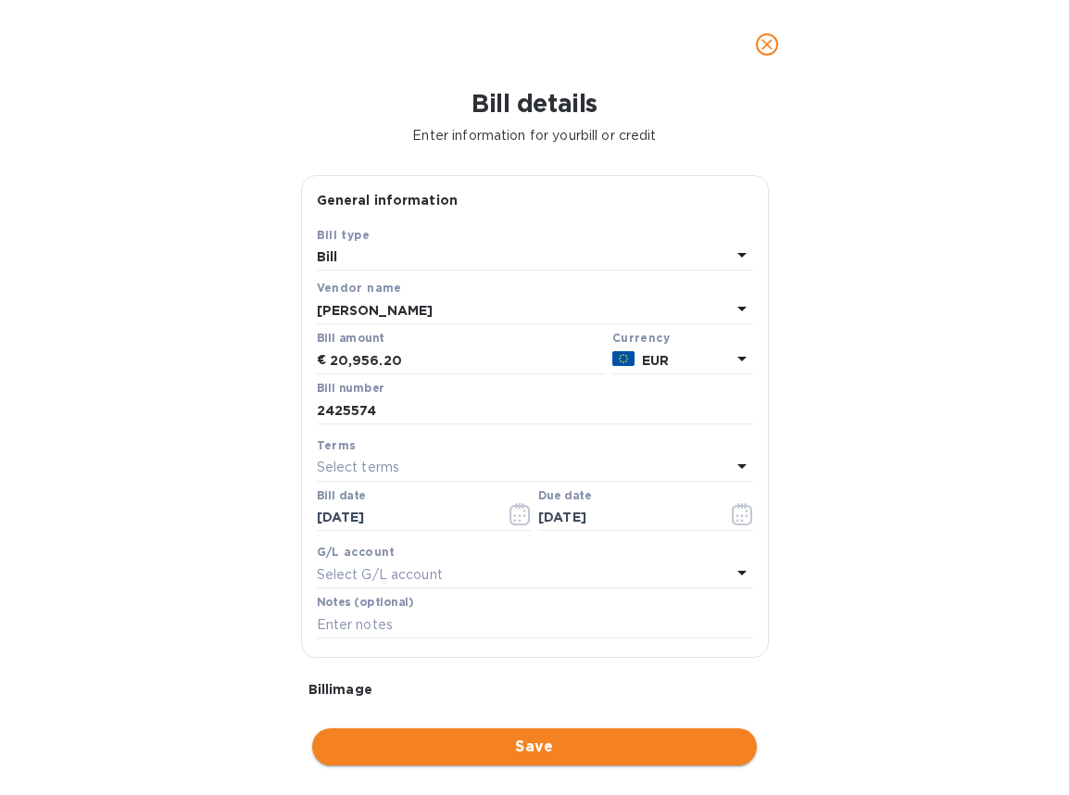
click at [514, 739] on span "Save" at bounding box center [534, 747] width 415 height 22
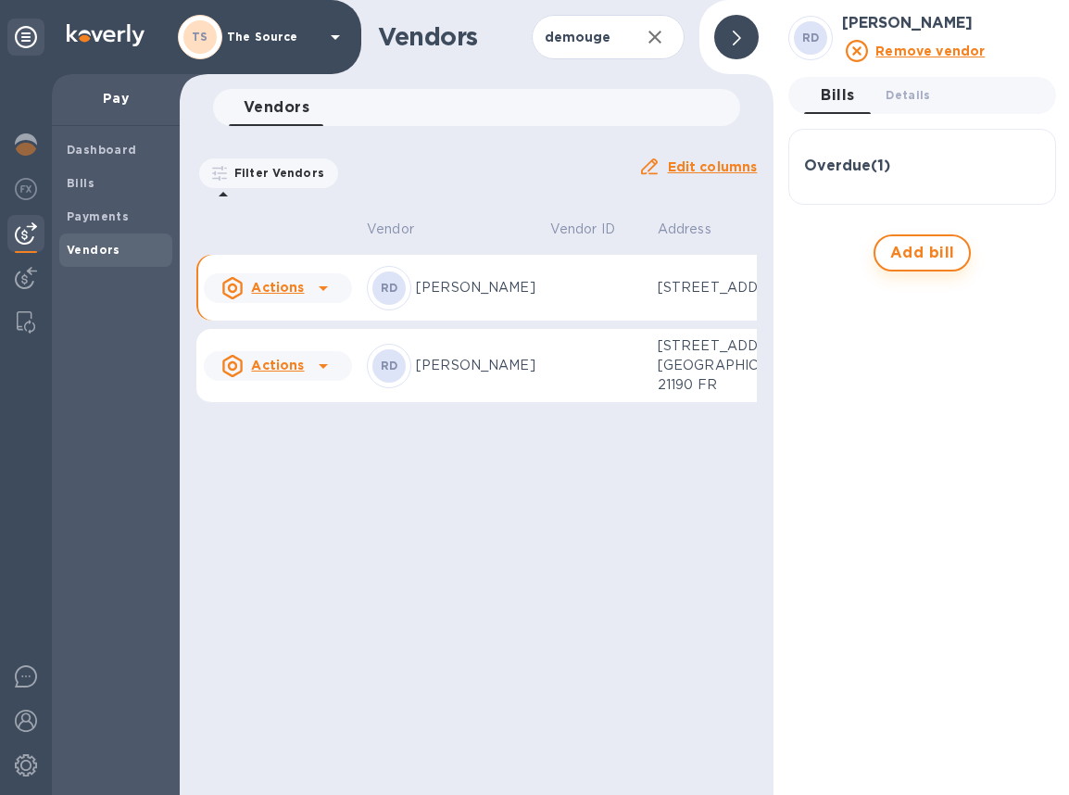
click at [941, 242] on span "Add bill" at bounding box center [922, 253] width 65 height 22
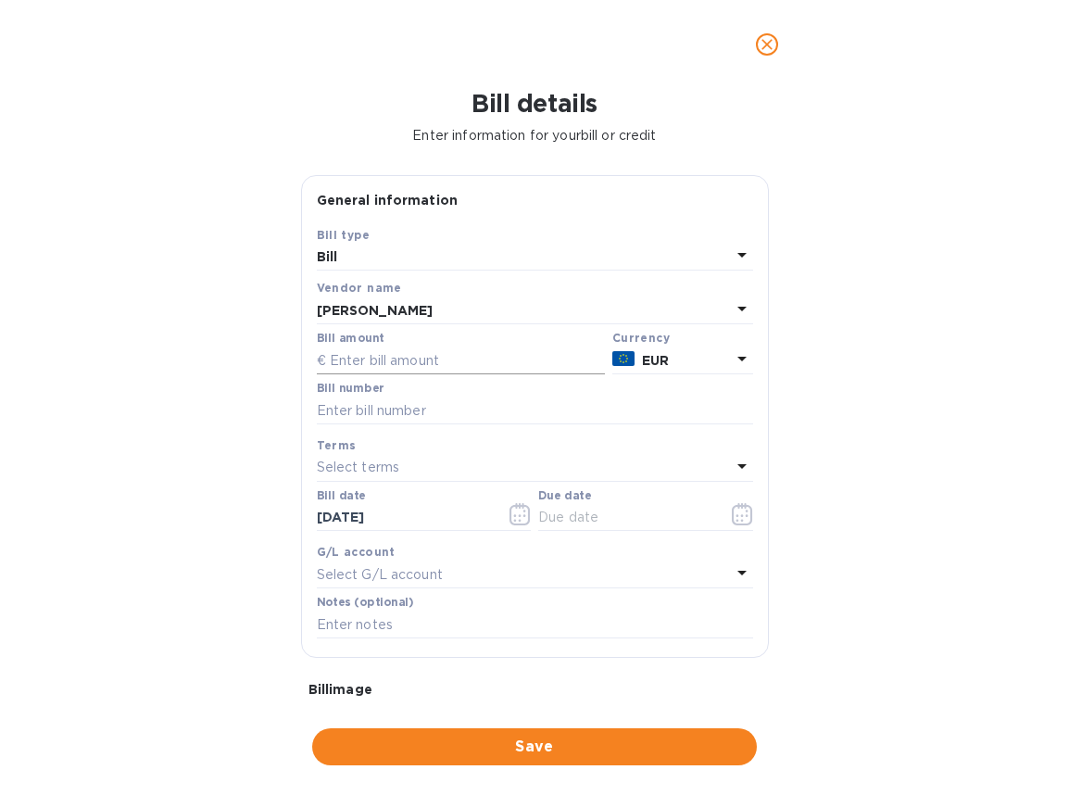
click at [462, 362] on input "text" at bounding box center [461, 361] width 288 height 28
type input "28,548"
click at [416, 408] on input "text" at bounding box center [535, 411] width 436 height 28
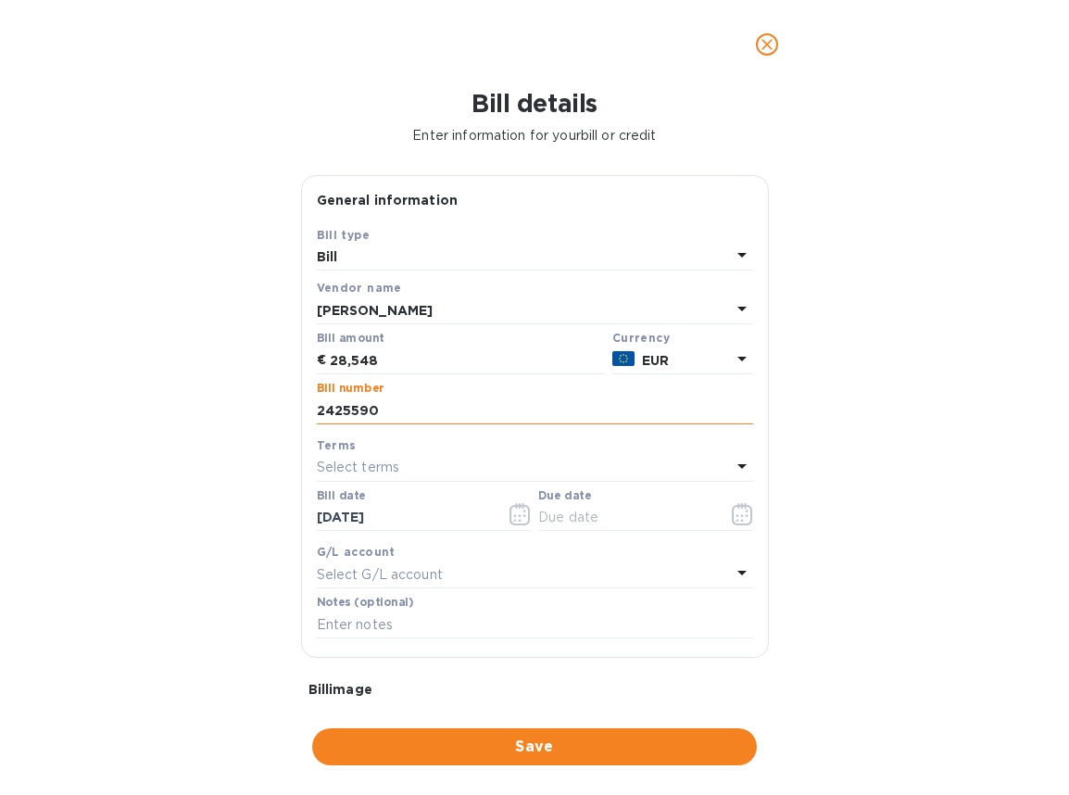
scroll to position [1, 0]
type input "2425590"
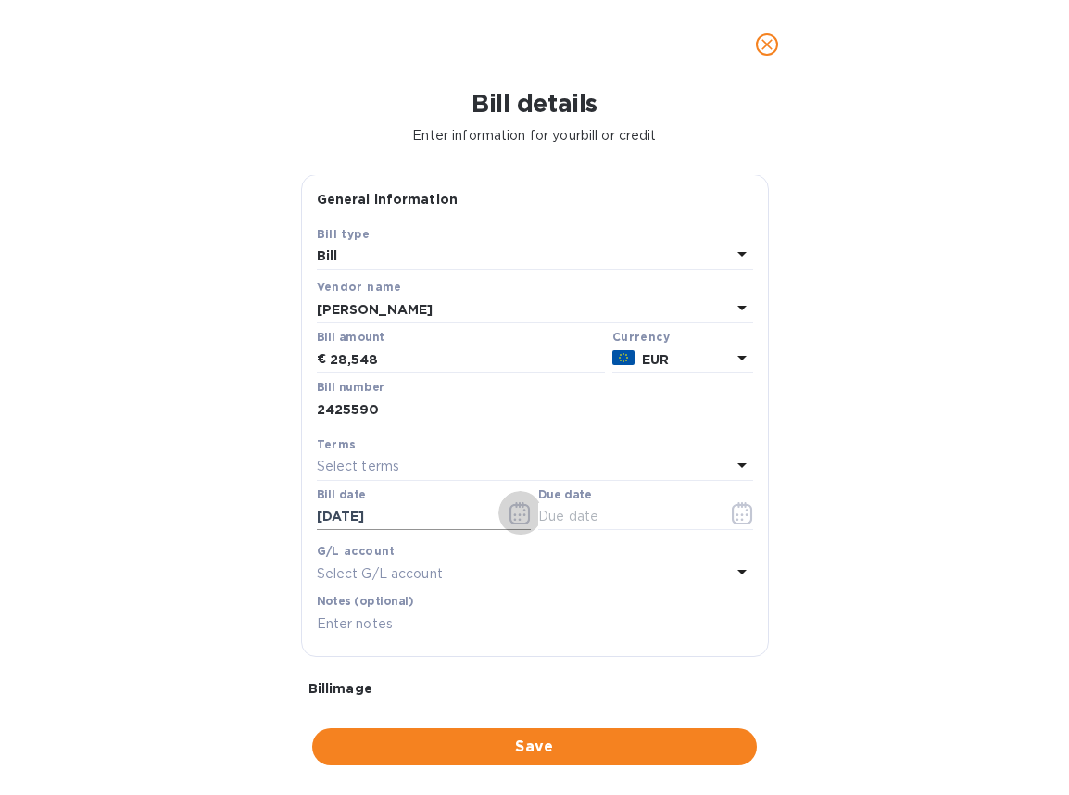
click at [522, 511] on icon "button" at bounding box center [520, 513] width 21 height 22
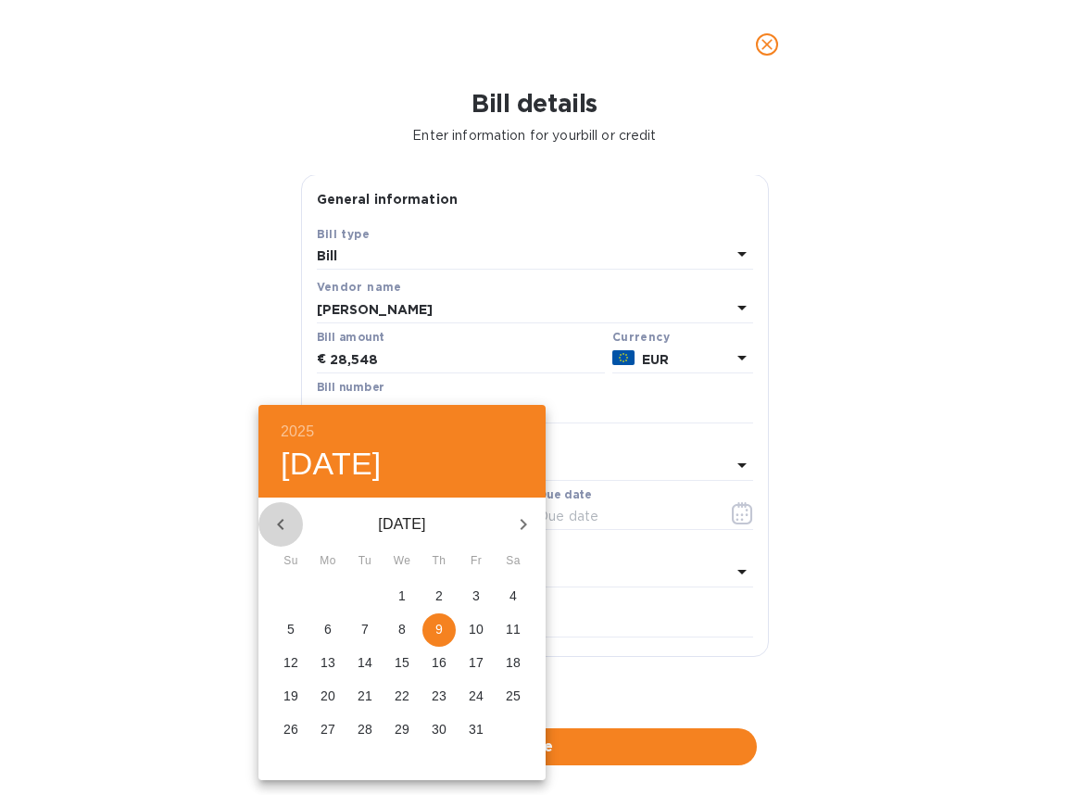
click at [285, 522] on icon "button" at bounding box center [281, 524] width 22 height 22
click at [285, 521] on icon "button" at bounding box center [281, 524] width 22 height 22
click at [286, 522] on icon "button" at bounding box center [281, 524] width 22 height 22
click at [356, 695] on span "24" at bounding box center [364, 696] width 33 height 19
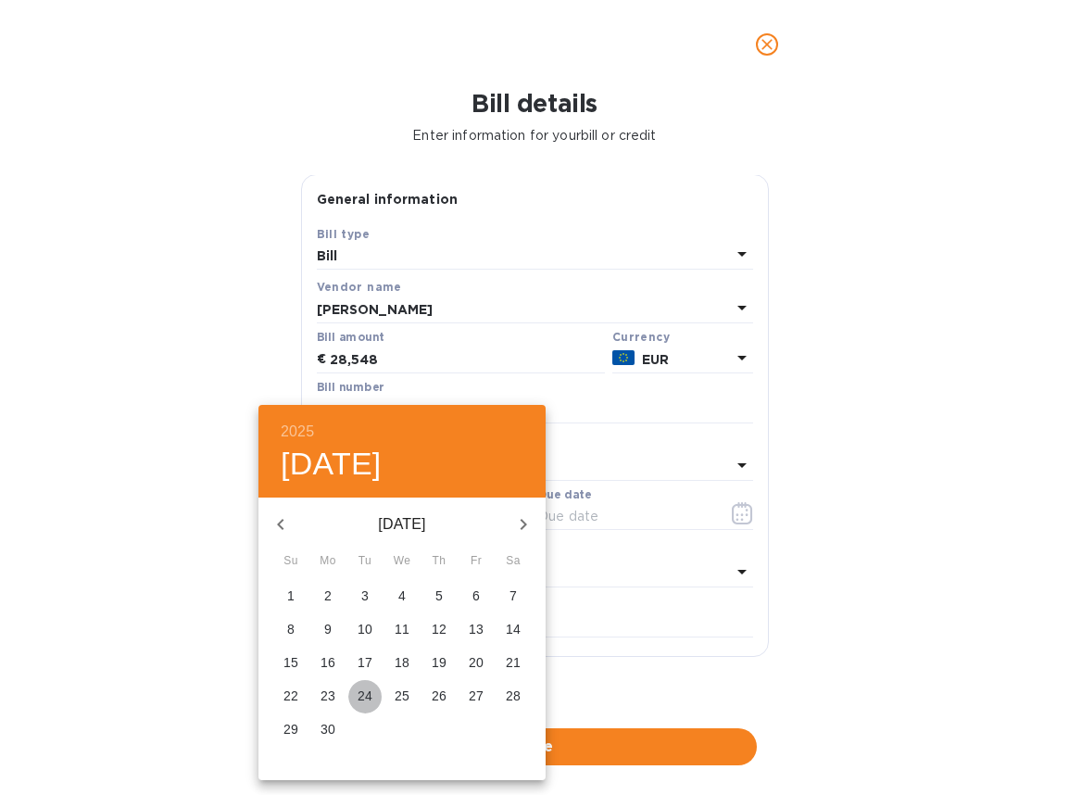
type input "[DATE]"
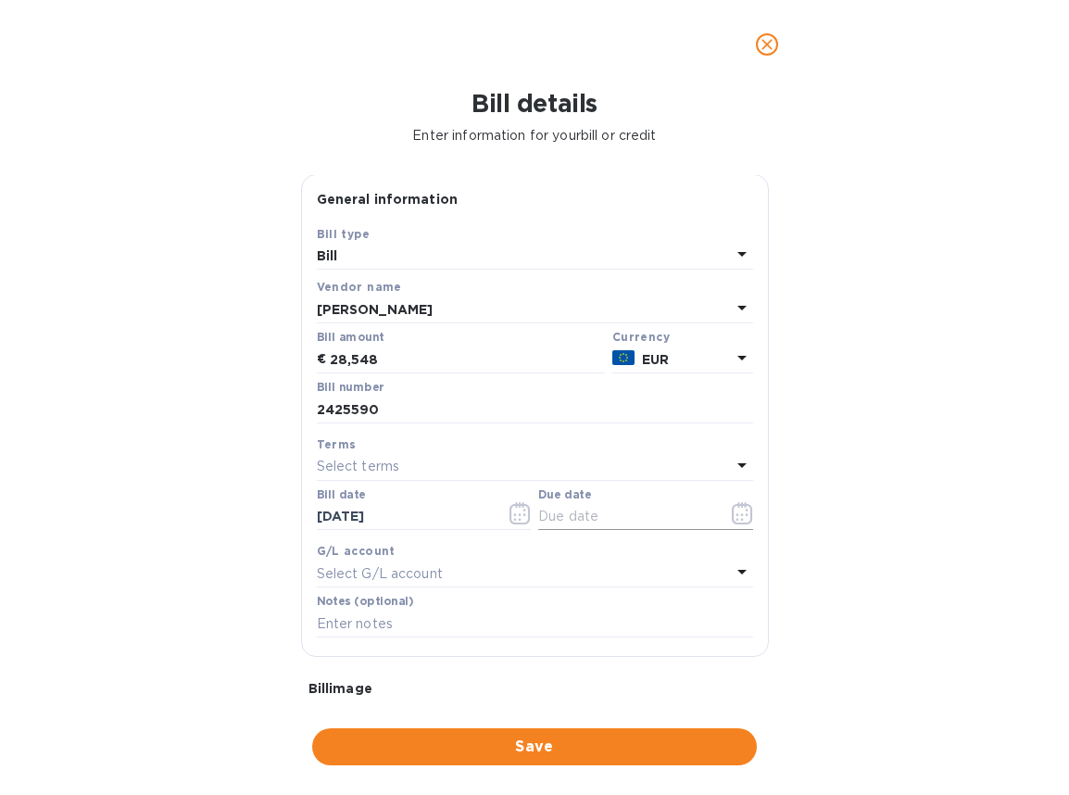
click at [732, 515] on icon "button" at bounding box center [742, 513] width 21 height 22
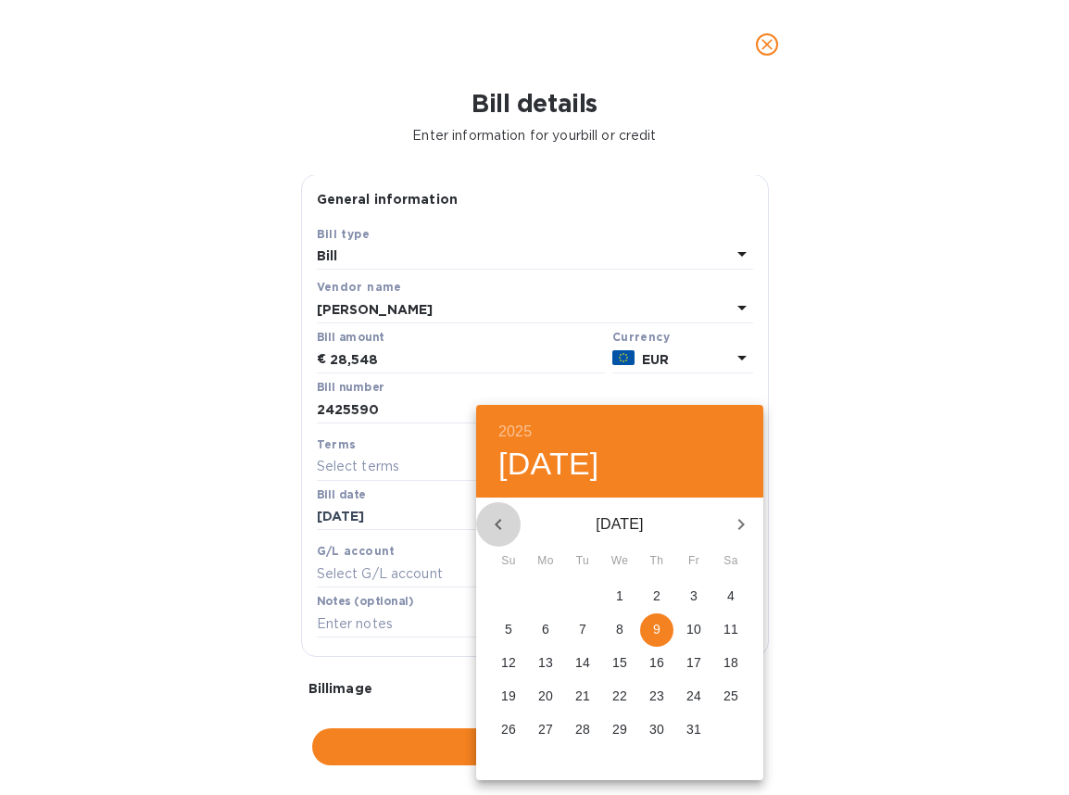
click at [495, 521] on icon "button" at bounding box center [498, 524] width 22 height 22
click at [496, 521] on icon "button" at bounding box center [498, 524] width 22 height 22
click at [699, 629] on span "8" at bounding box center [693, 629] width 33 height 19
type input "[DATE]"
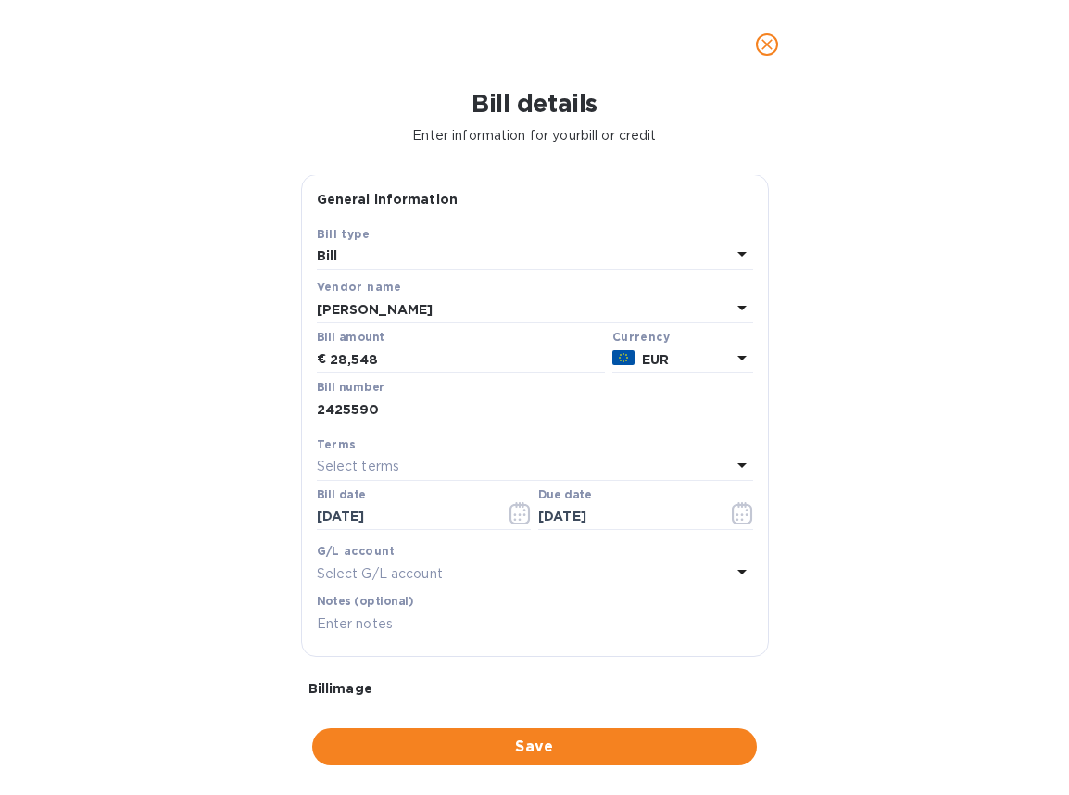
click at [549, 756] on span "Save" at bounding box center [534, 747] width 415 height 22
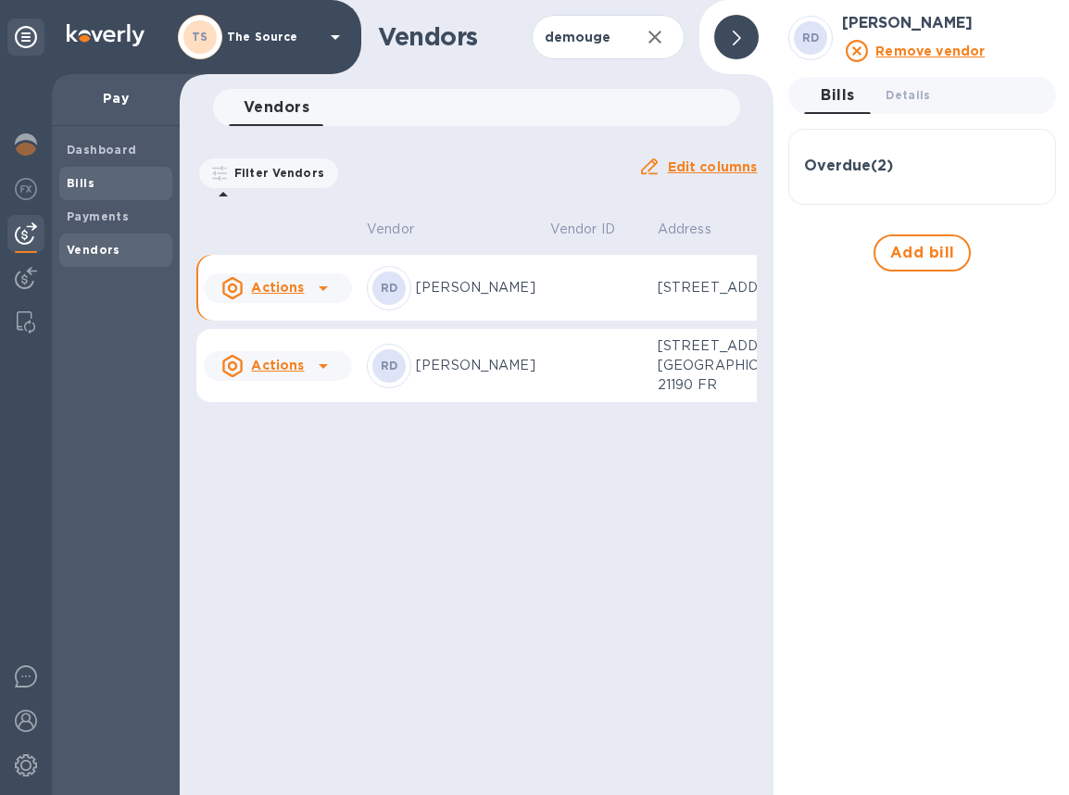
click at [97, 180] on span "Bills" at bounding box center [116, 183] width 98 height 19
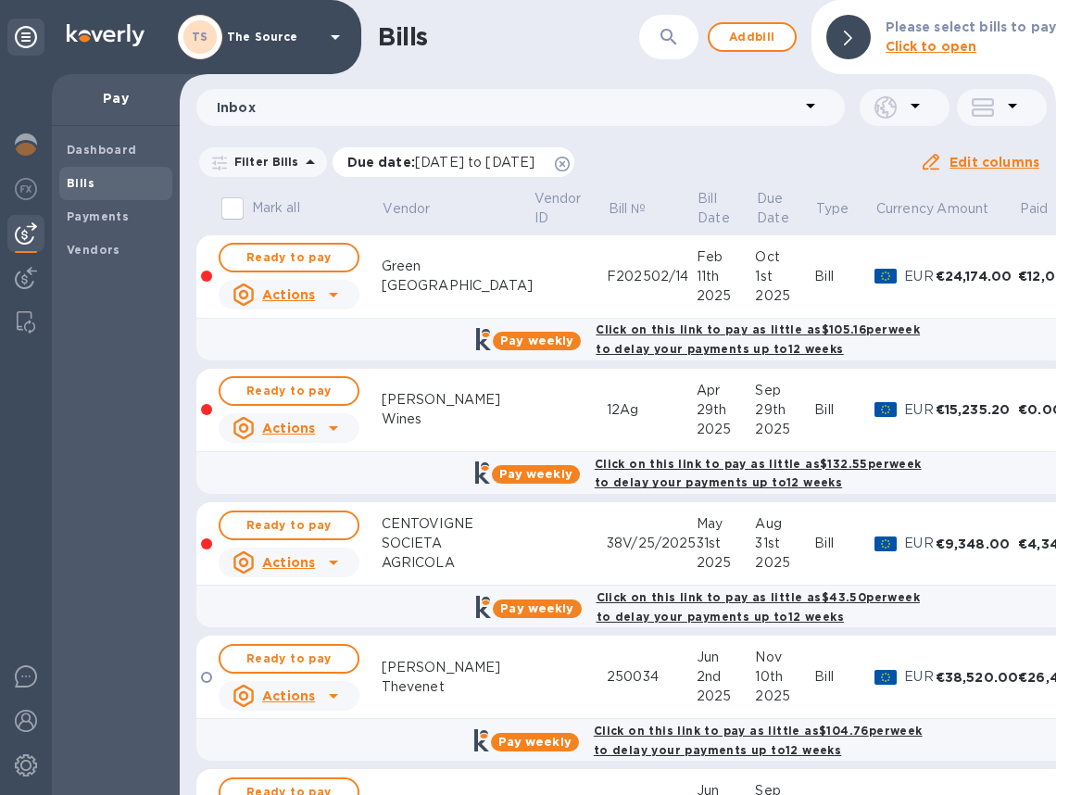
click at [570, 164] on icon at bounding box center [562, 164] width 15 height 15
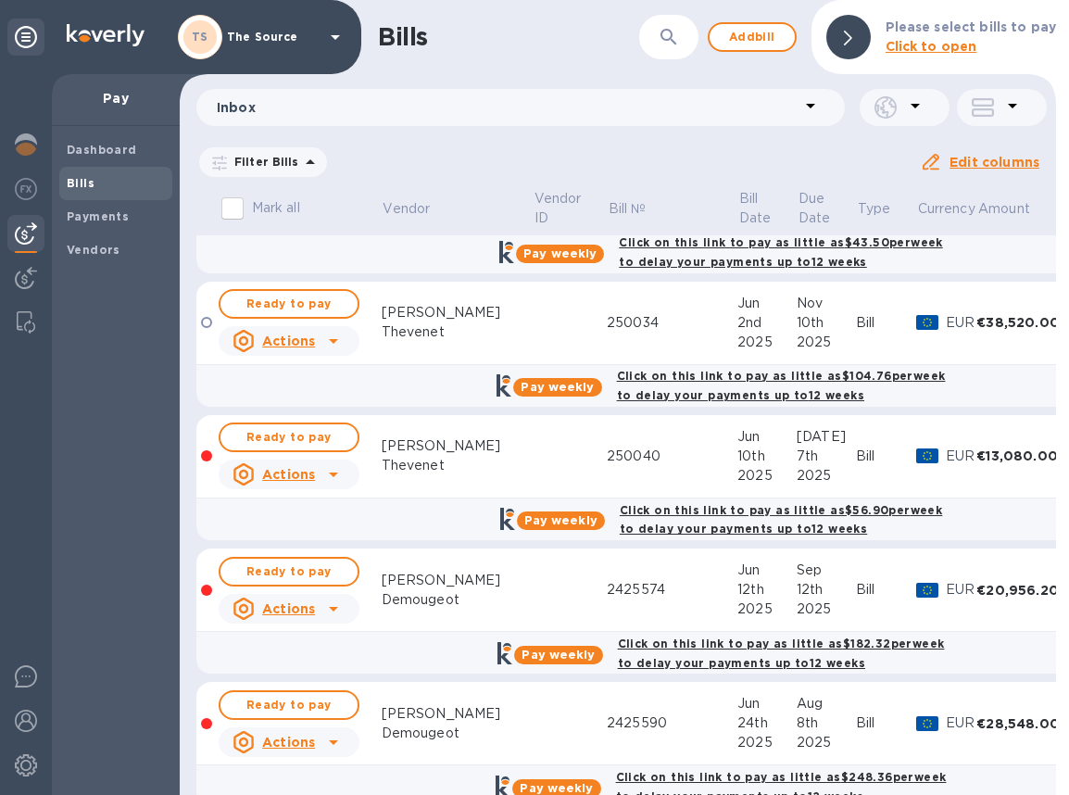
scroll to position [2226, 0]
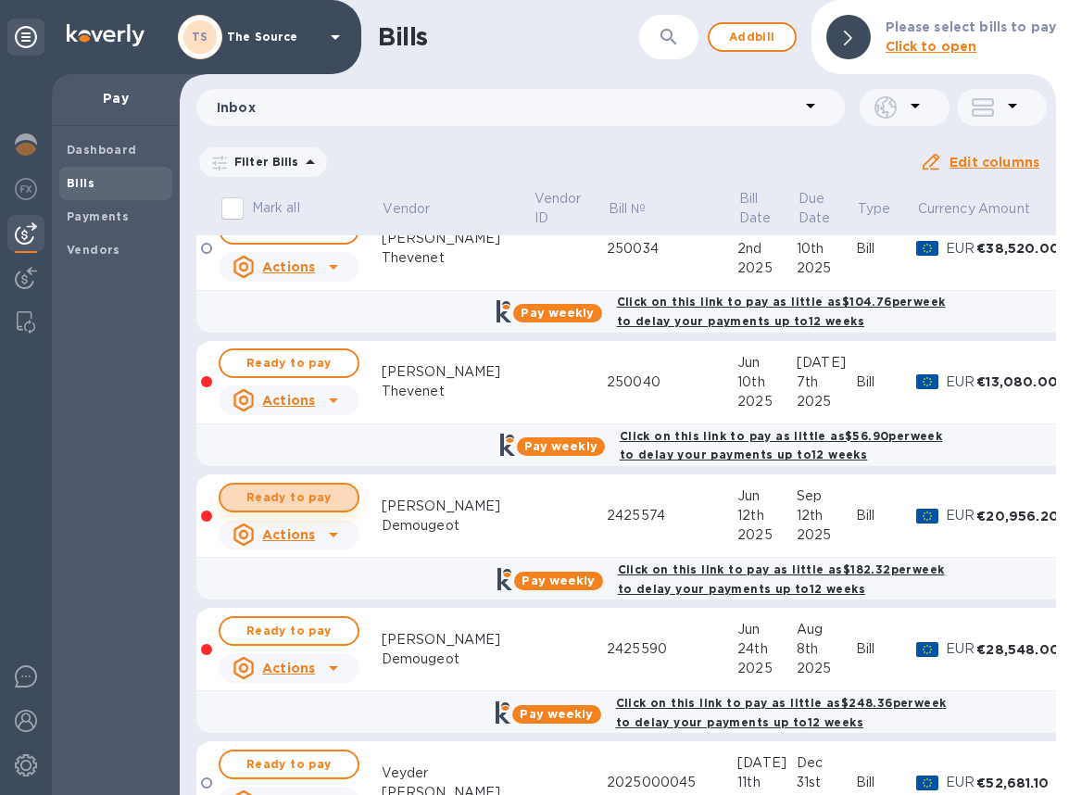
click at [299, 497] on span "Ready to pay" at bounding box center [288, 497] width 107 height 22
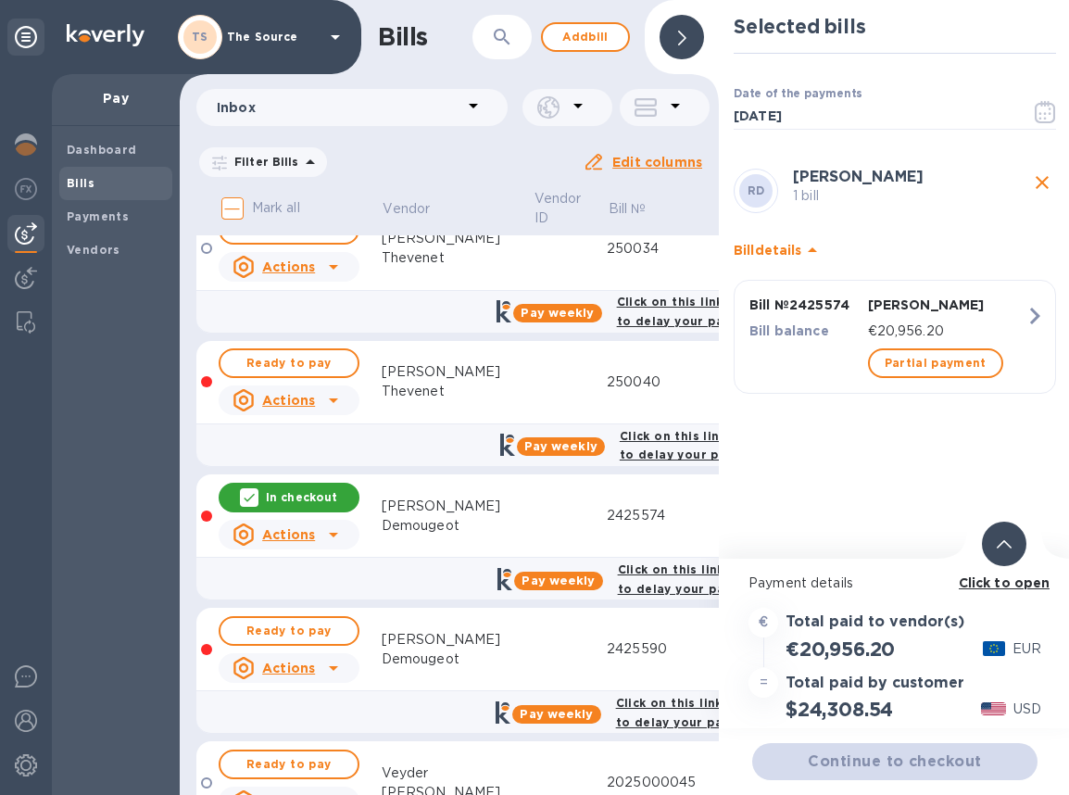
click at [1006, 544] on icon at bounding box center [1004, 544] width 15 height 8
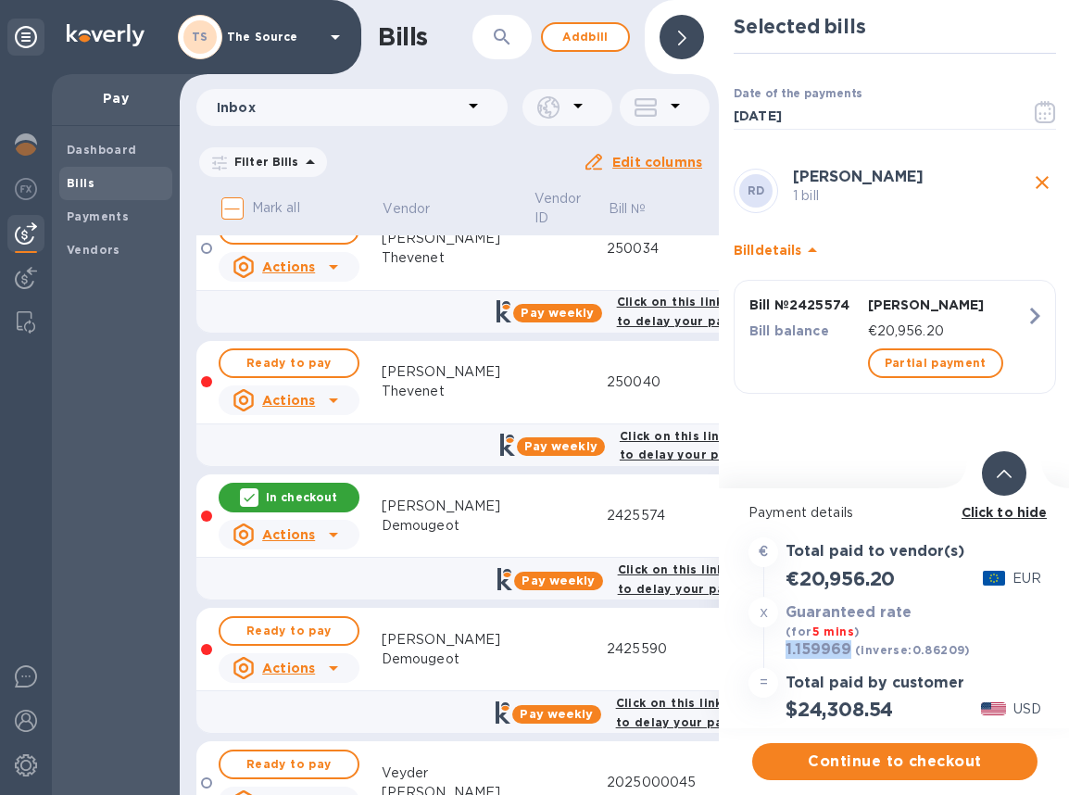
drag, startPoint x: 850, startPoint y: 649, endPoint x: 785, endPoint y: 650, distance: 64.9
click at [785, 650] on div "1.159969 (inverse: 0.86209 )" at bounding box center [878, 650] width 193 height 26
copy h3 "1.159969"
click at [947, 760] on span "Continue to checkout" at bounding box center [895, 761] width 256 height 22
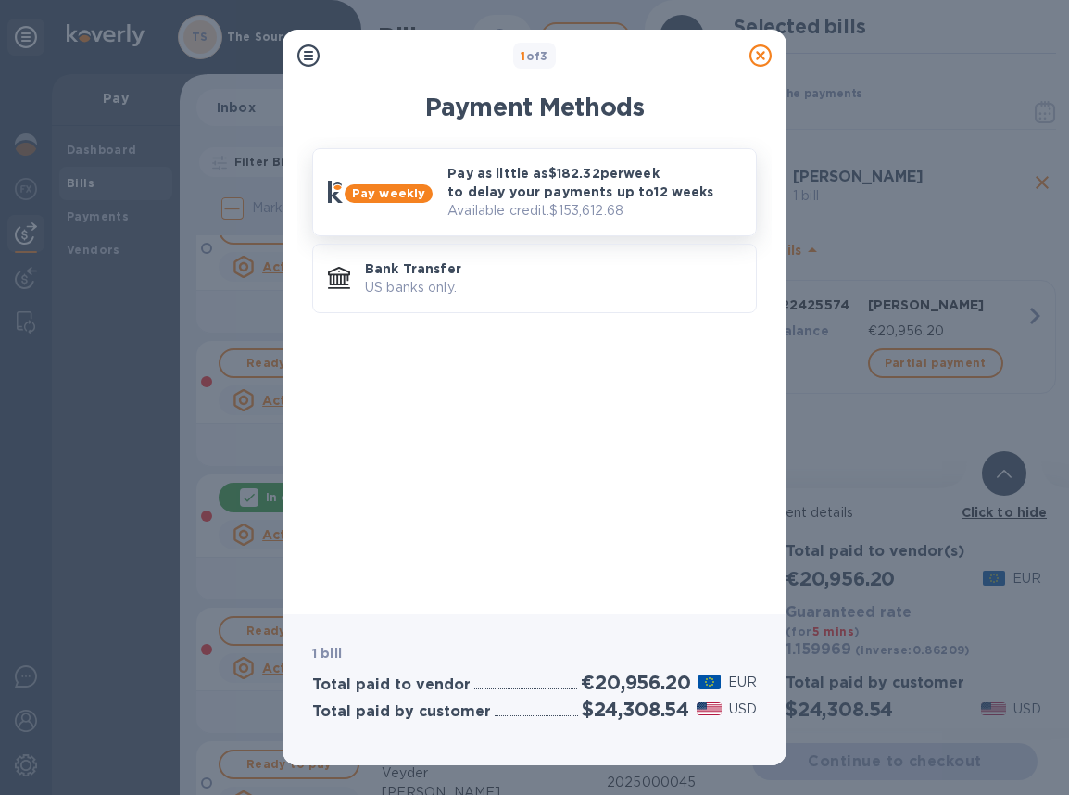
click at [539, 196] on p "Pay as little as $182.32 per week to delay your payments up to 12 weeks" at bounding box center [595, 182] width 294 height 37
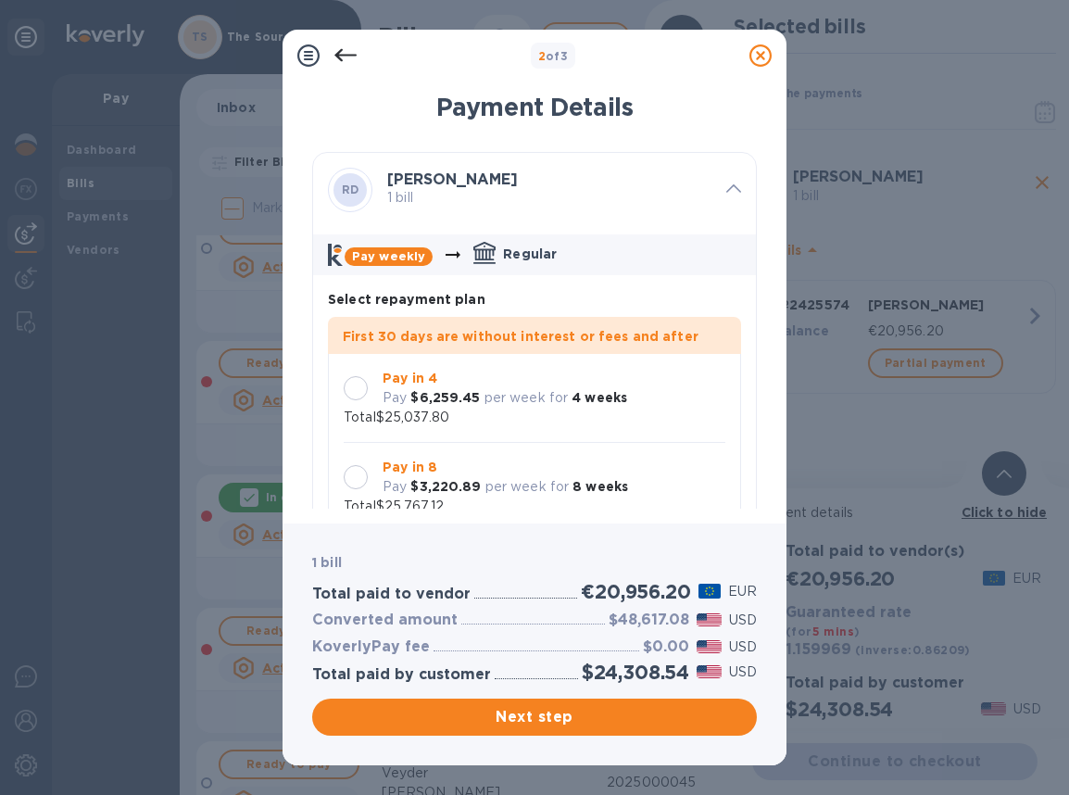
scroll to position [54, 0]
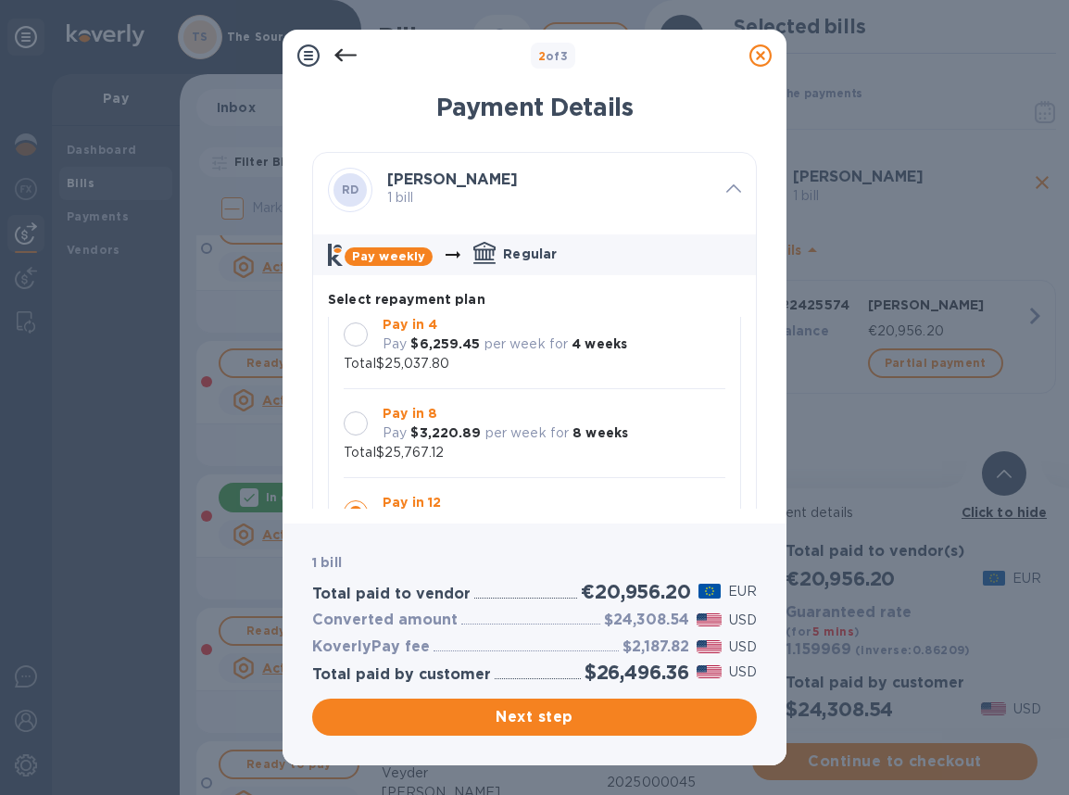
click at [358, 337] on div at bounding box center [356, 334] width 24 height 24
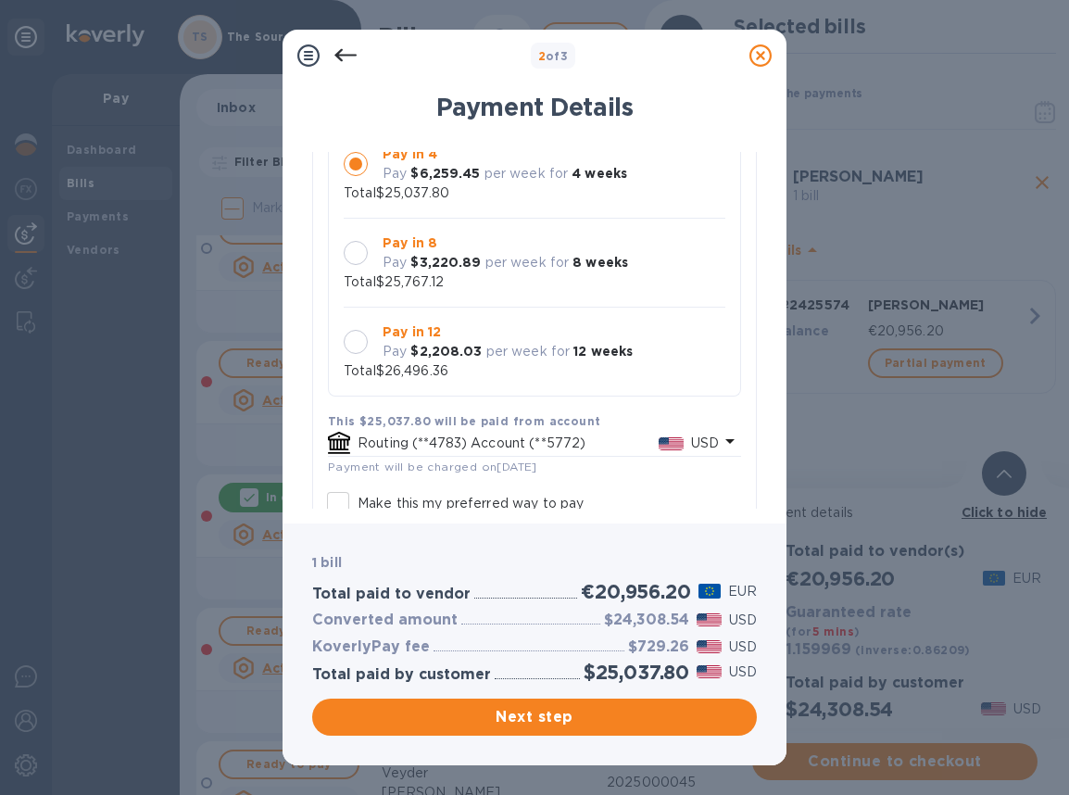
scroll to position [171, 0]
click at [354, 341] on div at bounding box center [356, 341] width 24 height 24
click at [362, 249] on div at bounding box center [356, 252] width 24 height 24
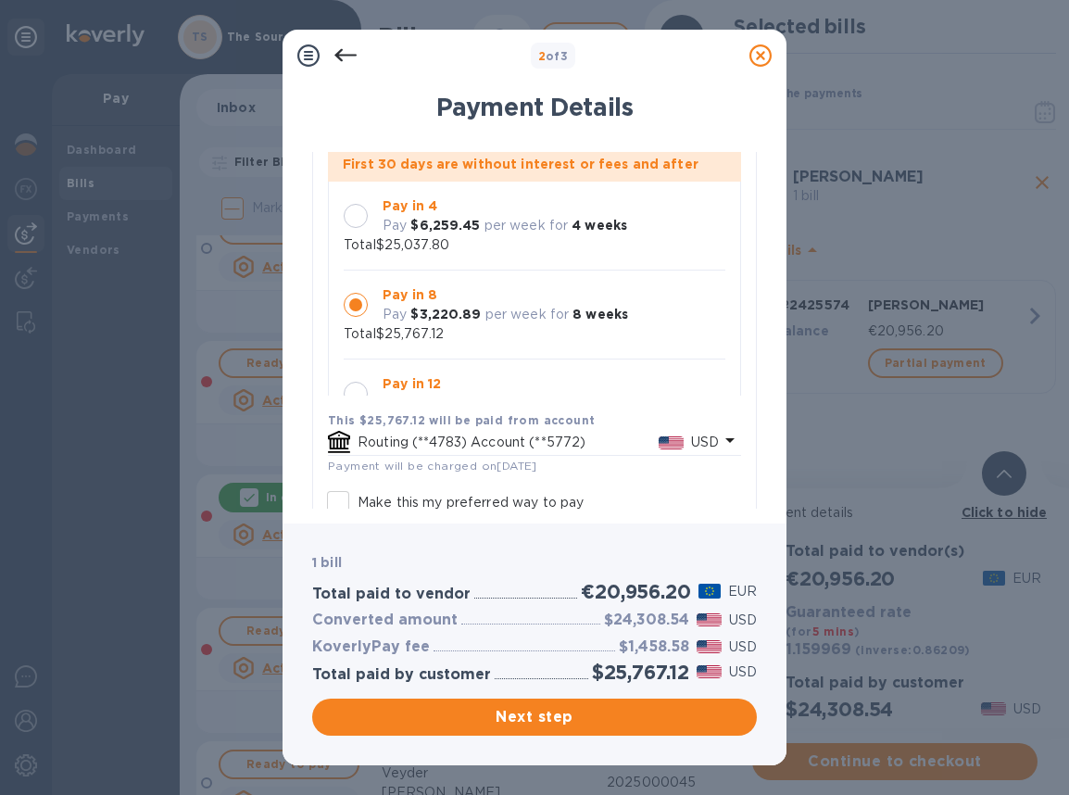
scroll to position [0, 0]
click at [360, 216] on div at bounding box center [356, 217] width 24 height 24
click at [719, 431] on icon at bounding box center [730, 440] width 22 height 22
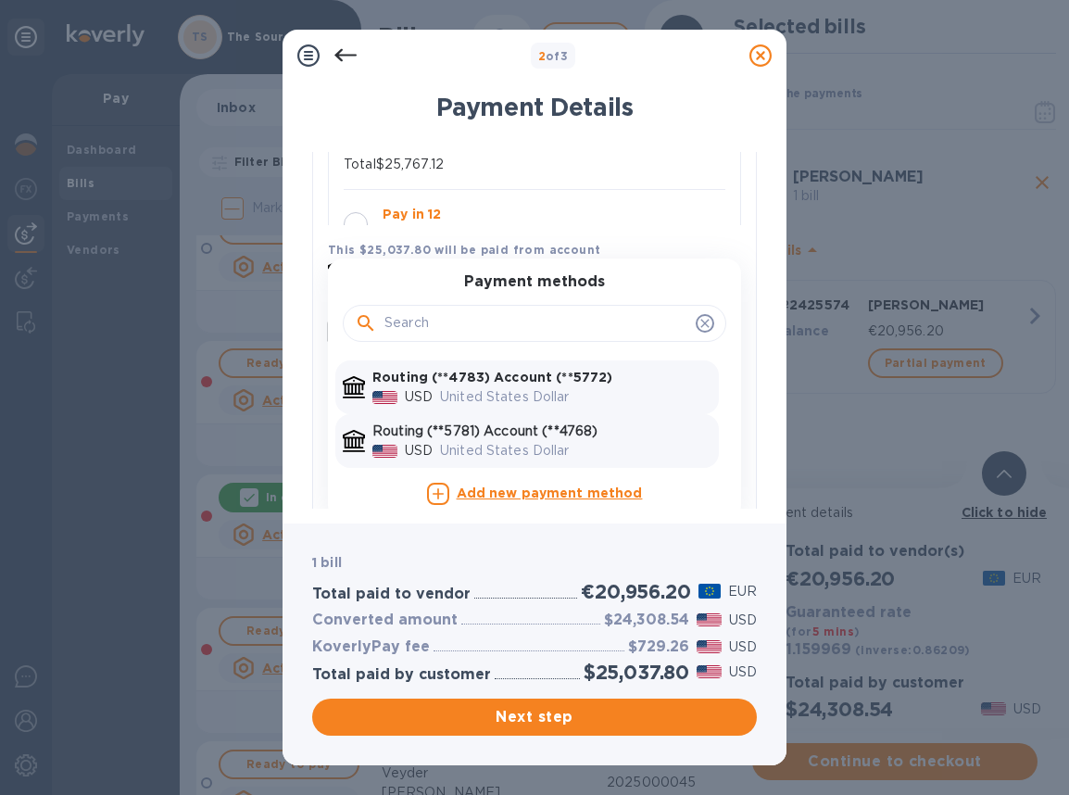
scroll to position [344, 0]
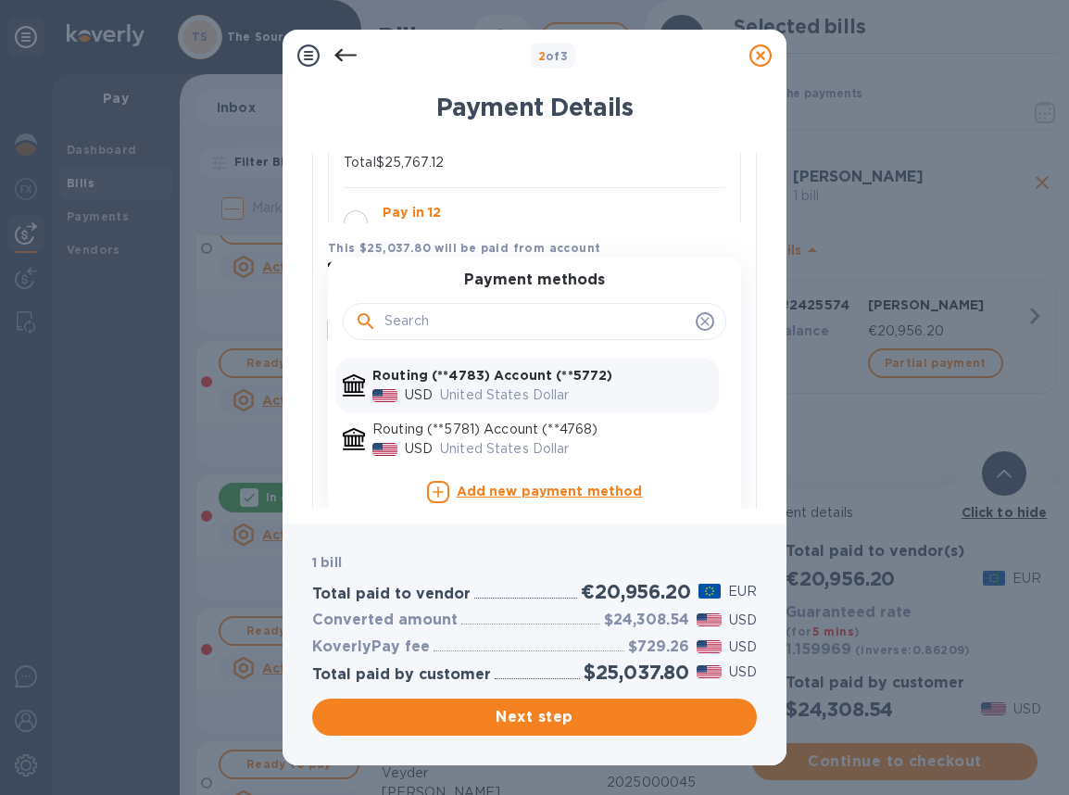
click at [639, 435] on div "United States Dollar" at bounding box center [575, 448] width 279 height 27
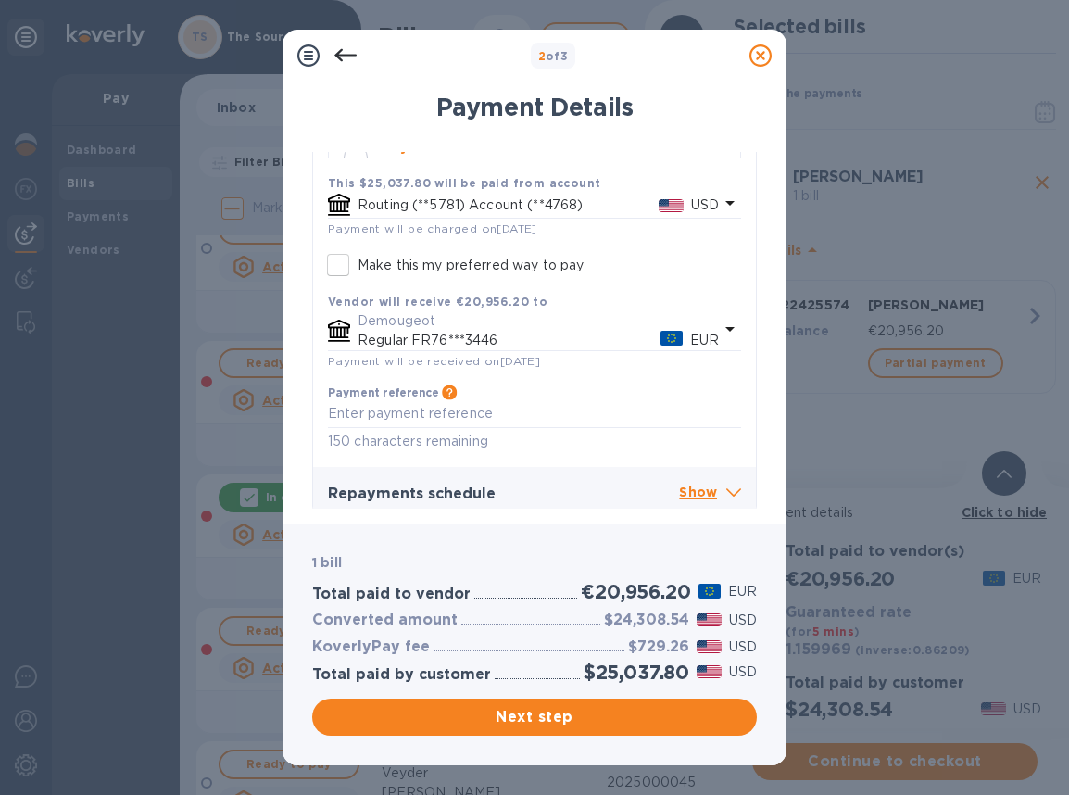
scroll to position [421, 0]
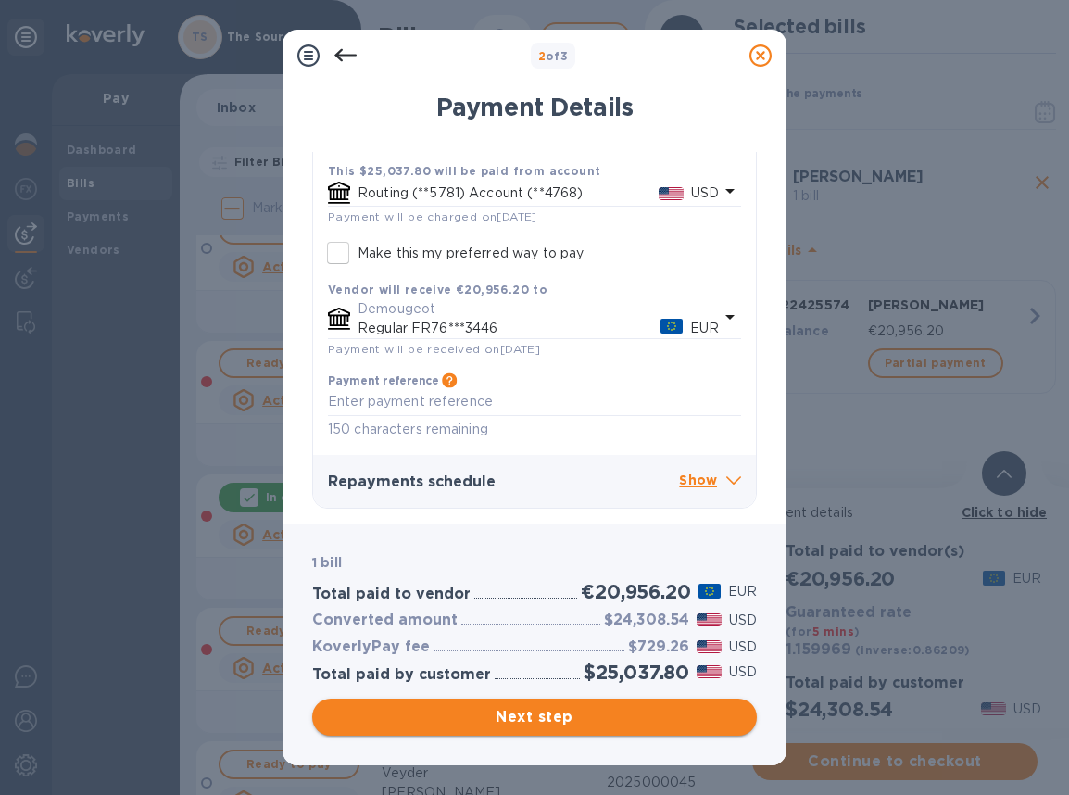
click at [615, 719] on span "Next step" at bounding box center [534, 717] width 415 height 22
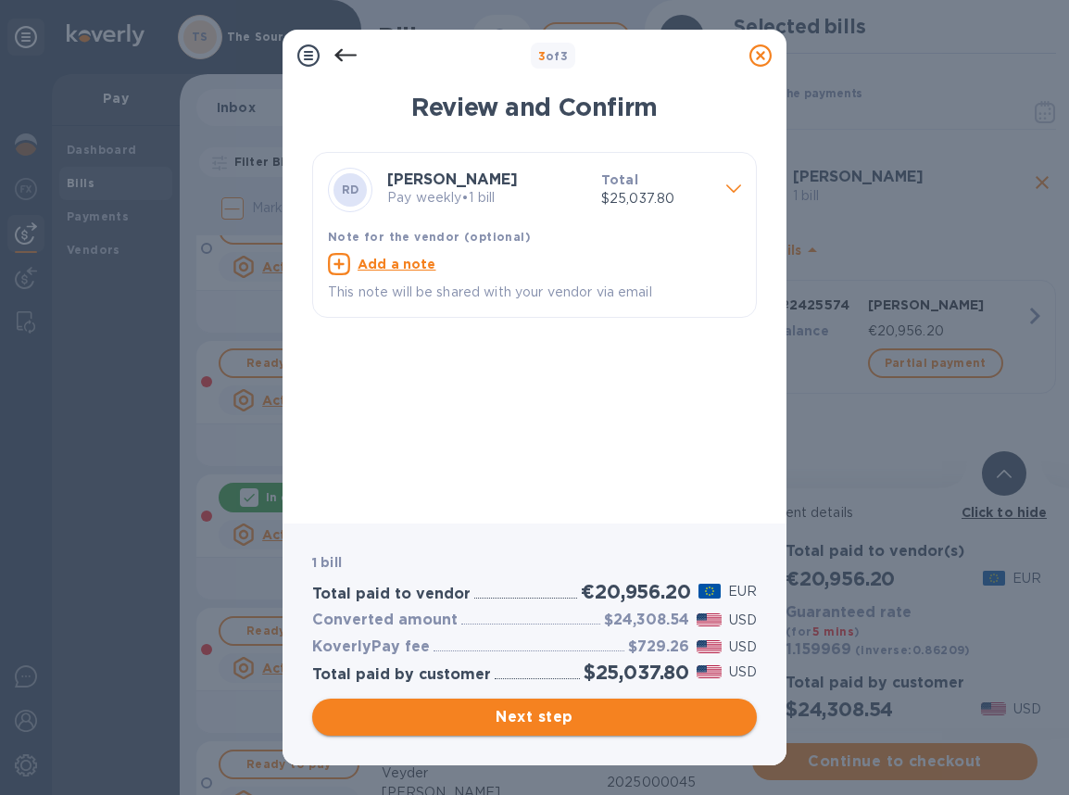
click at [548, 717] on span "Next step" at bounding box center [534, 717] width 415 height 22
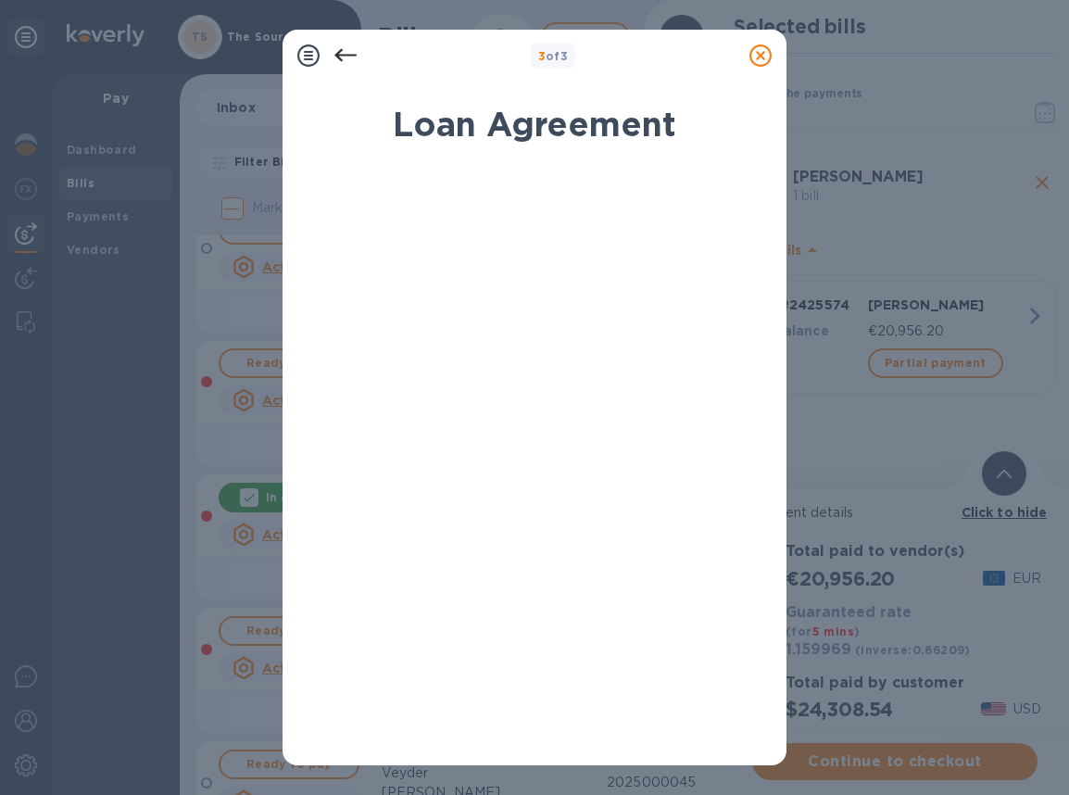
scroll to position [241, 0]
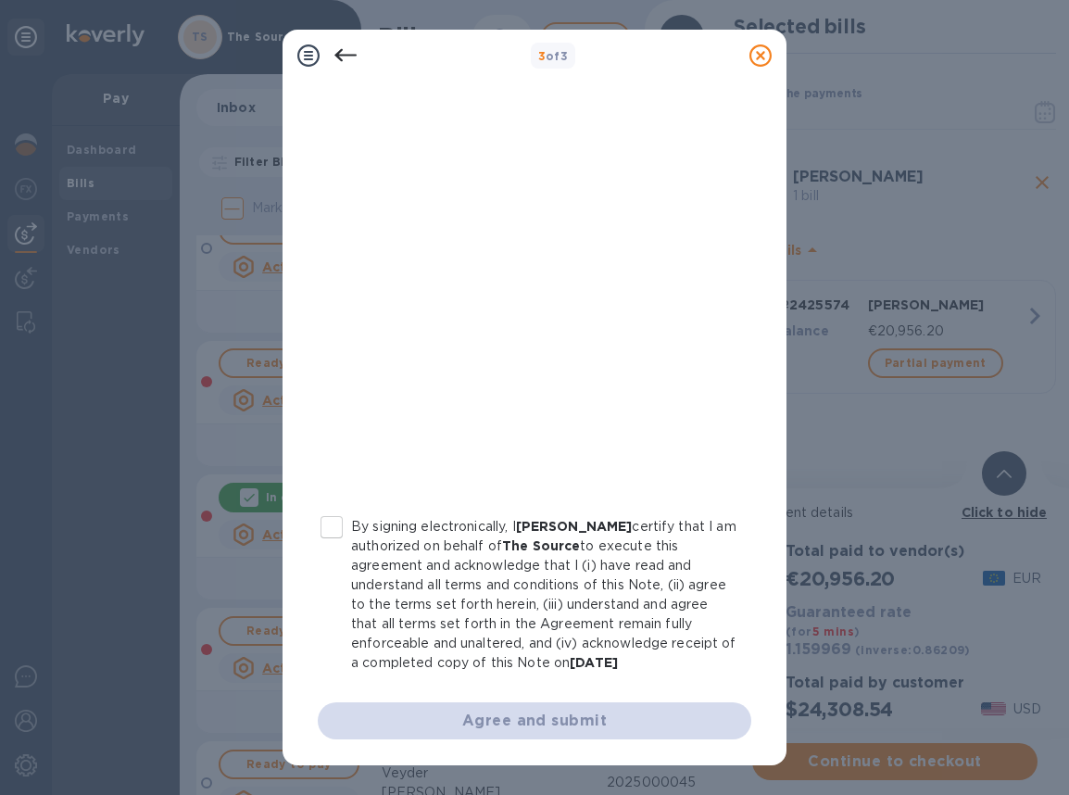
click at [334, 527] on input "By signing electronically, I [PERSON_NAME] certify that I am authorized on beha…" at bounding box center [331, 527] width 39 height 39
checkbox input "true"
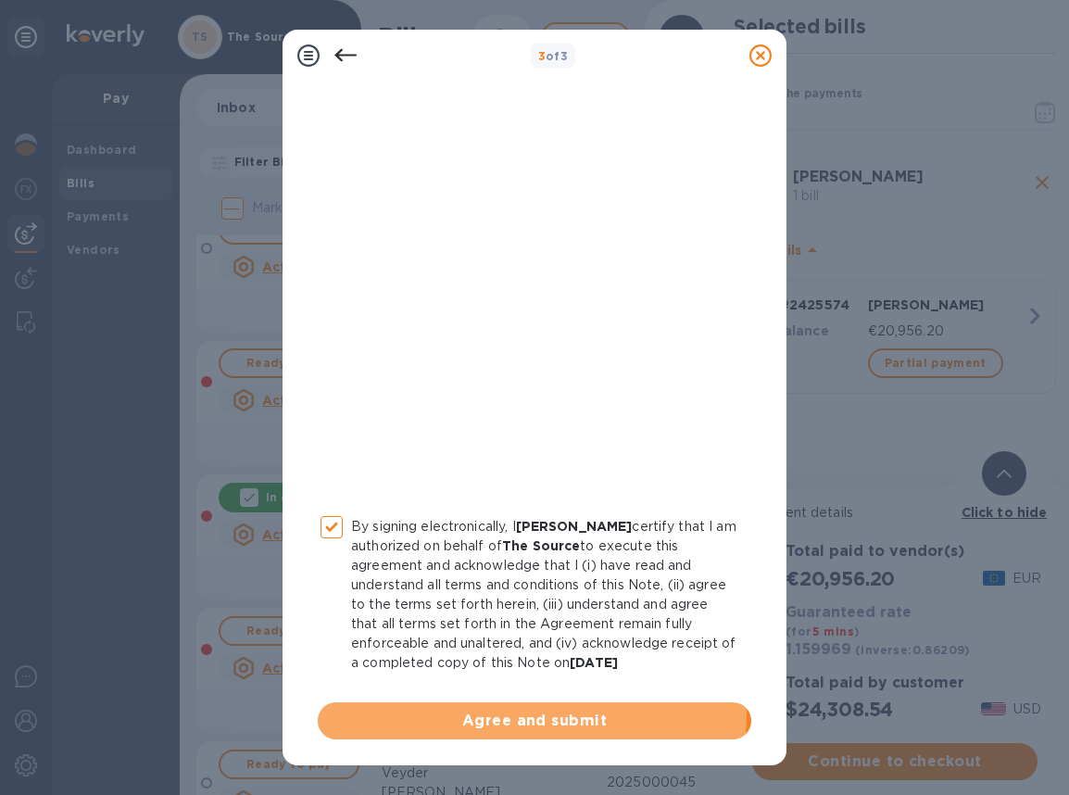
click at [458, 712] on span "Agree and submit" at bounding box center [535, 721] width 404 height 22
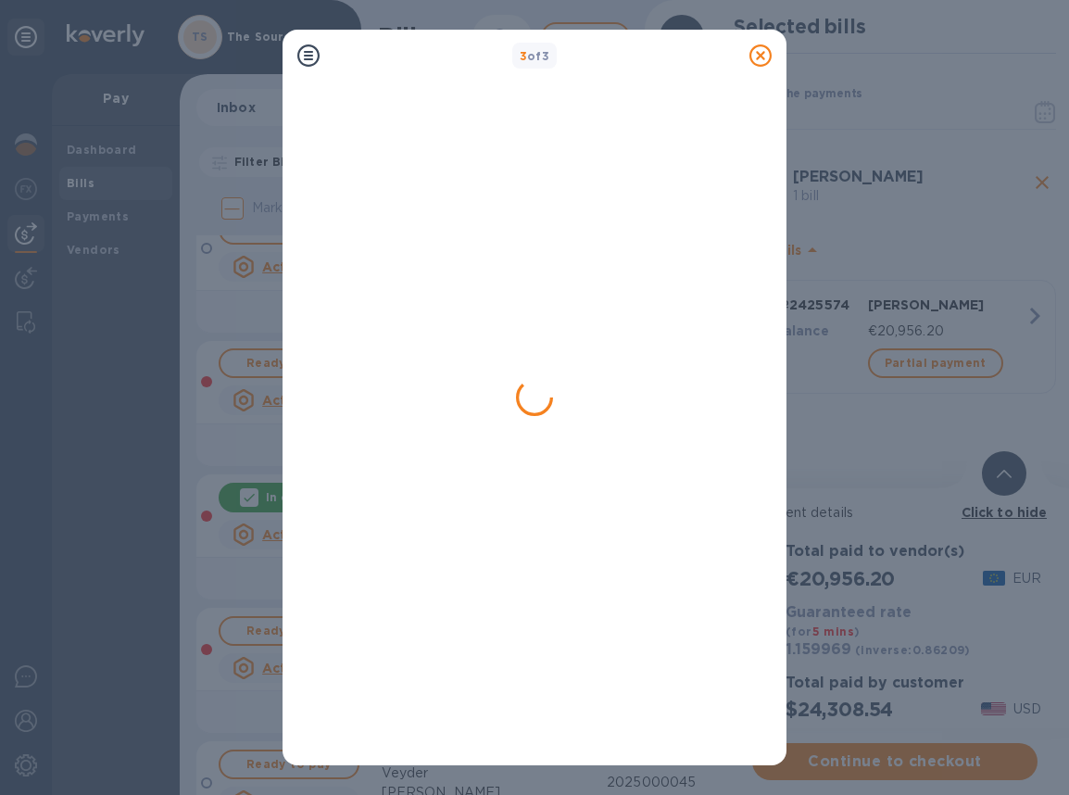
scroll to position [0, 0]
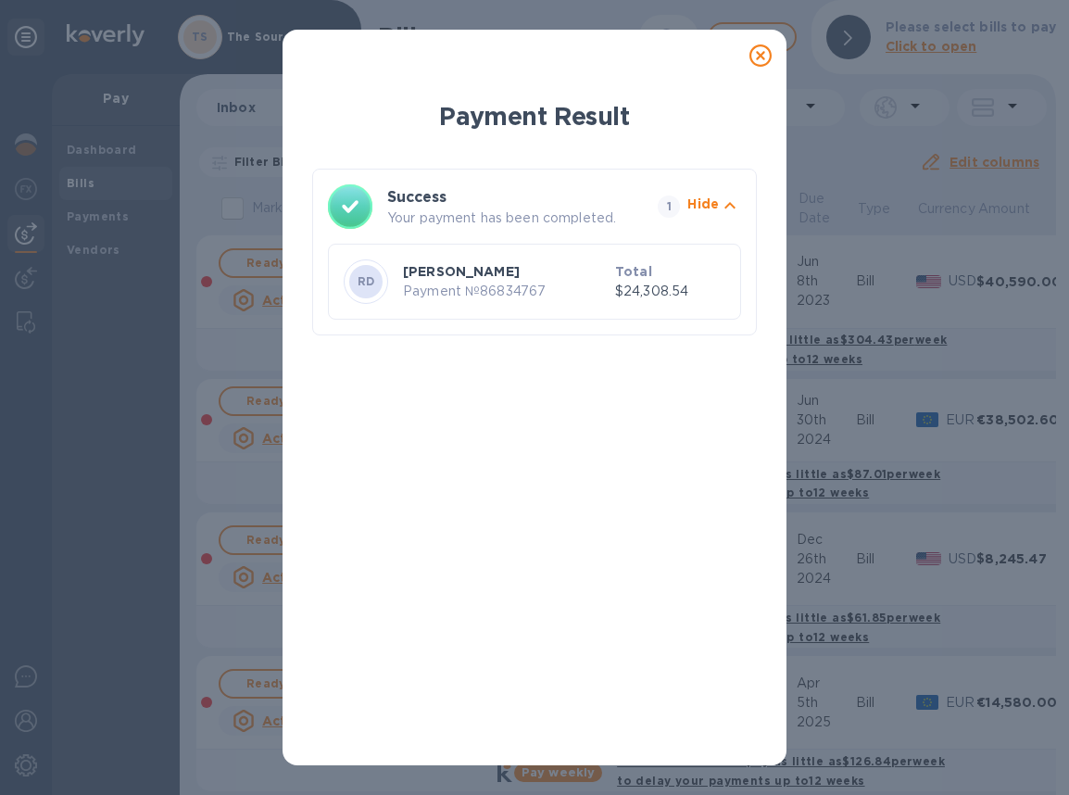
drag, startPoint x: 759, startPoint y: 56, endPoint x: 739, endPoint y: 104, distance: 52.0
click at [759, 56] on icon at bounding box center [761, 55] width 22 height 22
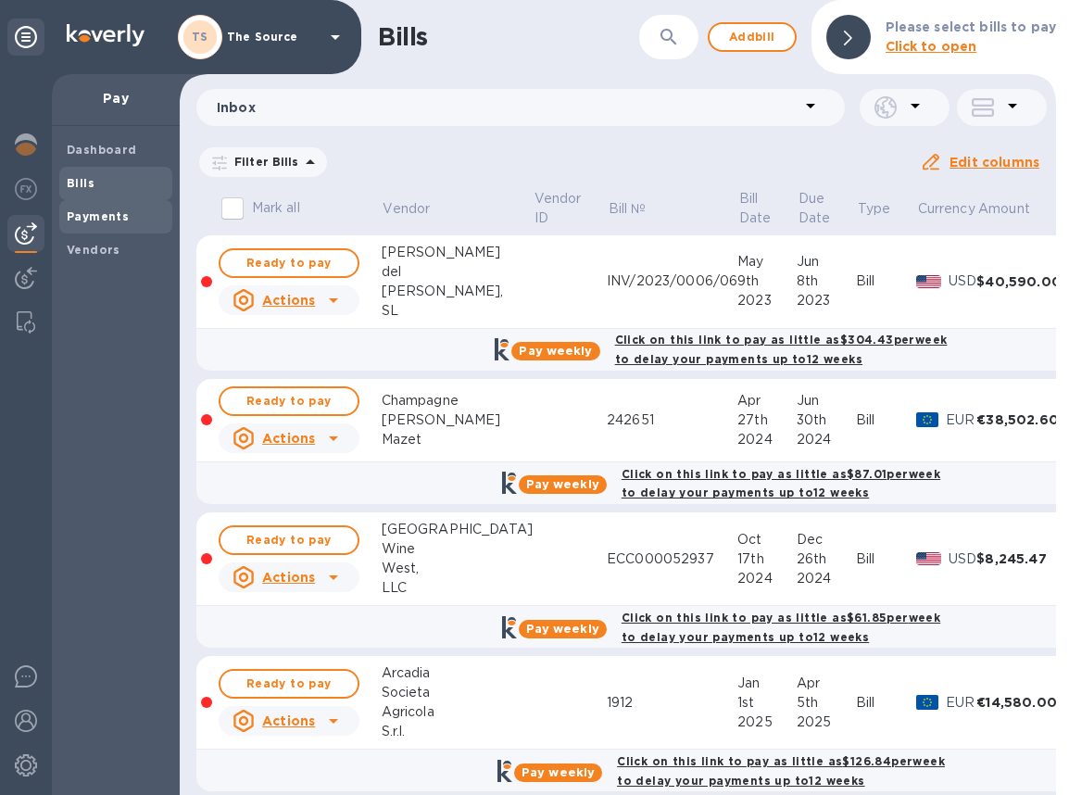
click at [104, 221] on b "Payments" at bounding box center [98, 216] width 62 height 14
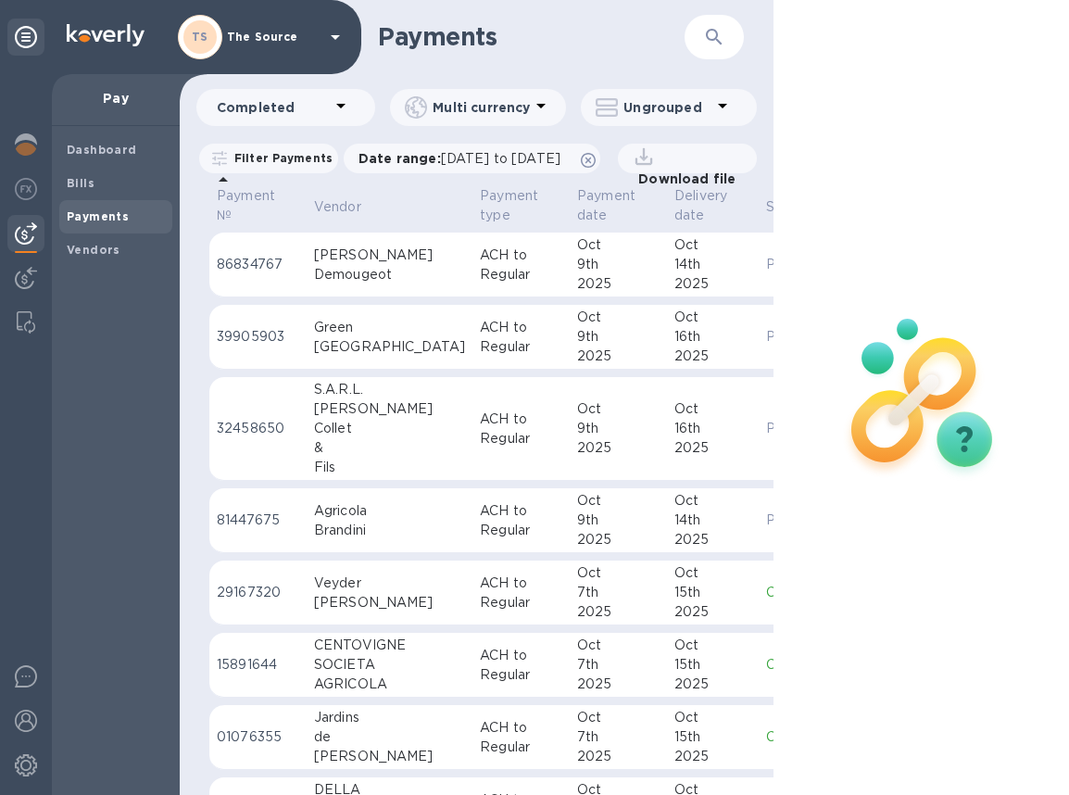
click at [389, 284] on div "Demougeot" at bounding box center [389, 274] width 151 height 19
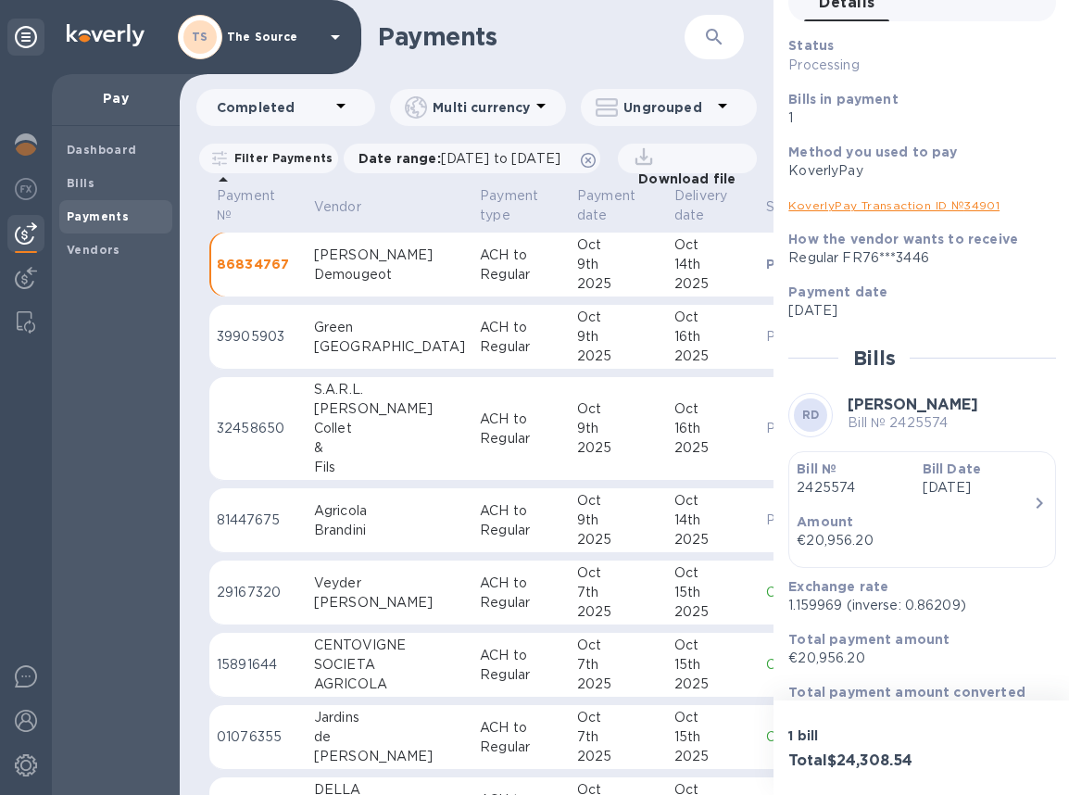
scroll to position [134, 0]
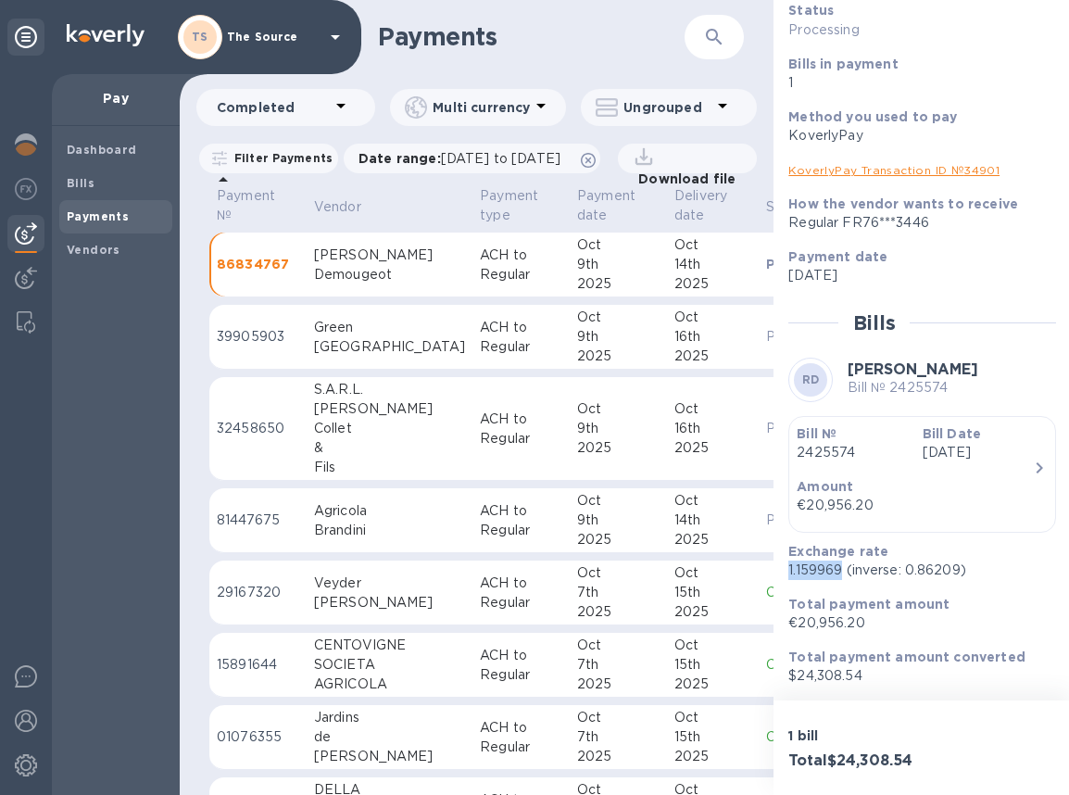
drag, startPoint x: 842, startPoint y: 572, endPoint x: 787, endPoint y: 572, distance: 55.6
click at [787, 573] on div "Exchange rate 1.159969 (inverse: 0.86209)" at bounding box center [915, 561] width 268 height 53
copy p "1.159969"
click at [851, 165] on link "KoverlyPay Transaction ID № 34901" at bounding box center [893, 170] width 211 height 14
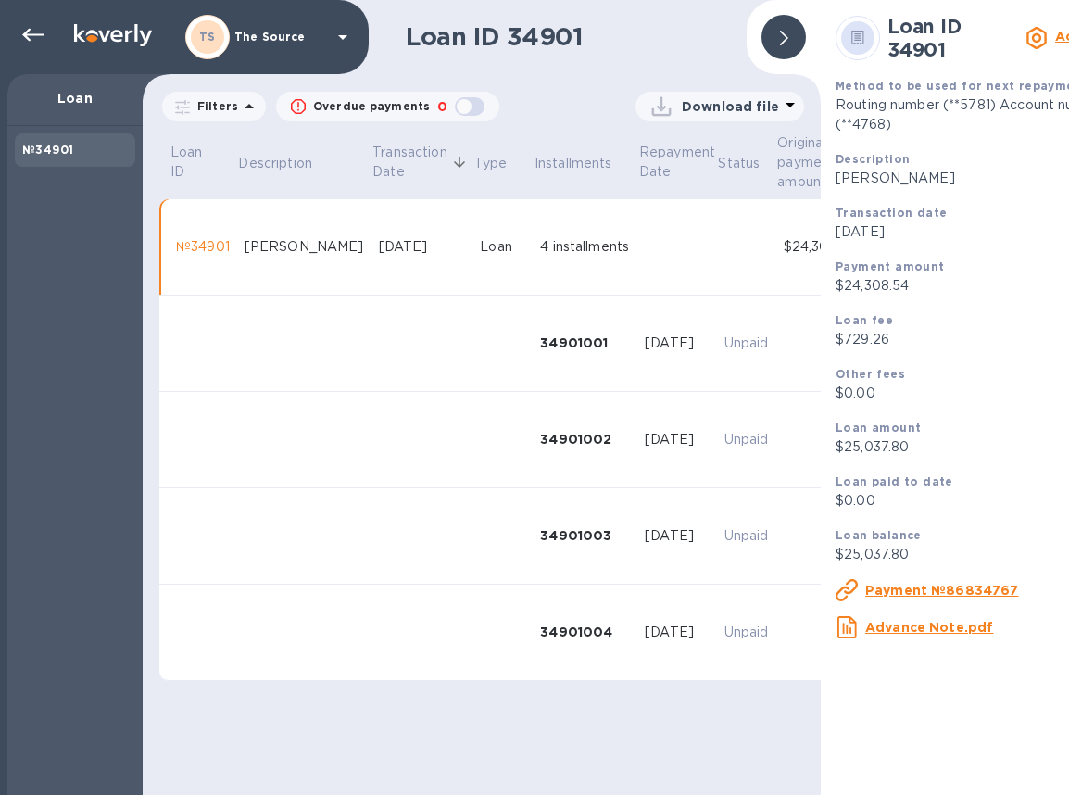
click at [931, 626] on u "Advance Note.pdf" at bounding box center [929, 627] width 128 height 15
click at [903, 585] on u "Payment №86834767" at bounding box center [942, 590] width 154 height 15
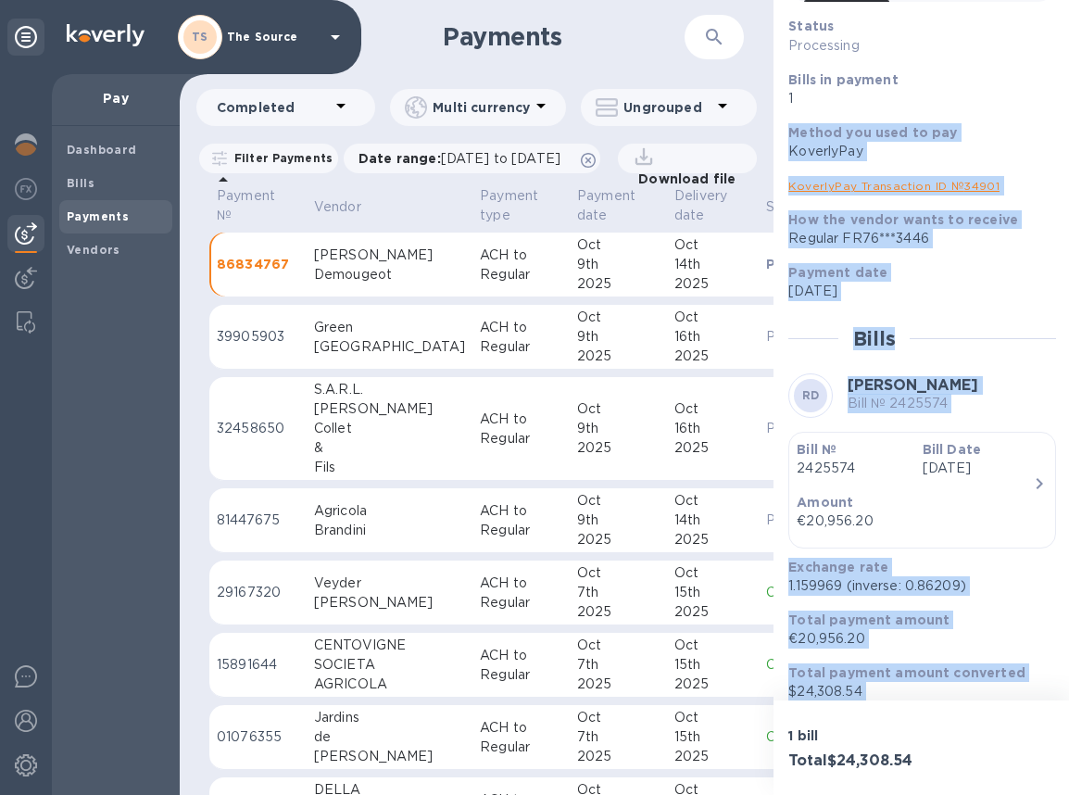
scroll to position [134, 0]
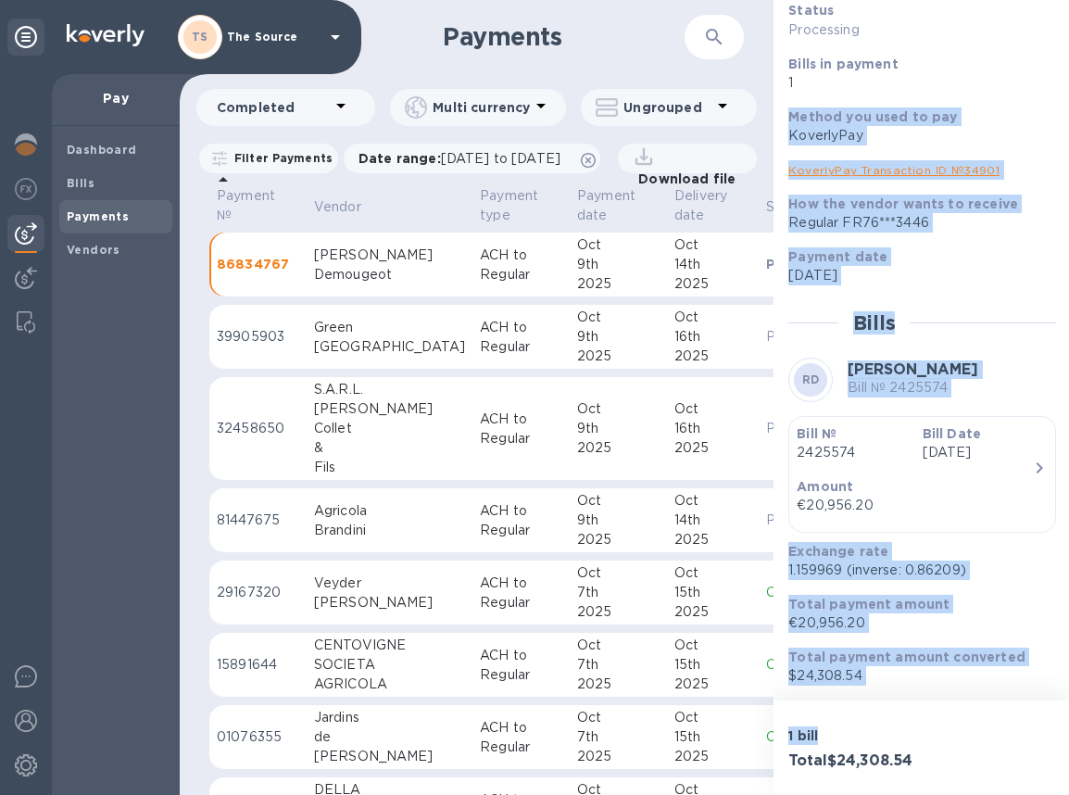
drag, startPoint x: 790, startPoint y: 248, endPoint x: 981, endPoint y: 718, distance: 507.0
click at [983, 718] on div "Payment № 86834767 Details 0 Status Processing Bills in payment 1 Method you us…" at bounding box center [922, 397] width 297 height 795
copy div "Method you used to pay KoverlyPay KoverlyPay Transaction ID № 34901 How the ven…"
click at [939, 532] on div "Bill № 2425574 Bill Date [DATE] Amount €20,956.20" at bounding box center [922, 479] width 268 height 126
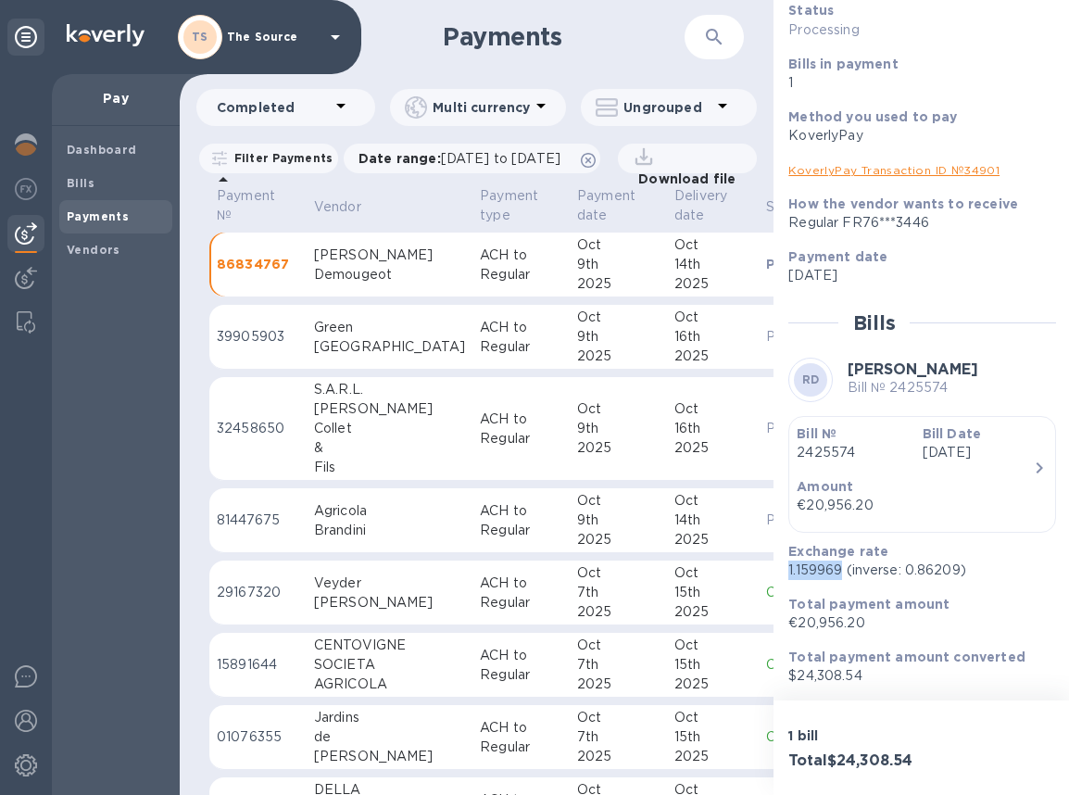
drag, startPoint x: 844, startPoint y: 573, endPoint x: 788, endPoint y: 573, distance: 55.6
click at [788, 573] on p "1.159969 (inverse: 0.86209)" at bounding box center [914, 570] width 253 height 19
copy p "1.159969"
